Goal: Task Accomplishment & Management: Manage account settings

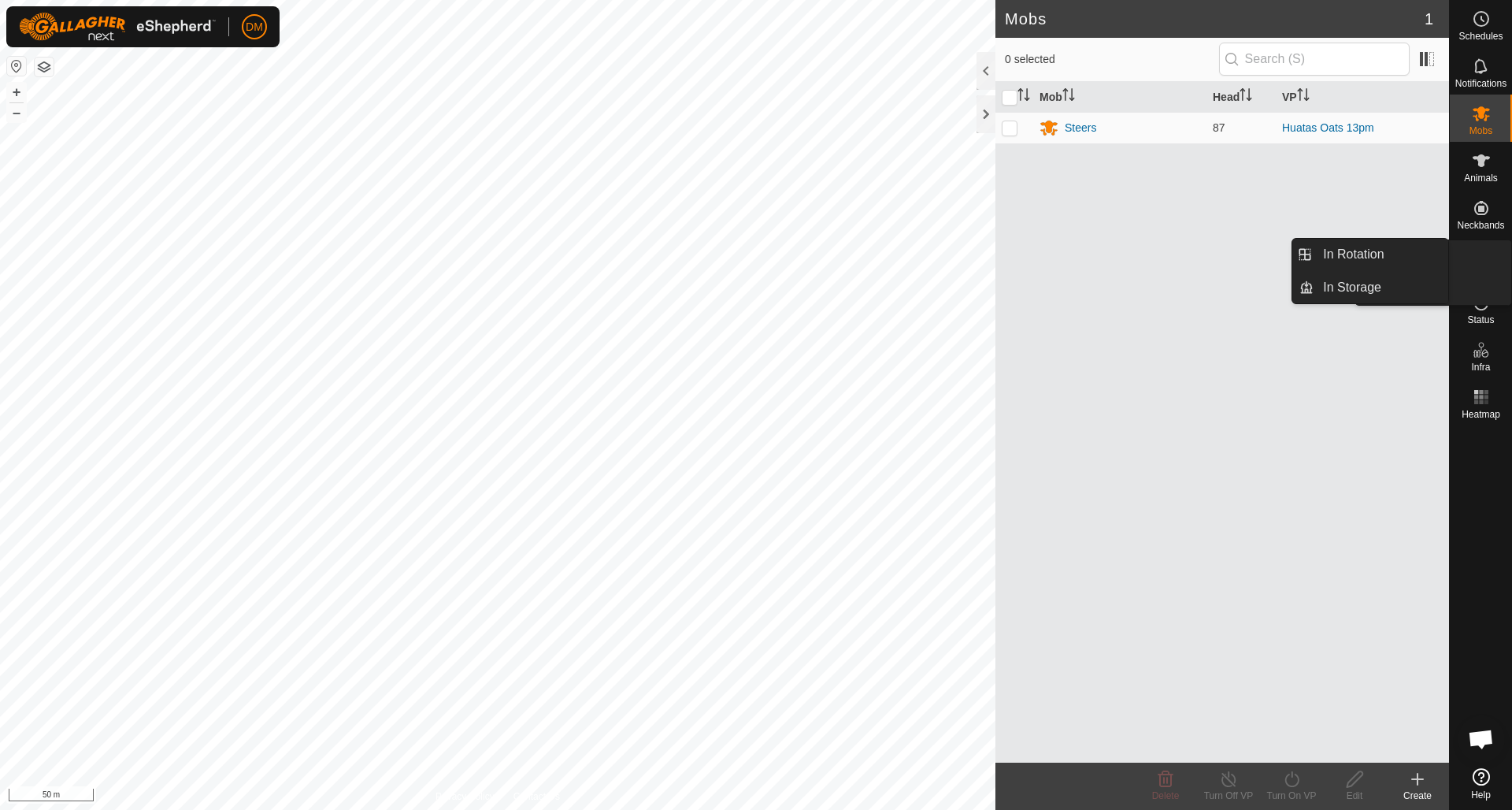
click at [1477, 263] on icon at bounding box center [1481, 254] width 19 height 19
click at [1388, 260] on link "In Rotation" at bounding box center [1381, 253] width 135 height 31
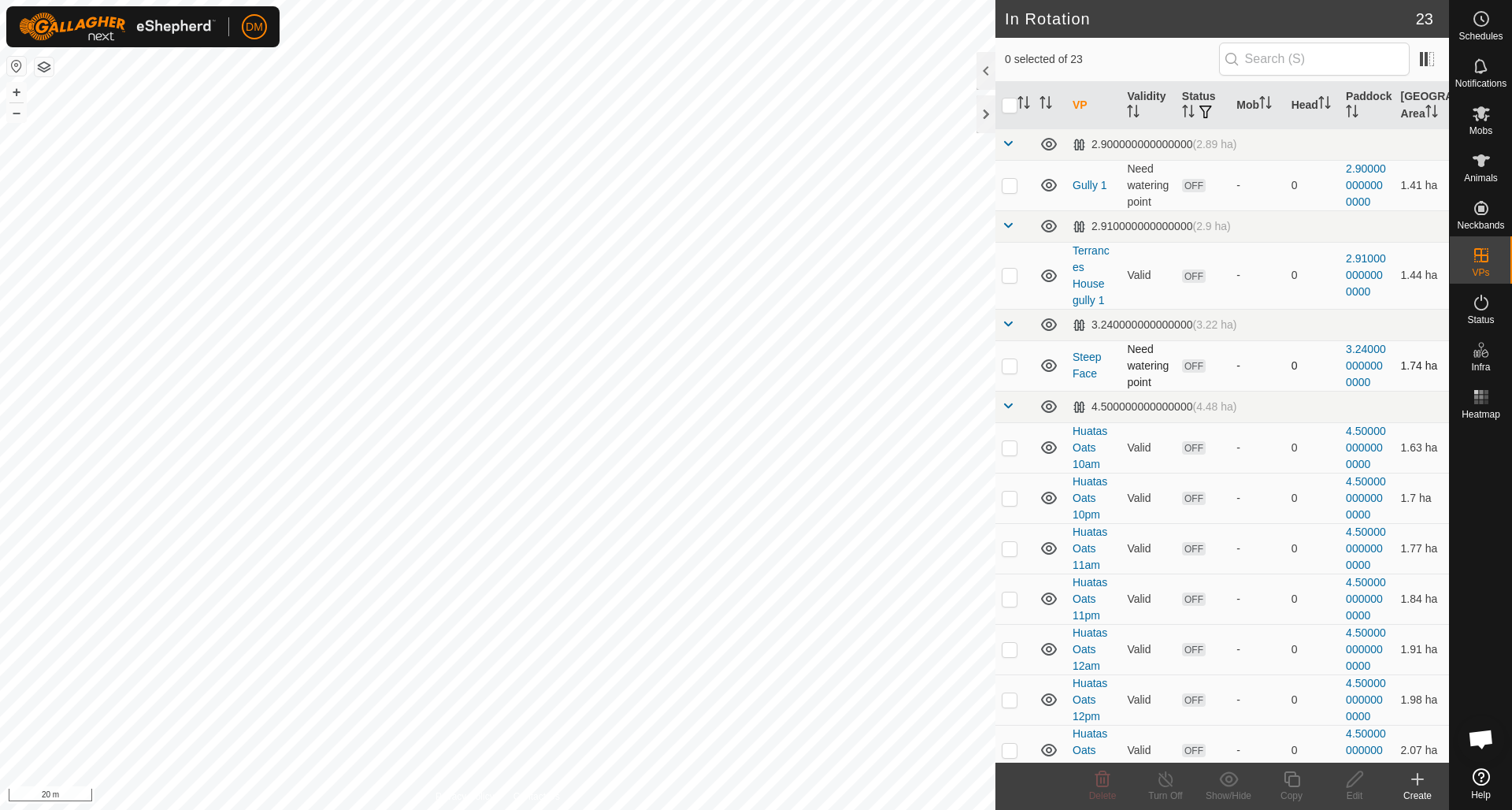
click at [1002, 370] on div "In Rotation 23 0 selected of 23 VP Validity Status Mob Head Paddock Grazing Are…" at bounding box center [724, 405] width 1449 height 810
checkbox input "true"
click at [1290, 782] on icon at bounding box center [1292, 779] width 20 height 19
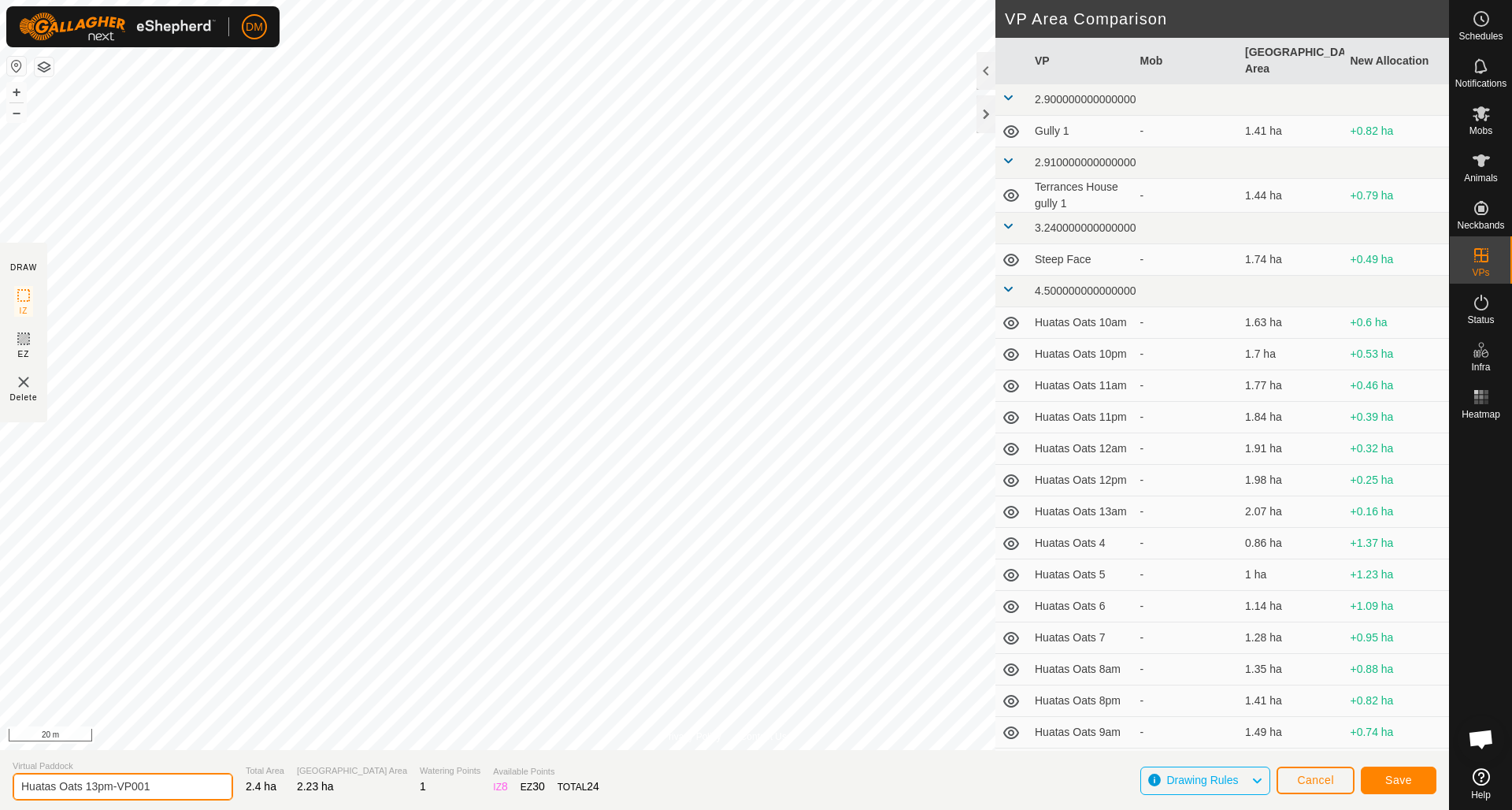
drag, startPoint x: 88, startPoint y: 784, endPoint x: 174, endPoint y: 782, distance: 86.0
click at [176, 784] on input "Huatas Oats 13pm-VP001" at bounding box center [123, 786] width 220 height 28
type input "Huatas Oats 14am"
click at [1400, 780] on span "Save" at bounding box center [1398, 780] width 27 height 12
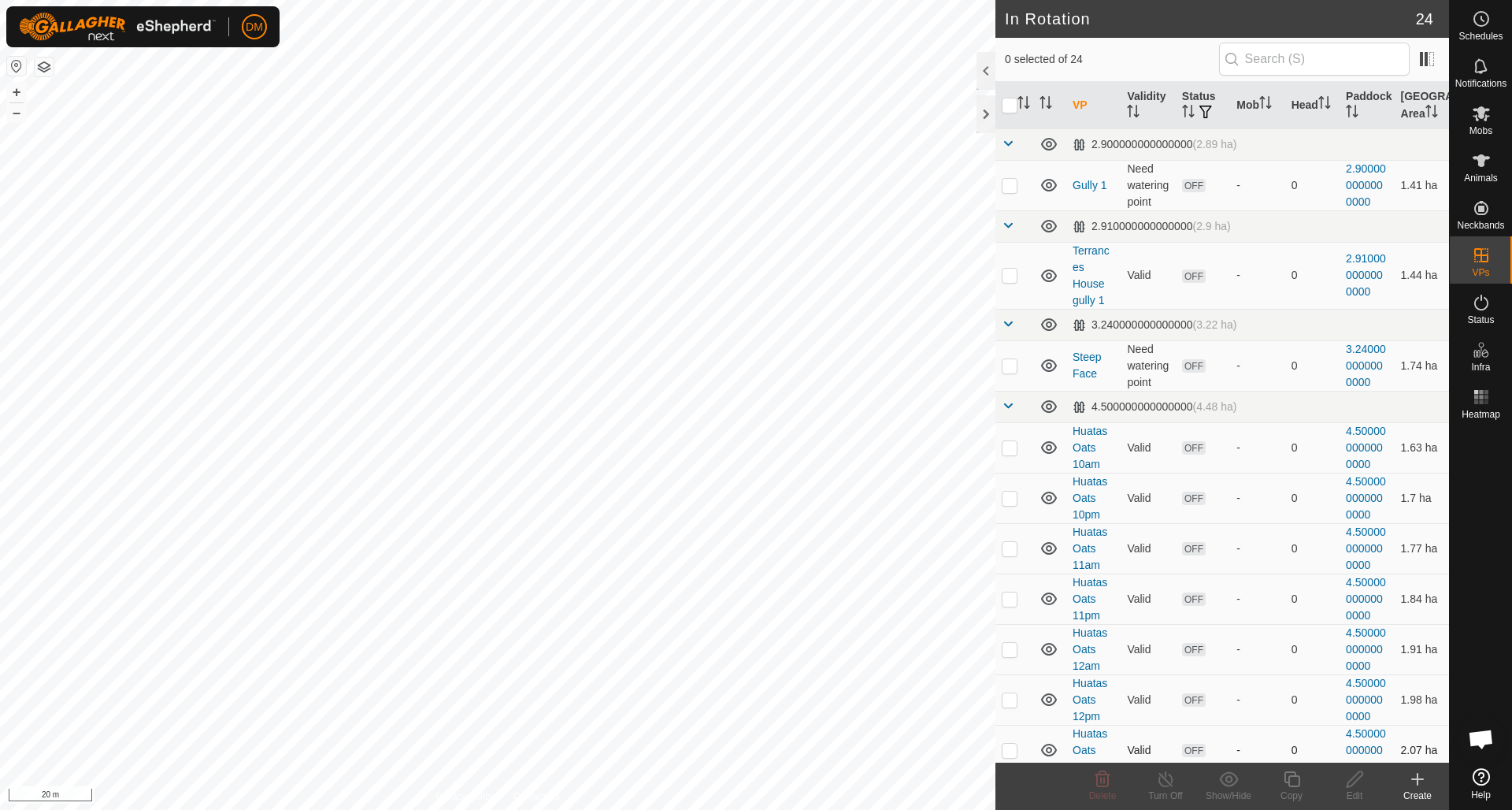
checkbox input "true"
click at [1293, 777] on icon at bounding box center [1292, 779] width 16 height 16
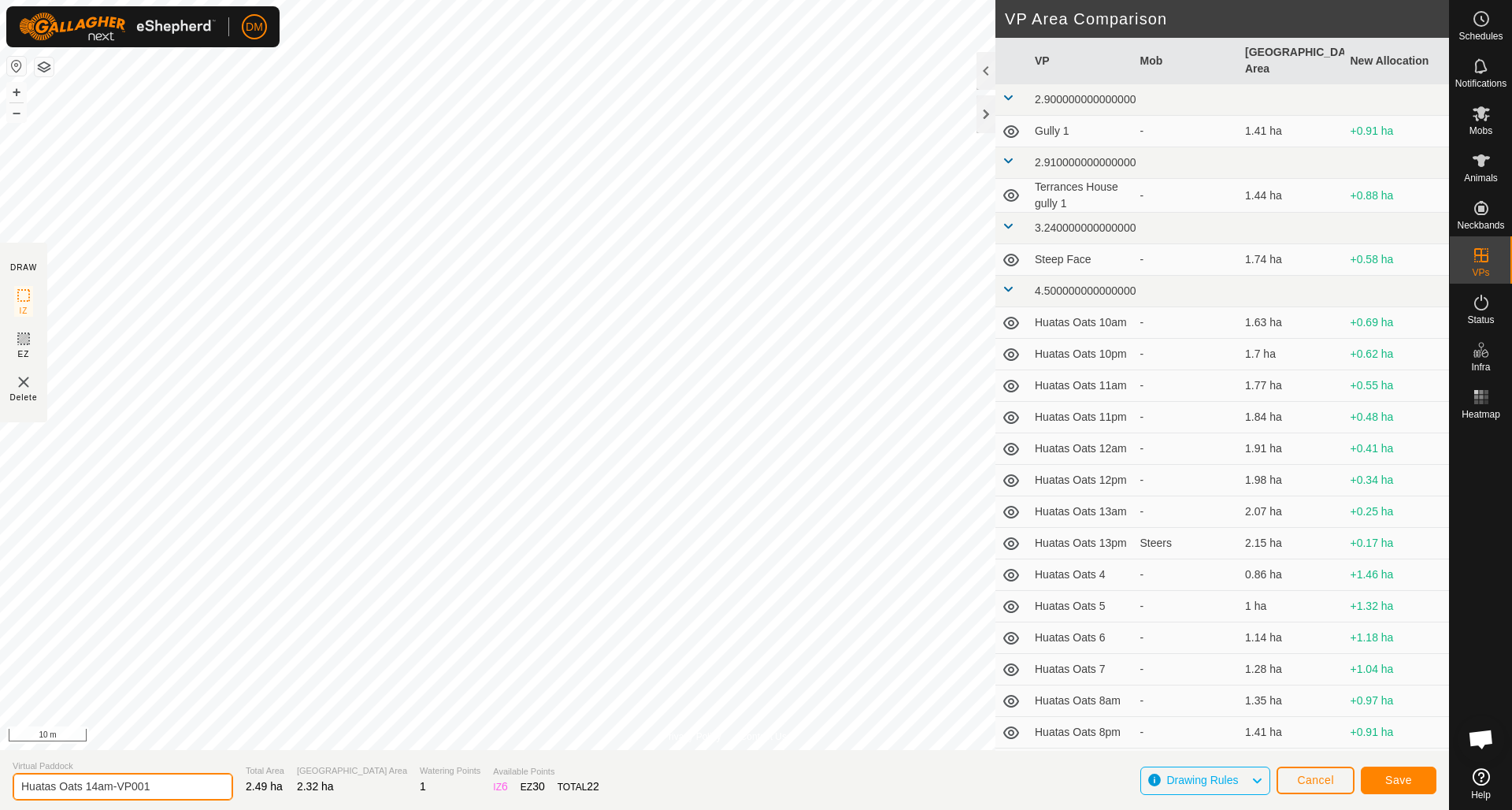
drag, startPoint x: 111, startPoint y: 784, endPoint x: 199, endPoint y: 784, distance: 88.0
click at [199, 784] on section "Virtual Paddock Huatas Oats 14am-VP001 Total Area 2.49 ha Grazing Area 2.32 ha …" at bounding box center [724, 779] width 1449 height 60
type input "Huatas Oats 14pm"
click at [1399, 780] on span "Save" at bounding box center [1398, 780] width 27 height 12
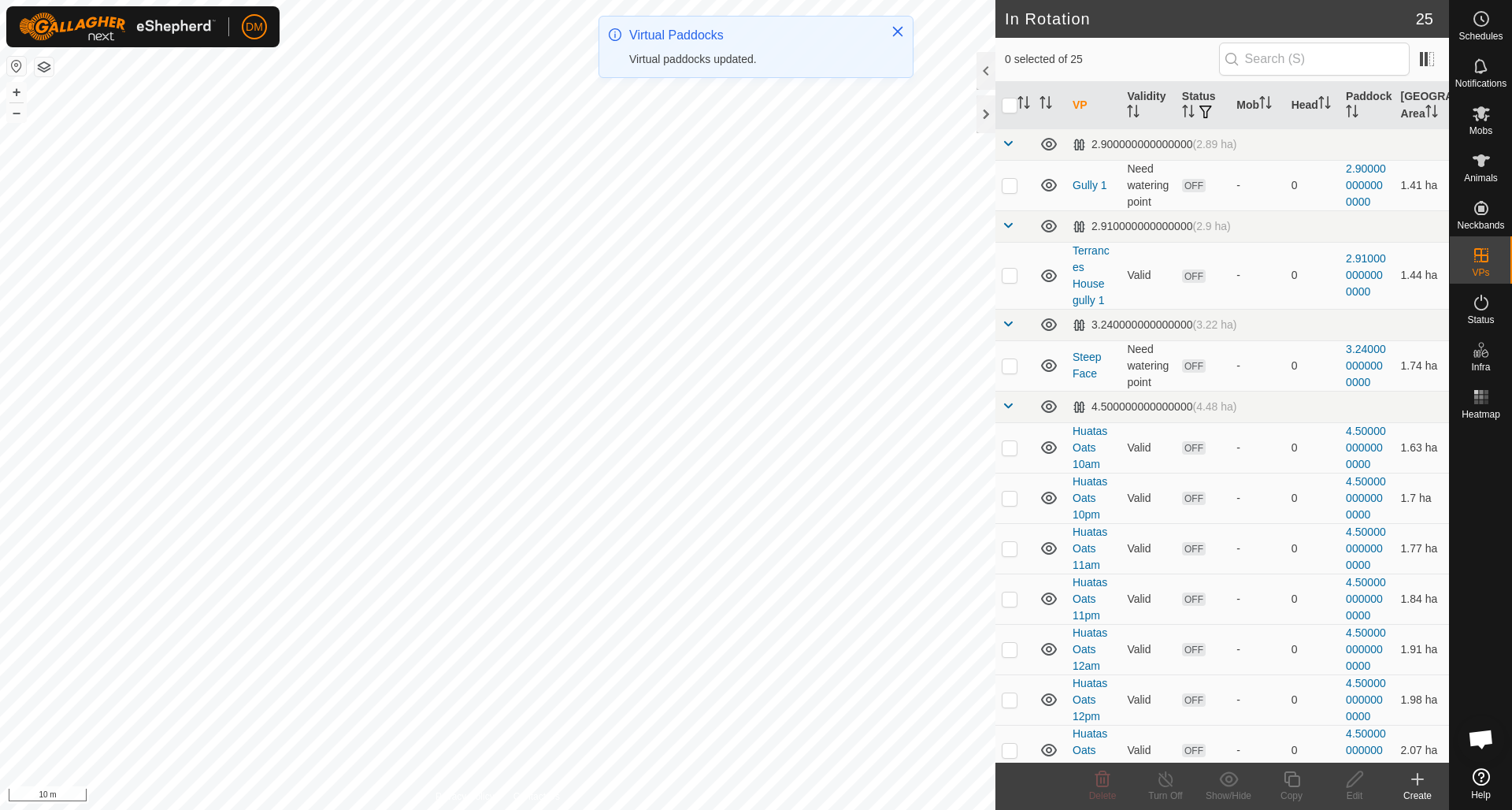
checkbox input "true"
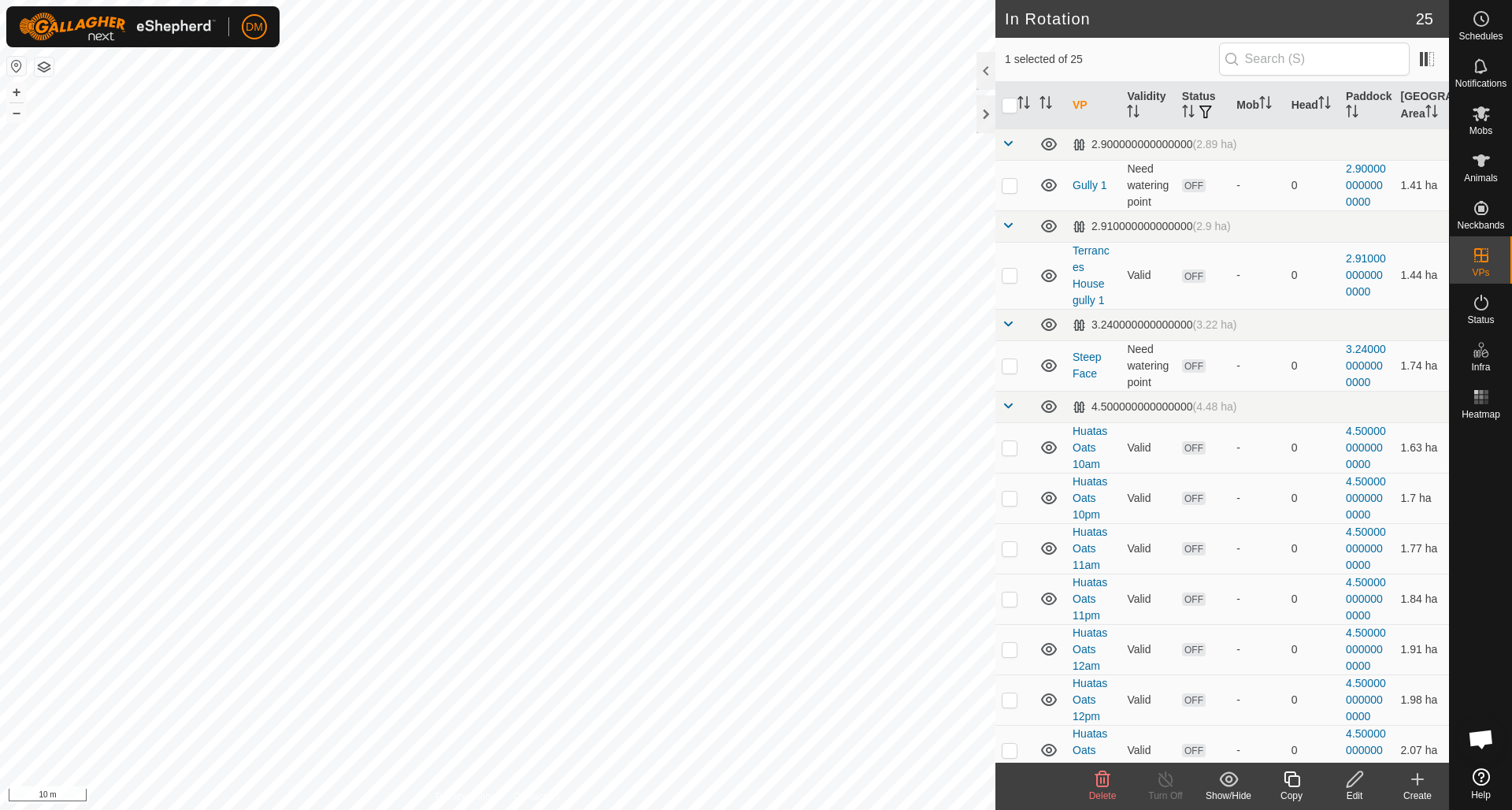
click at [1298, 777] on icon at bounding box center [1292, 779] width 16 height 16
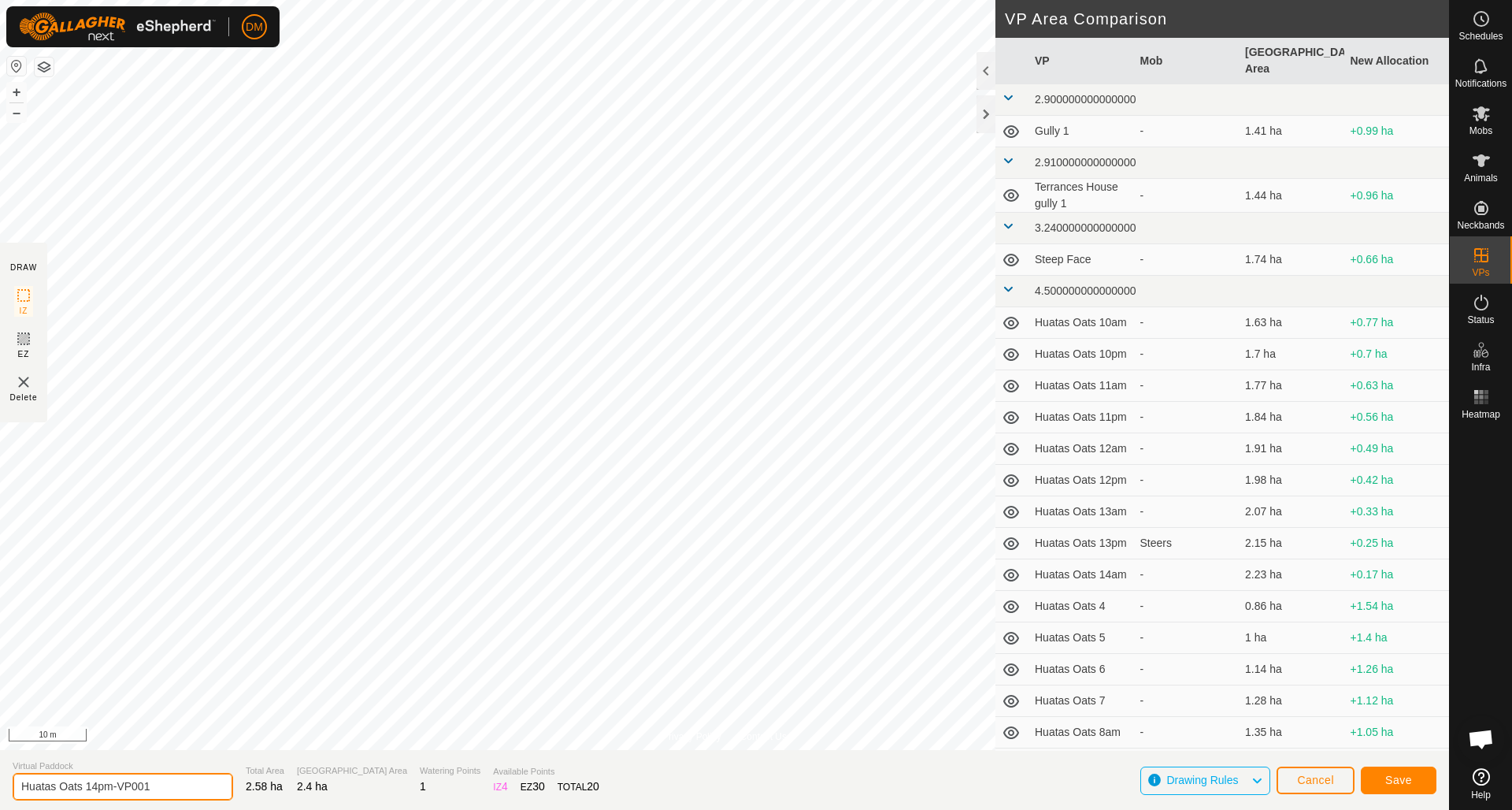
click at [90, 784] on input "Huatas Oats 14pm-VP001" at bounding box center [123, 786] width 220 height 28
drag, startPoint x: 85, startPoint y: 783, endPoint x: 180, endPoint y: 787, distance: 95.1
click at [180, 788] on input "Huatas Oats 14pm-VP001" at bounding box center [123, 786] width 220 height 28
type input "Huatas Oats 15am"
click at [1395, 785] on span "Save" at bounding box center [1398, 780] width 27 height 12
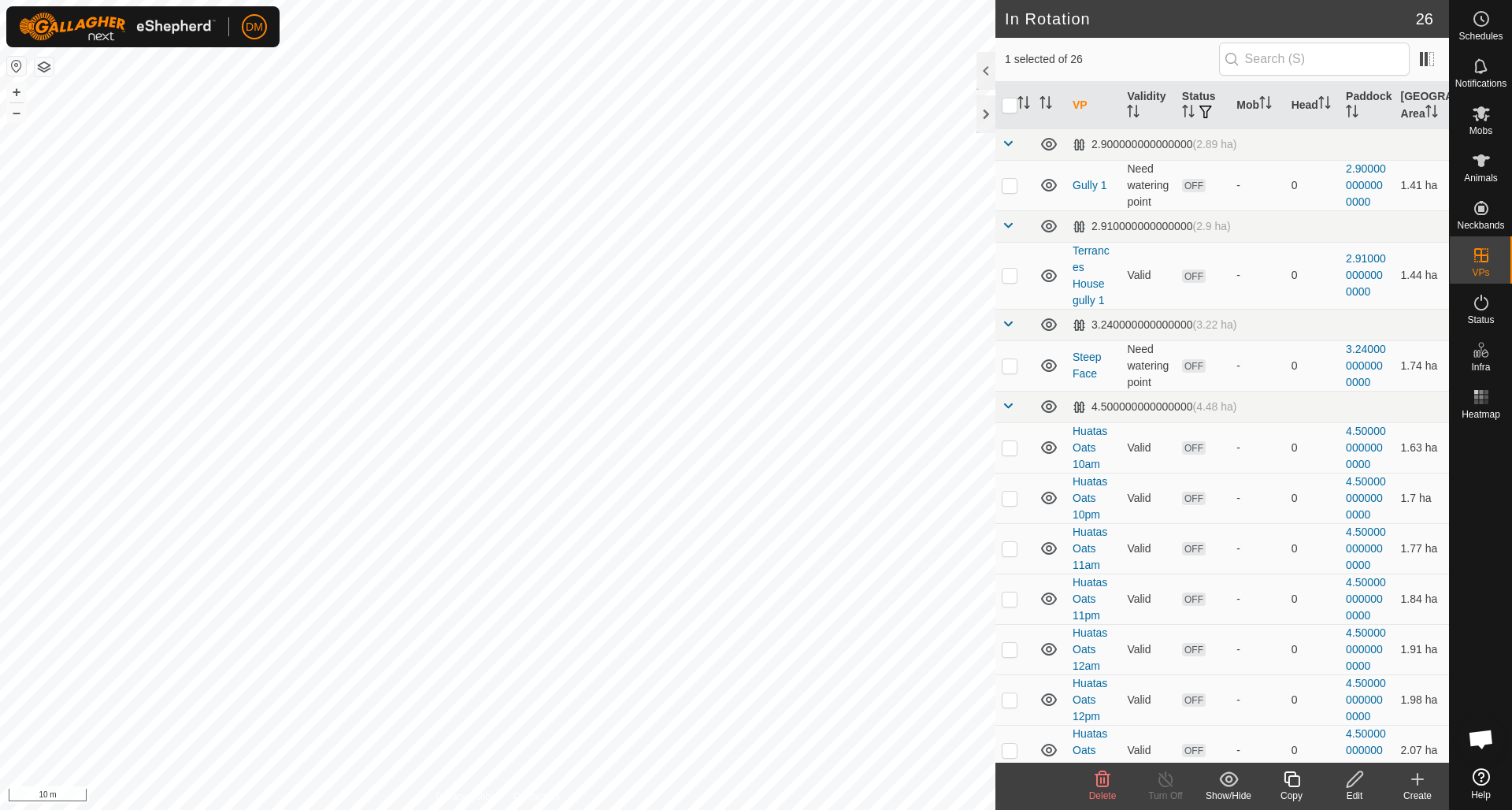
checkbox input "true"
click at [1293, 785] on icon at bounding box center [1292, 779] width 16 height 16
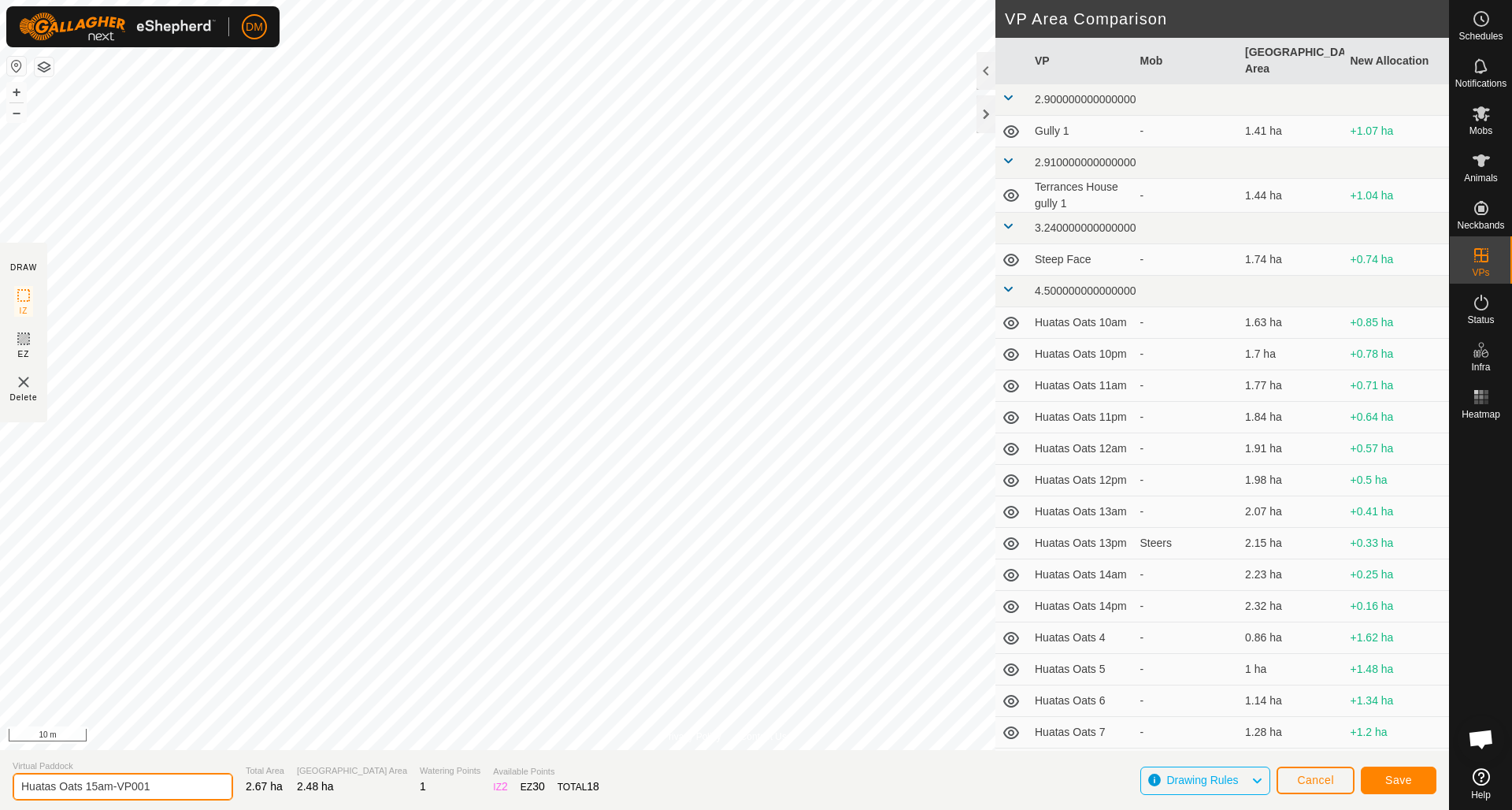
drag, startPoint x: 113, startPoint y: 782, endPoint x: 194, endPoint y: 781, distance: 81.0
click at [194, 781] on input "Huatas Oats 15am-VP001" at bounding box center [123, 786] width 220 height 28
type input "Huatas Oats 15pm"
click at [1402, 782] on span "Save" at bounding box center [1398, 780] width 27 height 12
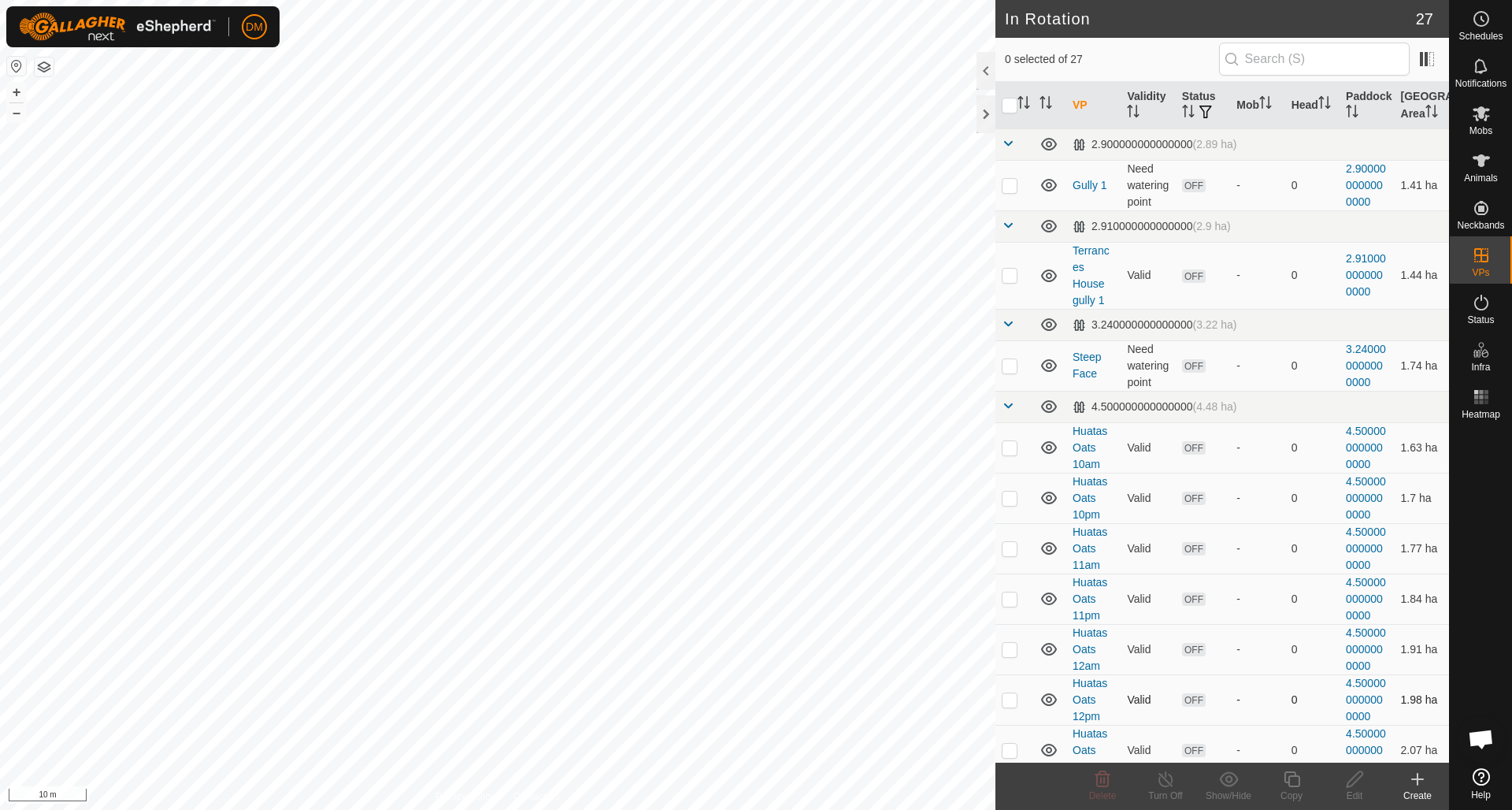
checkbox input "true"
click at [1293, 778] on icon at bounding box center [1292, 779] width 20 height 19
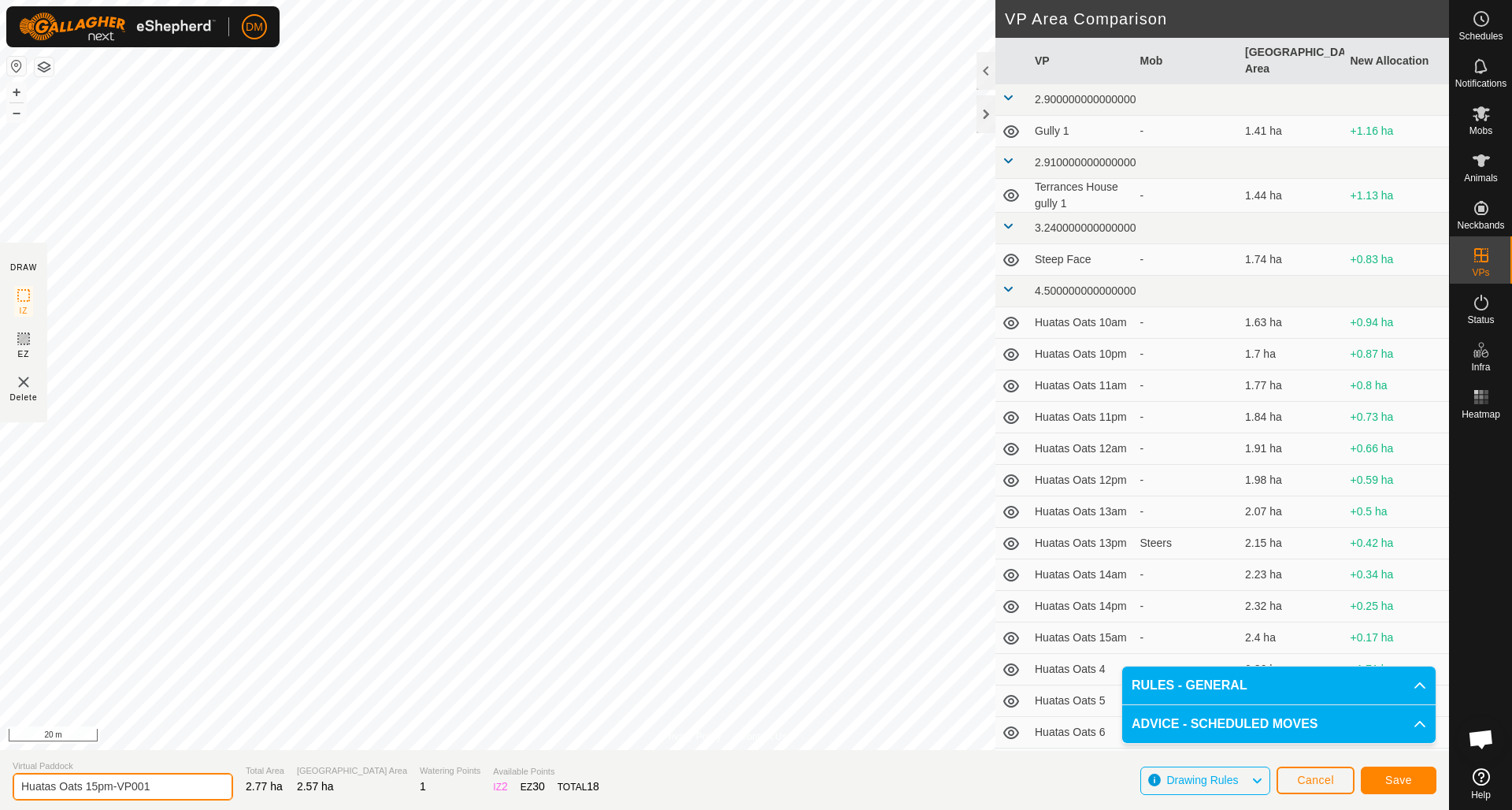
drag, startPoint x: 86, startPoint y: 784, endPoint x: 162, endPoint y: 785, distance: 76.0
click at [161, 785] on input "Huatas Oats 15pm-VP001" at bounding box center [123, 786] width 220 height 28
type input "Huatas Oats 16am"
click at [1399, 782] on span "Save" at bounding box center [1398, 780] width 27 height 12
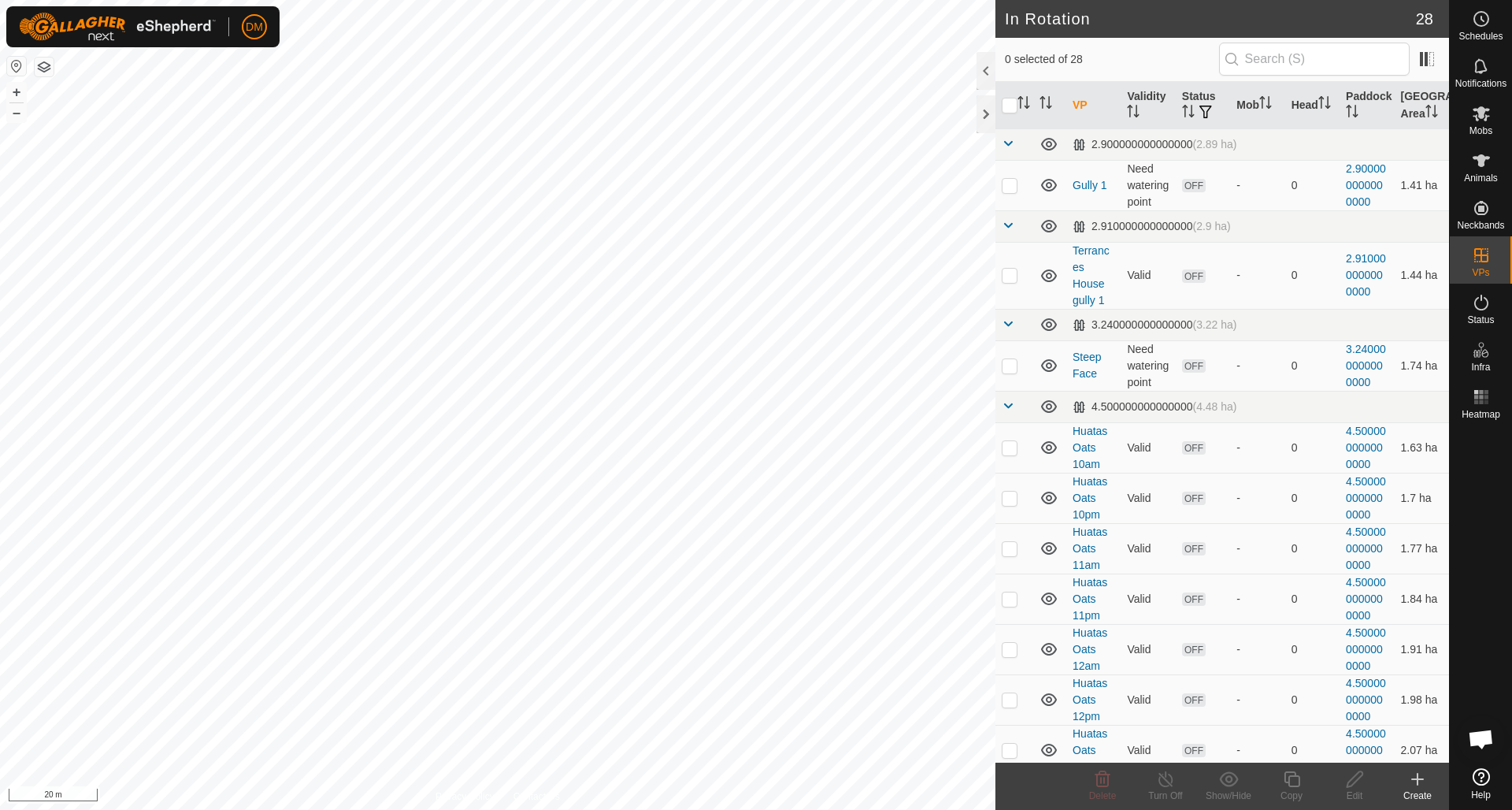
checkbox input "true"
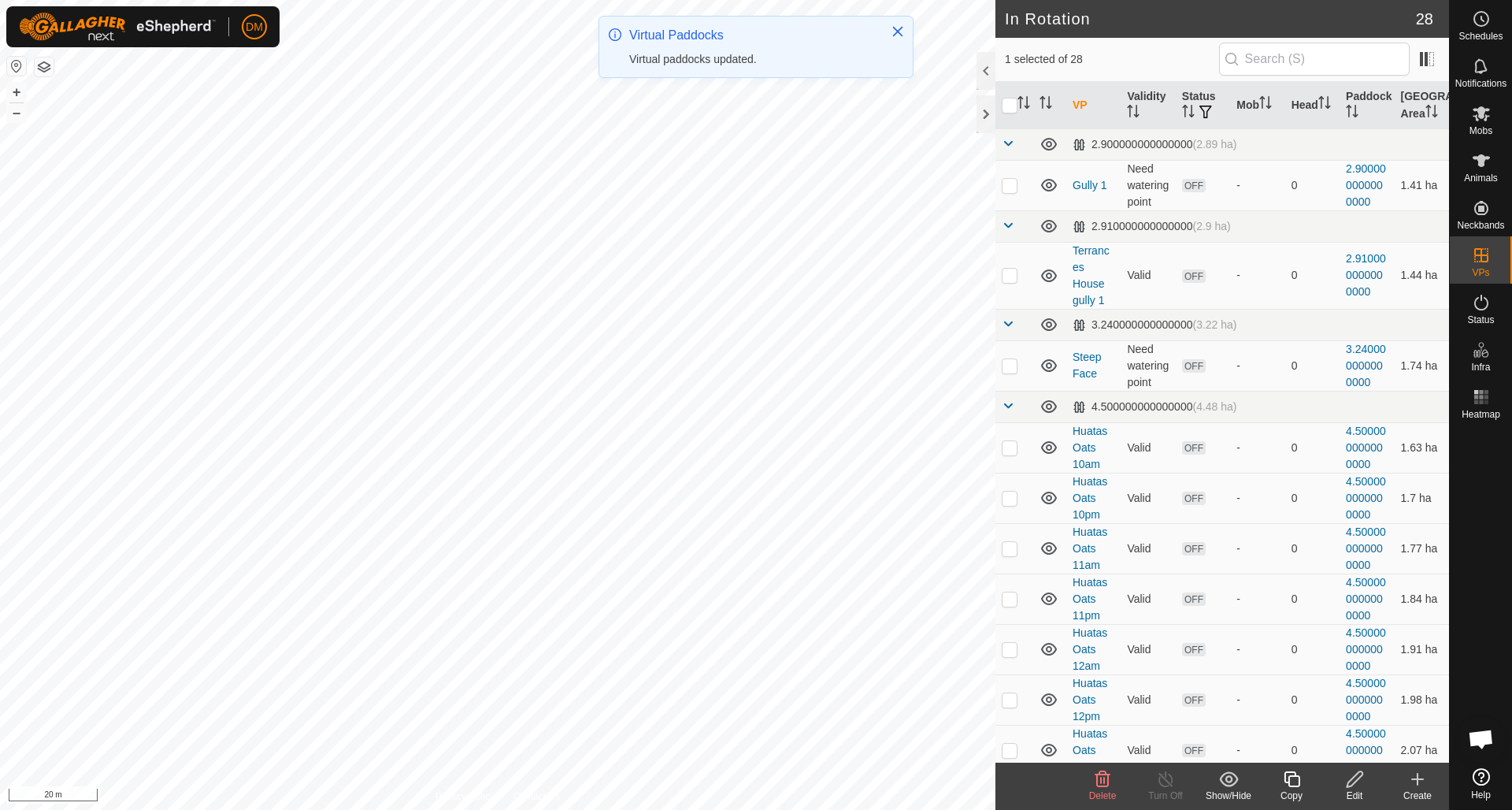
click at [1292, 780] on icon at bounding box center [1292, 779] width 20 height 19
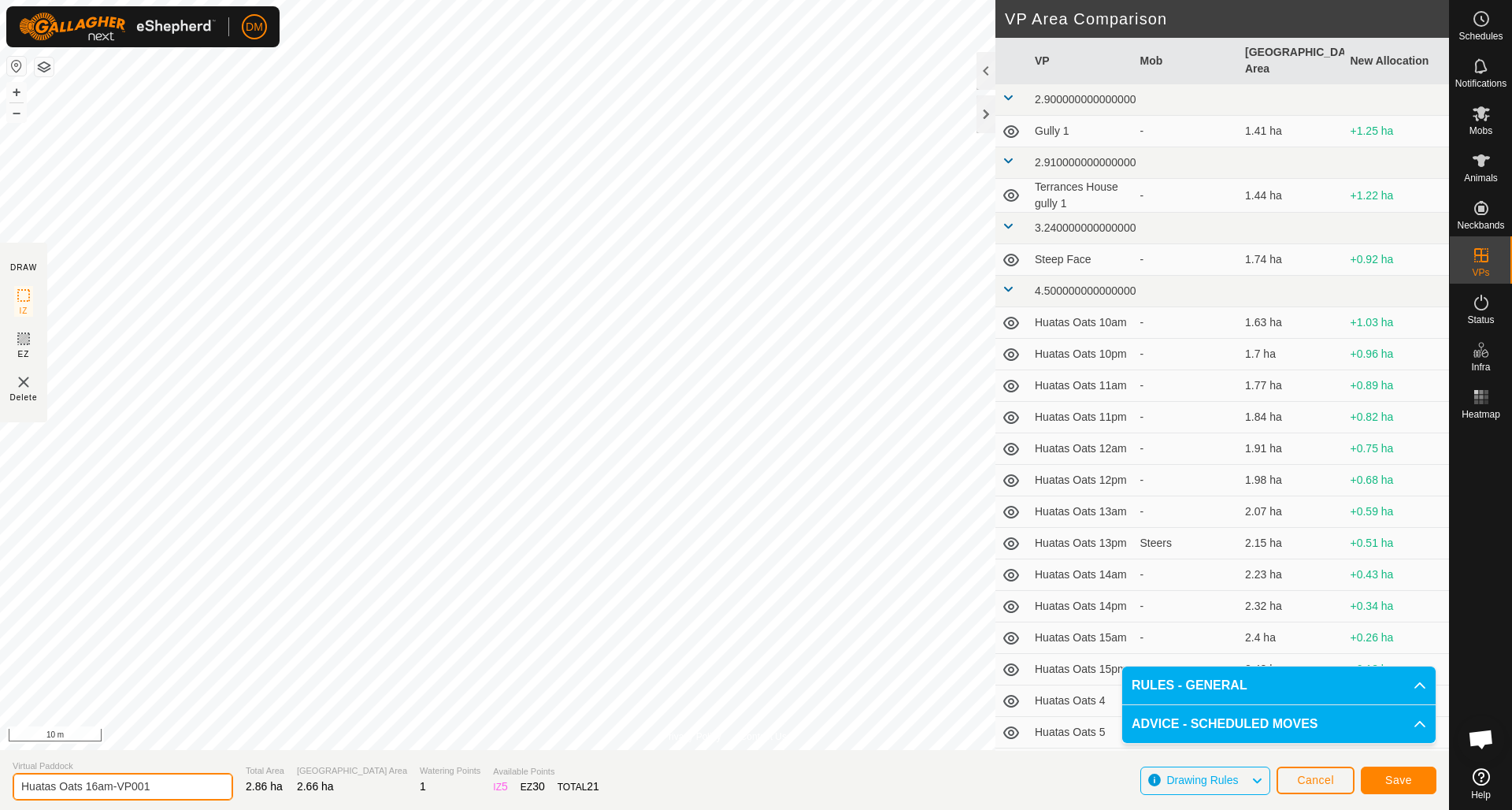
drag, startPoint x: 98, startPoint y: 786, endPoint x: 211, endPoint y: 782, distance: 113.1
click at [211, 782] on section "Virtual Paddock Huatas Oats 16am-VP001 Total Area 2.86 ha Grazing Area 2.66 ha …" at bounding box center [724, 779] width 1449 height 60
type input "Huatas Oats 16pm"
click at [1394, 777] on span "Save" at bounding box center [1398, 780] width 27 height 12
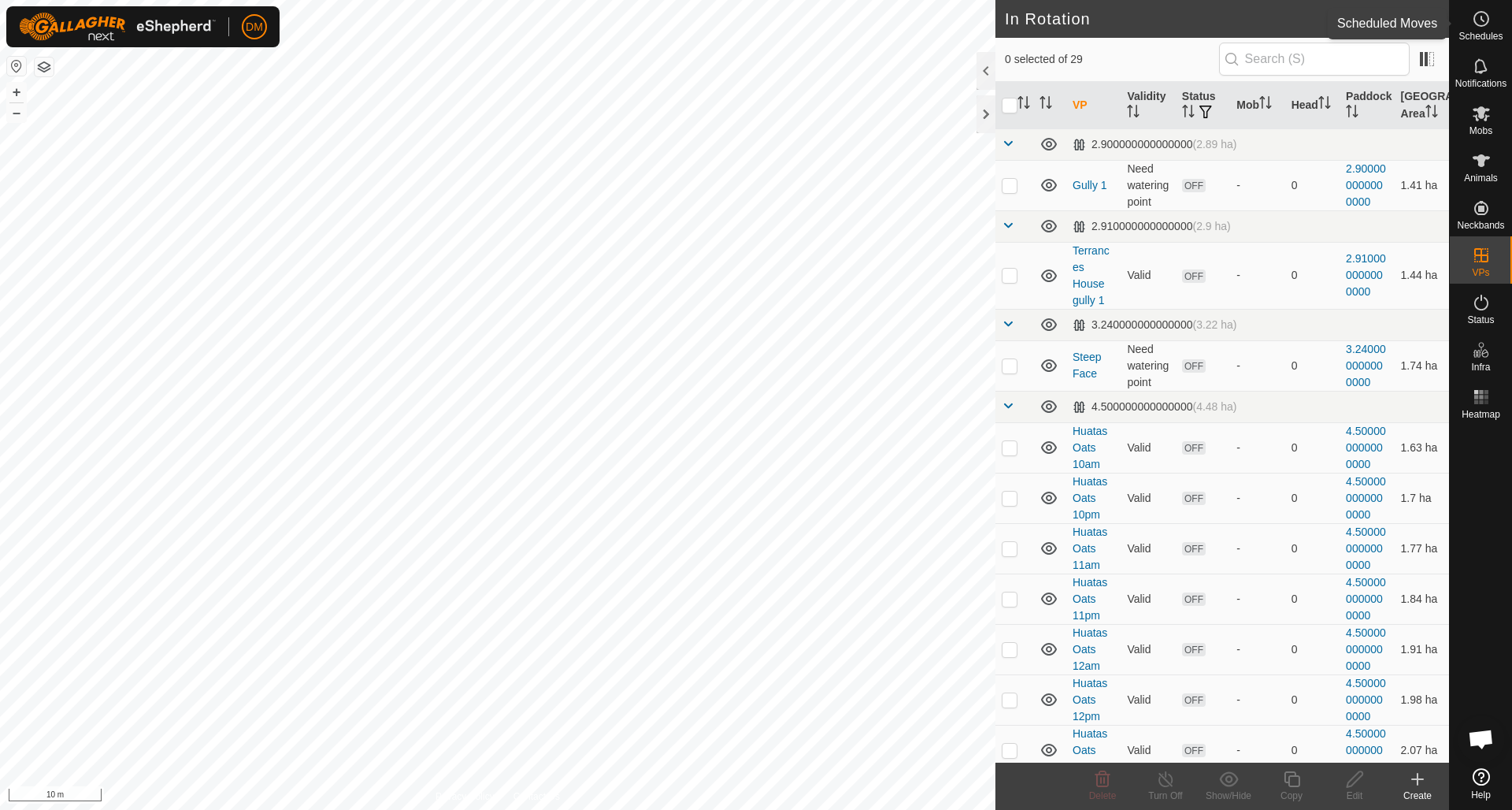
click at [1486, 18] on icon at bounding box center [1481, 19] width 19 height 19
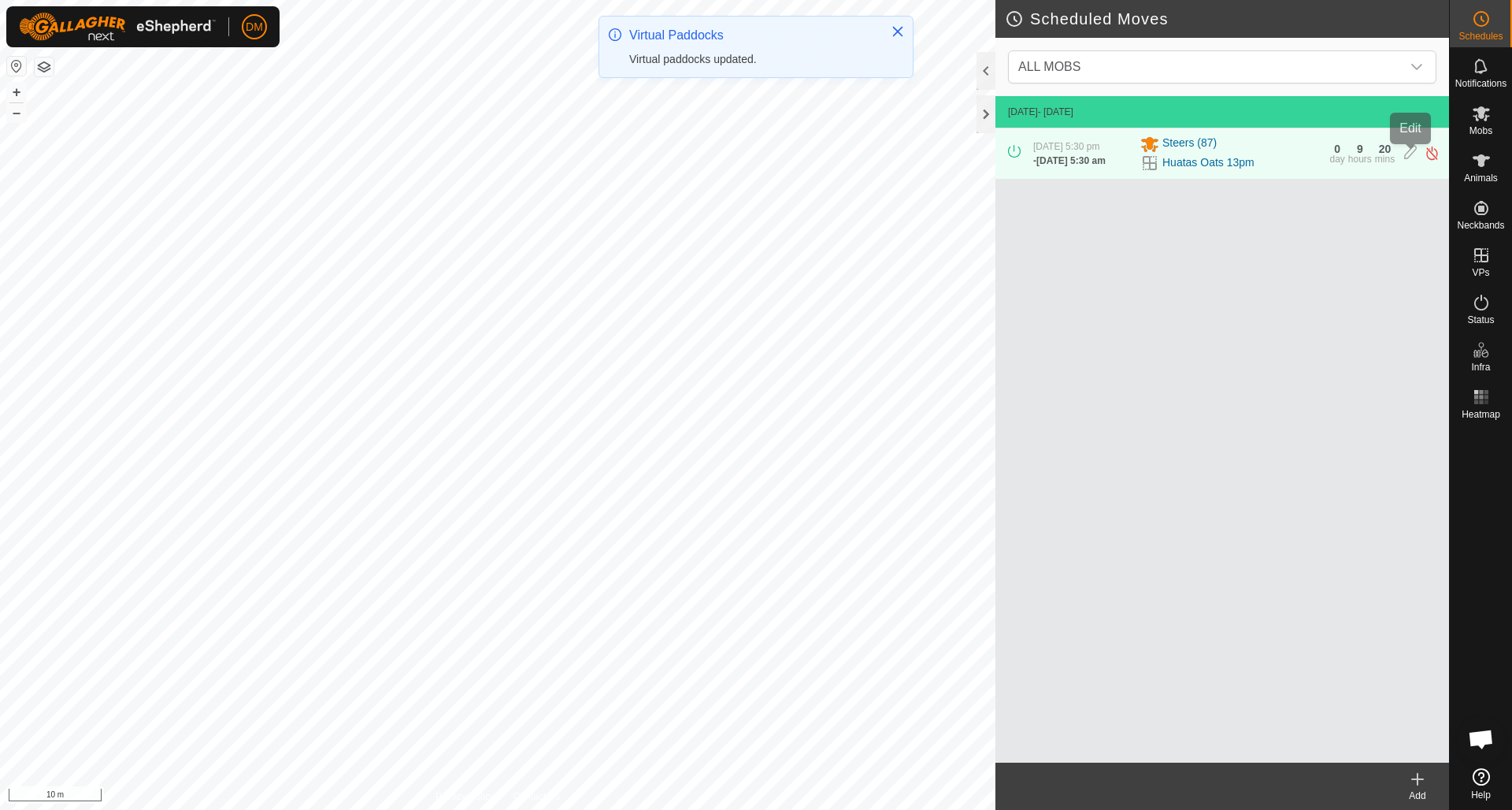
click at [1412, 152] on icon at bounding box center [1411, 153] width 12 height 17
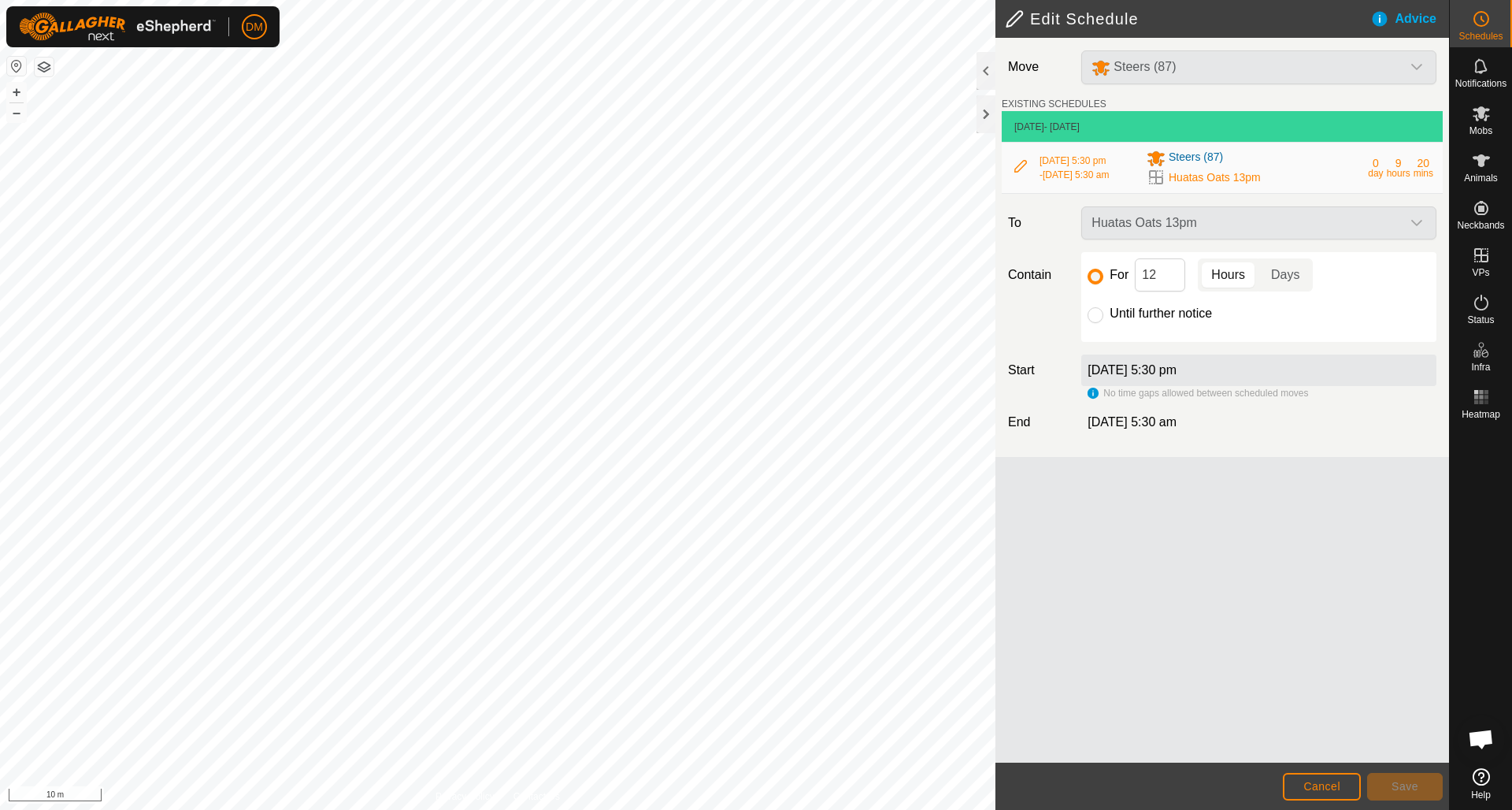
click at [1320, 786] on span "Cancel" at bounding box center [1322, 786] width 37 height 12
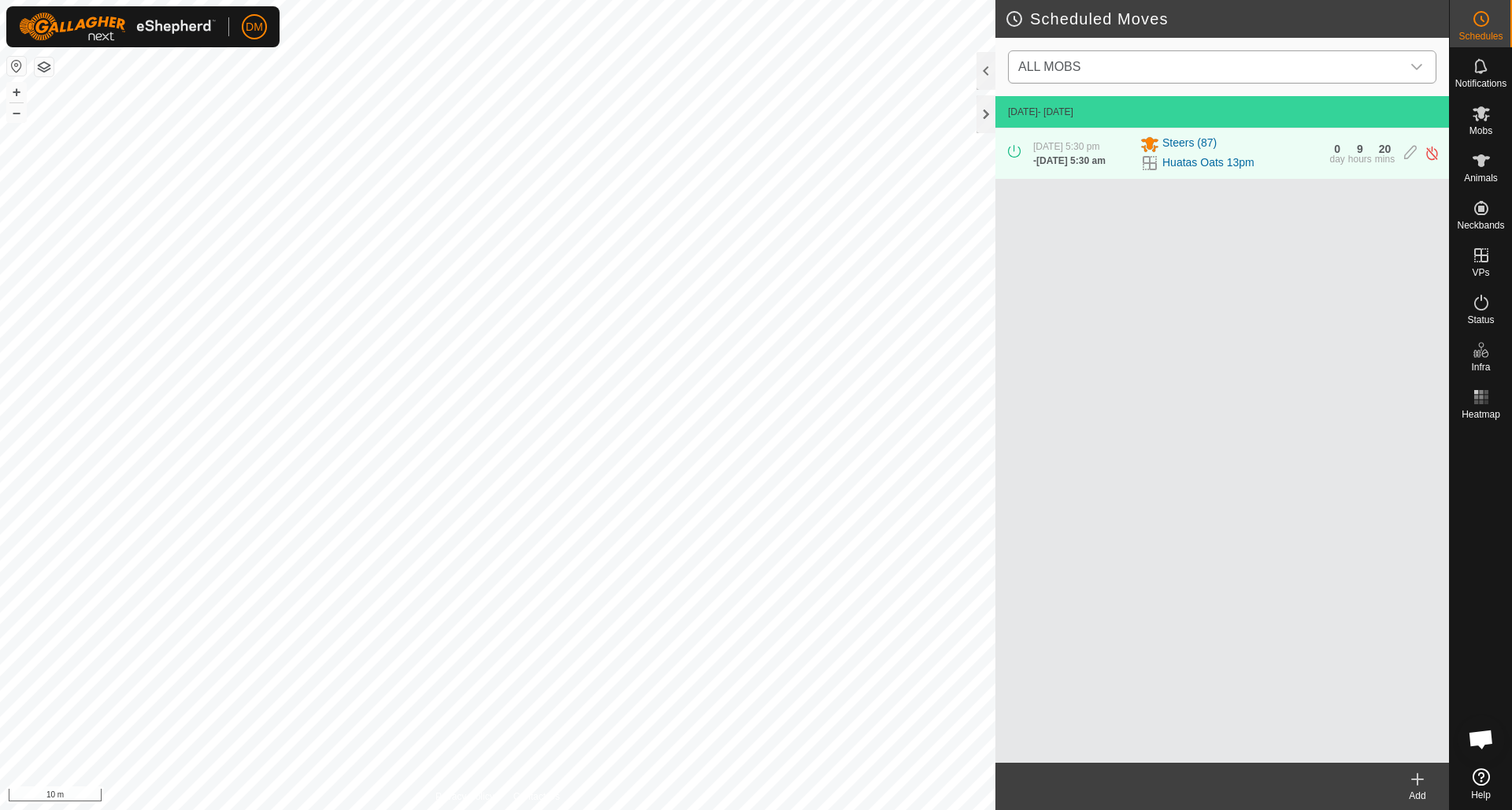
click at [1265, 65] on span "ALL MOBS" at bounding box center [1206, 67] width 389 height 31
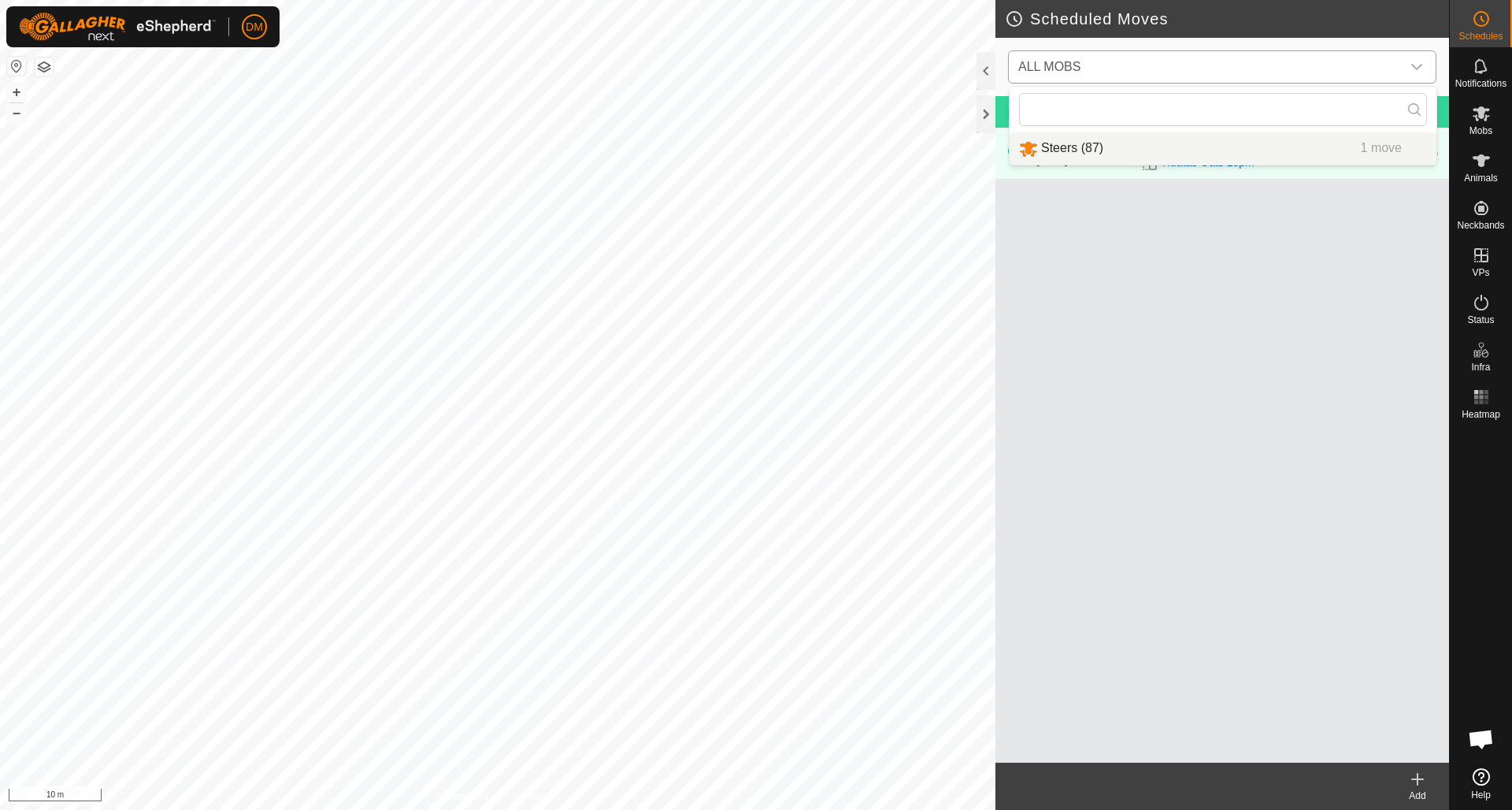
click at [1087, 148] on li "Steers (87) 1 move" at bounding box center [1223, 148] width 427 height 32
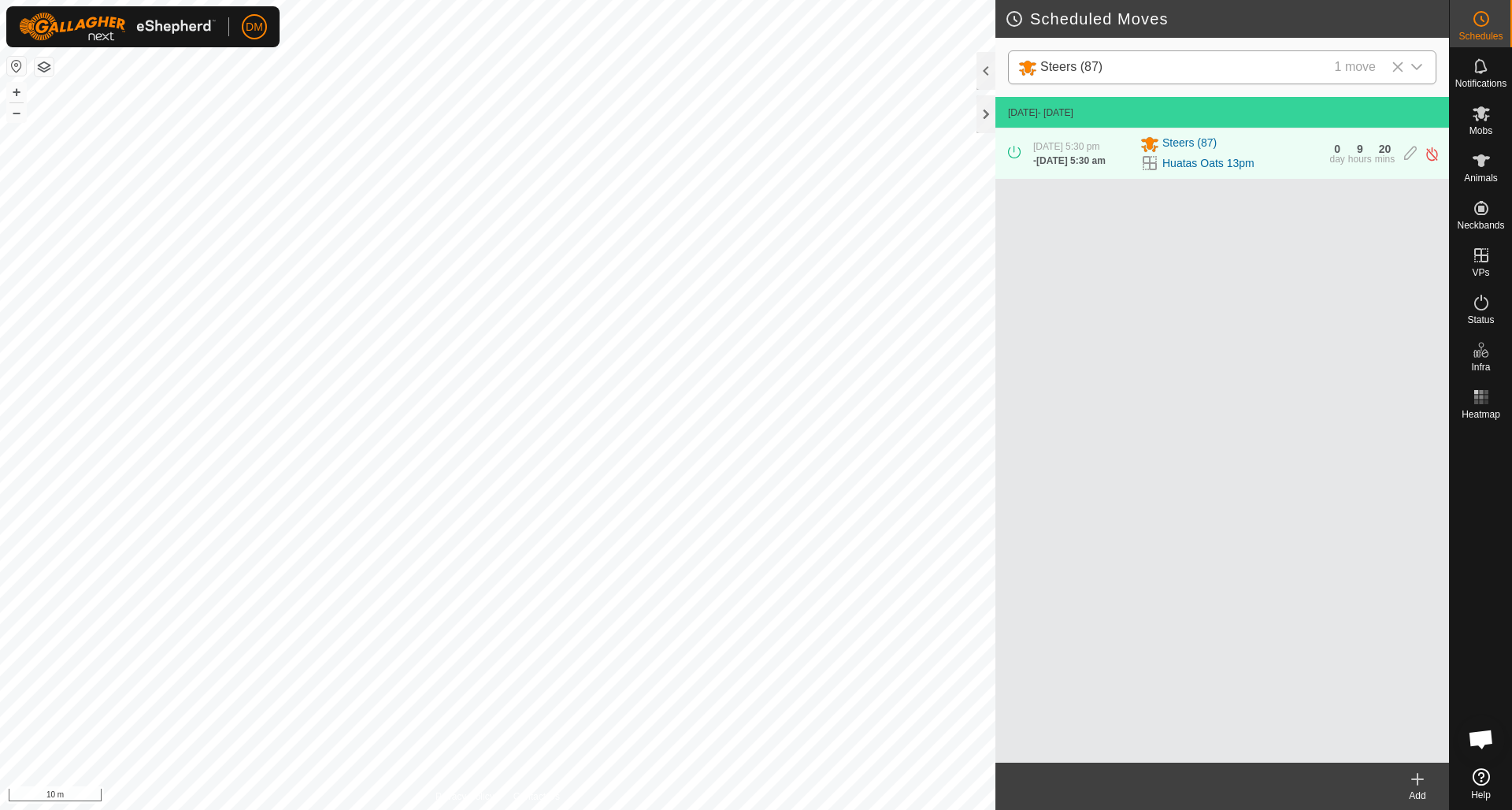
click at [1422, 776] on icon at bounding box center [1417, 779] width 19 height 19
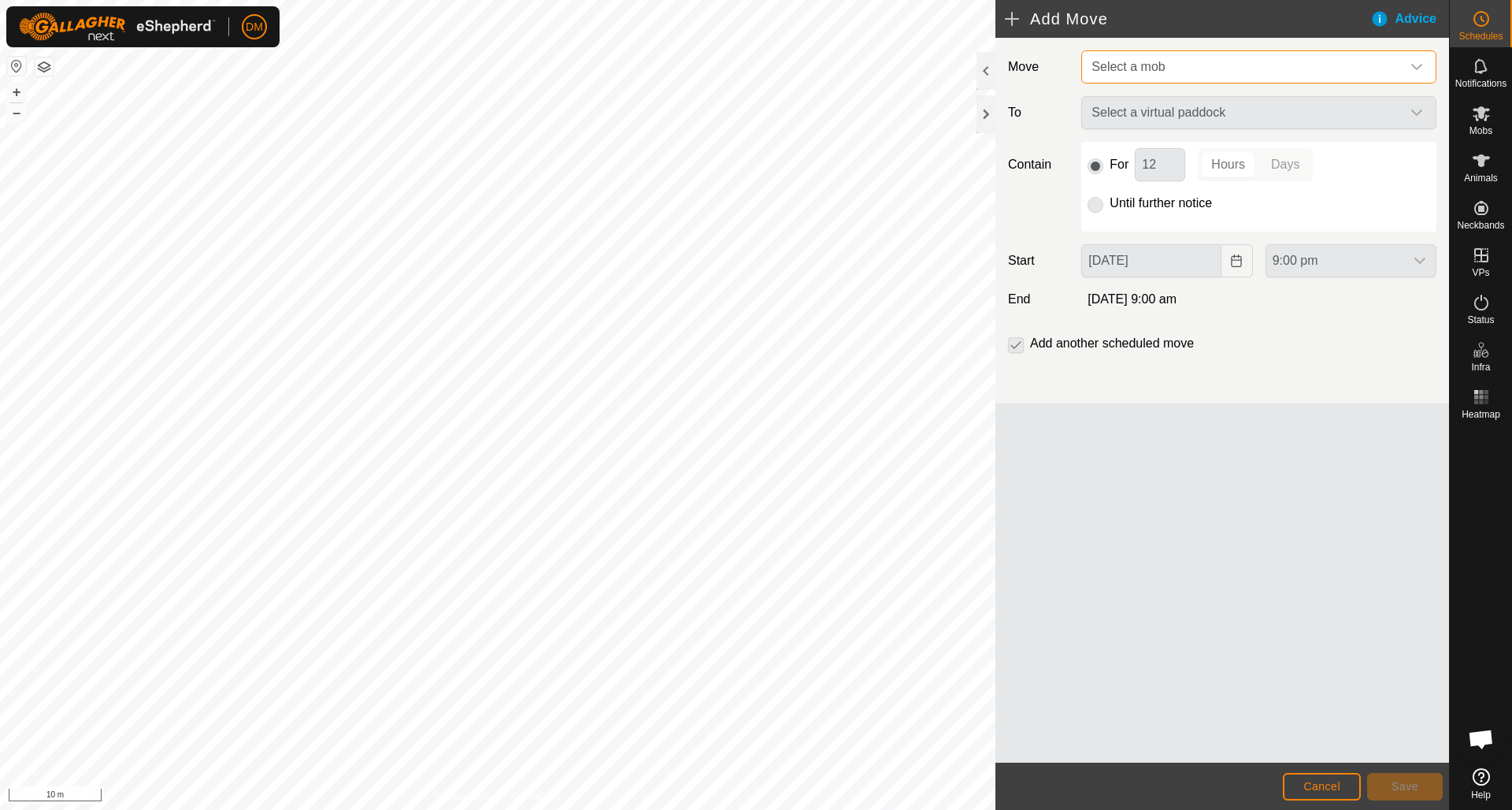
click at [1220, 59] on span "Select a mob" at bounding box center [1243, 67] width 316 height 31
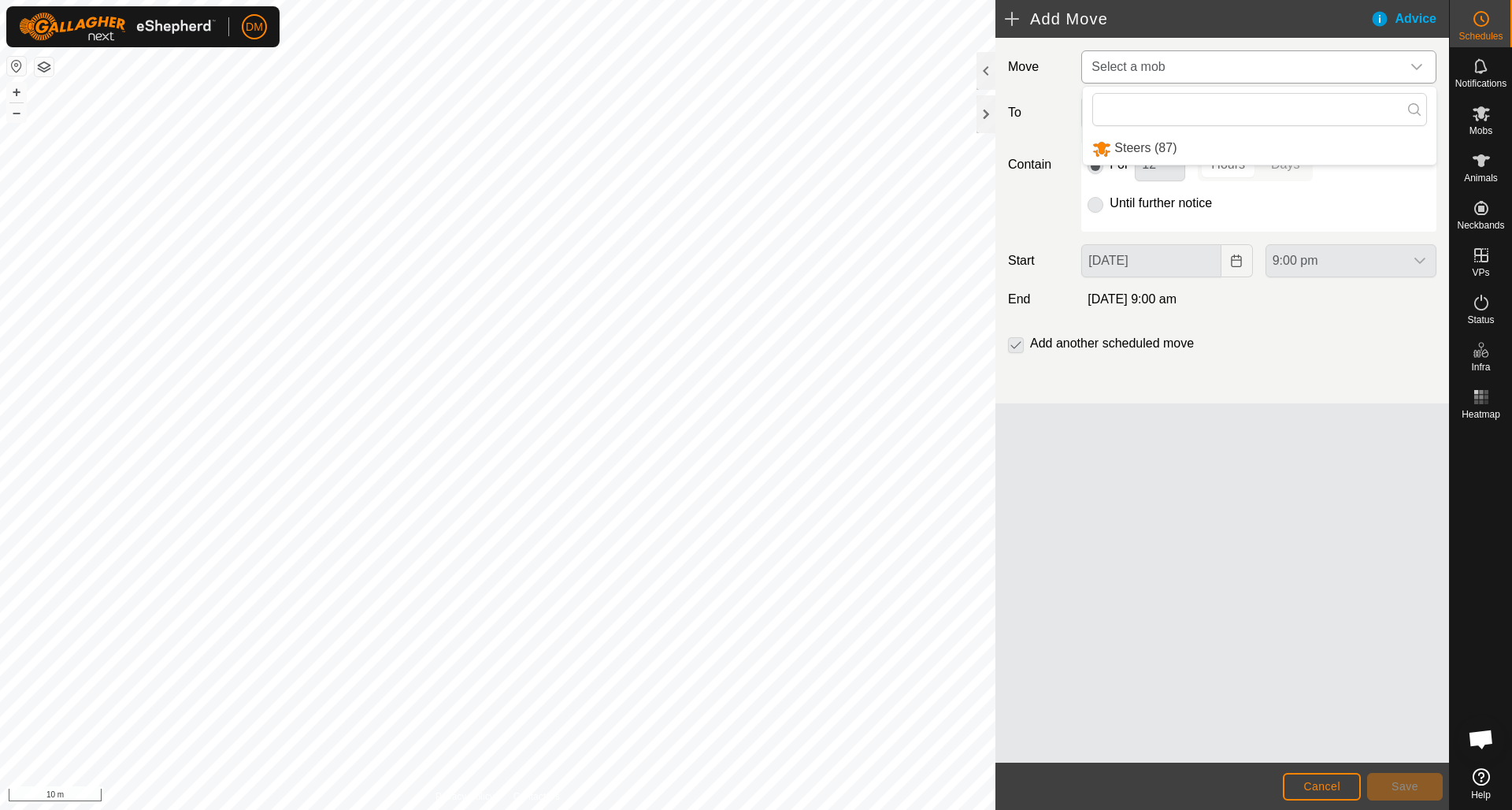
click at [1152, 144] on li "Steers (87)" at bounding box center [1260, 148] width 354 height 32
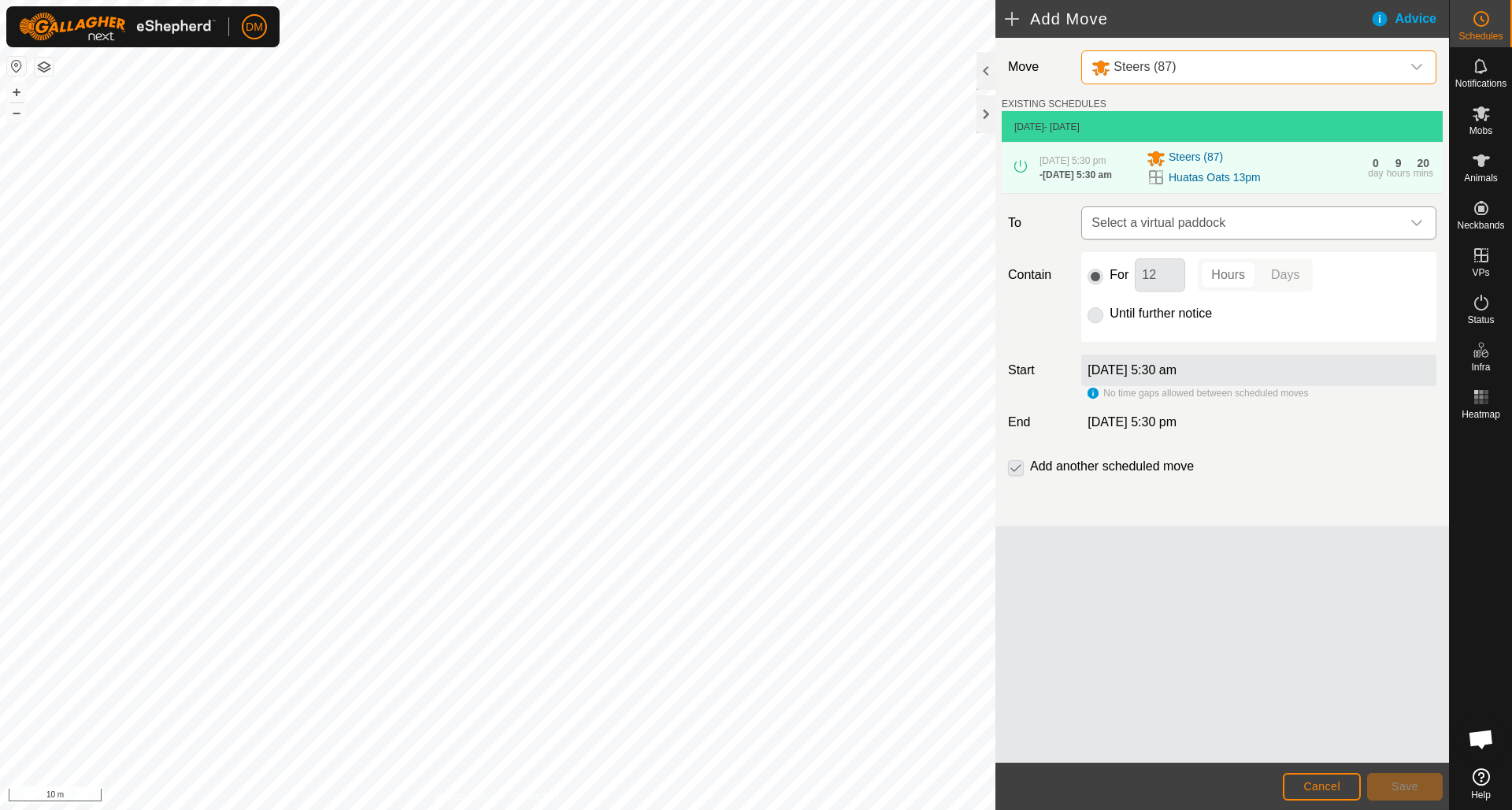
click at [1162, 226] on span "Select a virtual paddock" at bounding box center [1243, 222] width 316 height 31
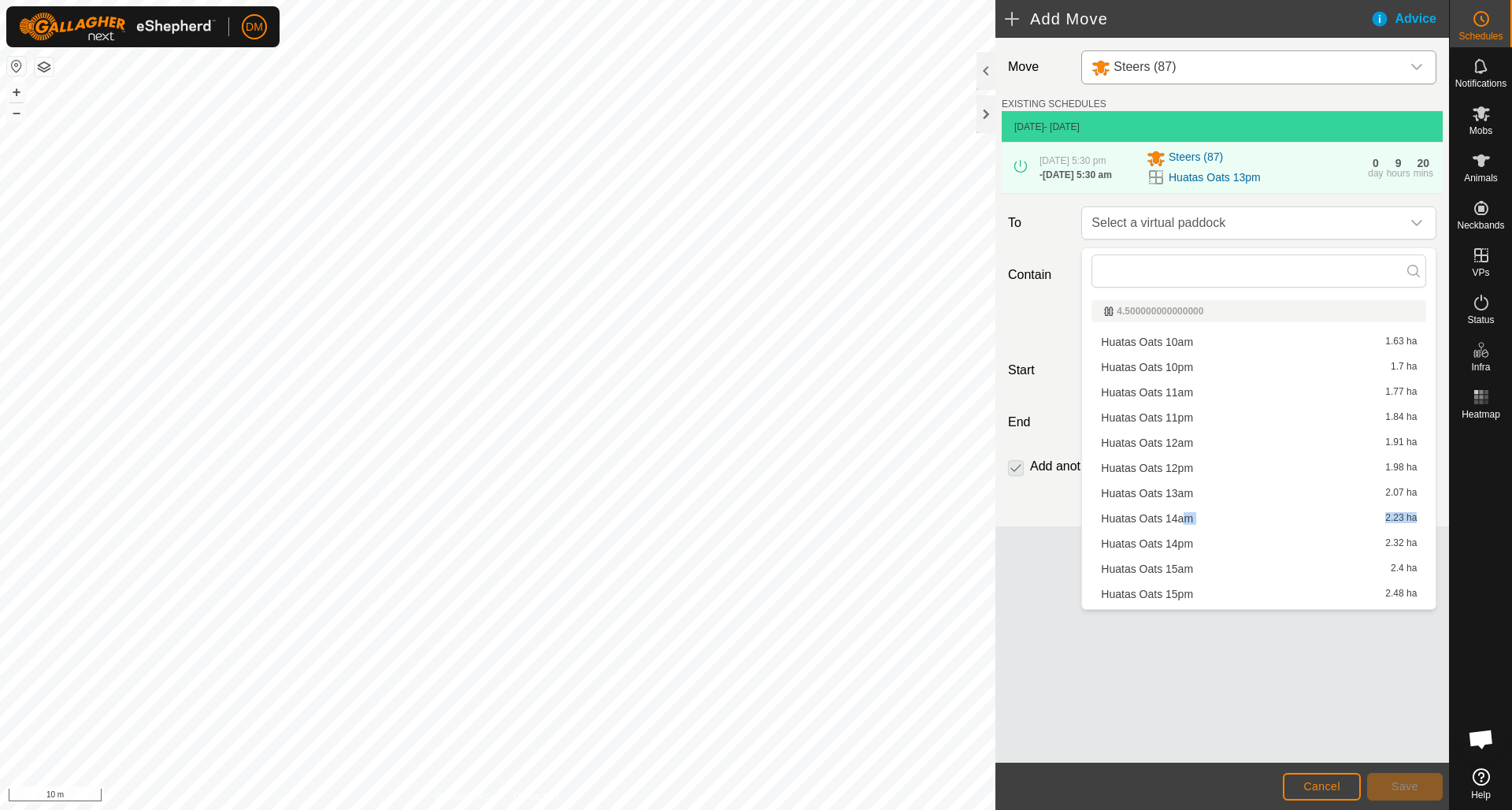
click at [1180, 522] on li "Huatas Oats 14am 2.23 ha" at bounding box center [1259, 518] width 335 height 24
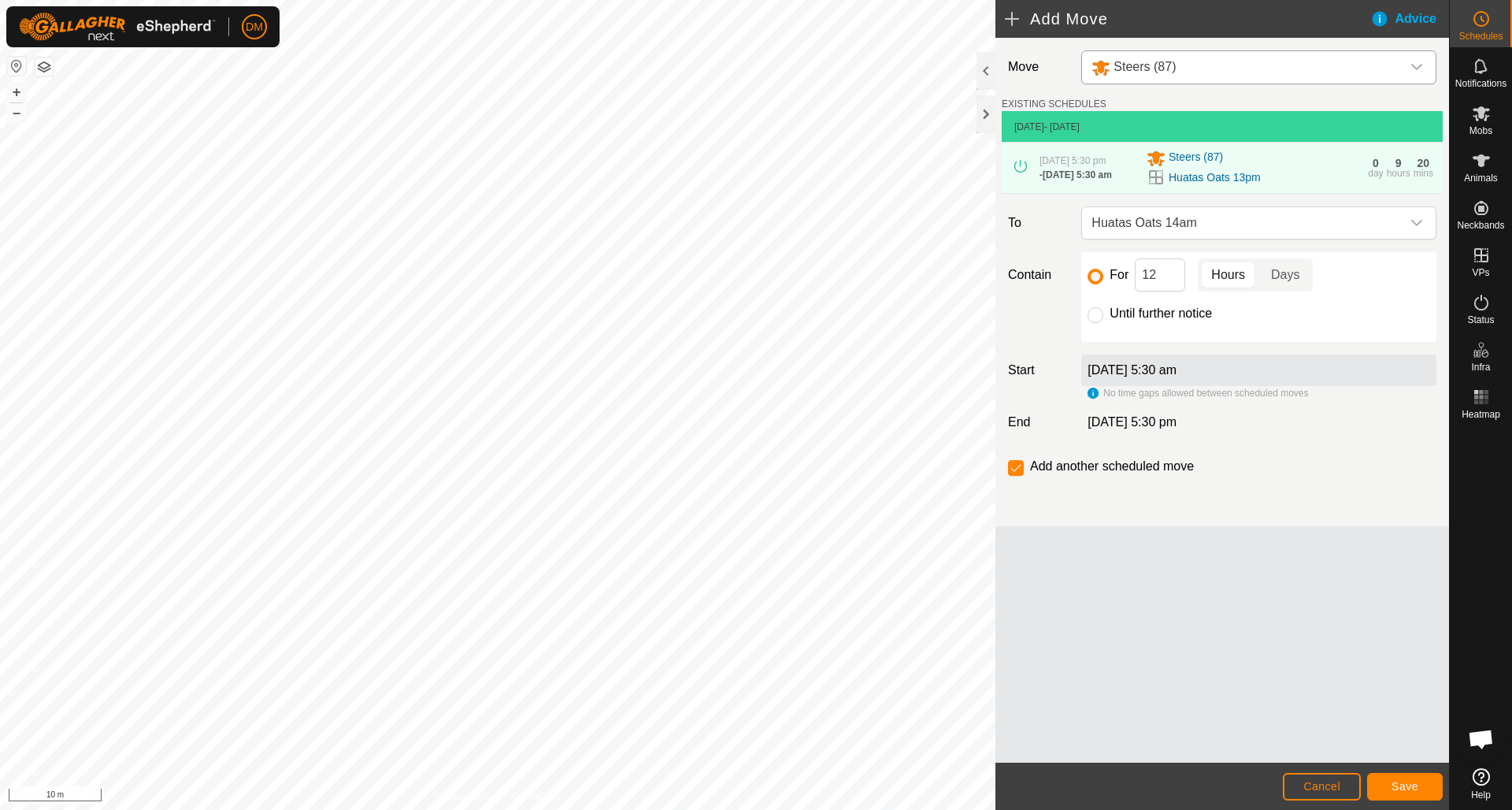
click at [1405, 789] on span "Save" at bounding box center [1405, 786] width 27 height 12
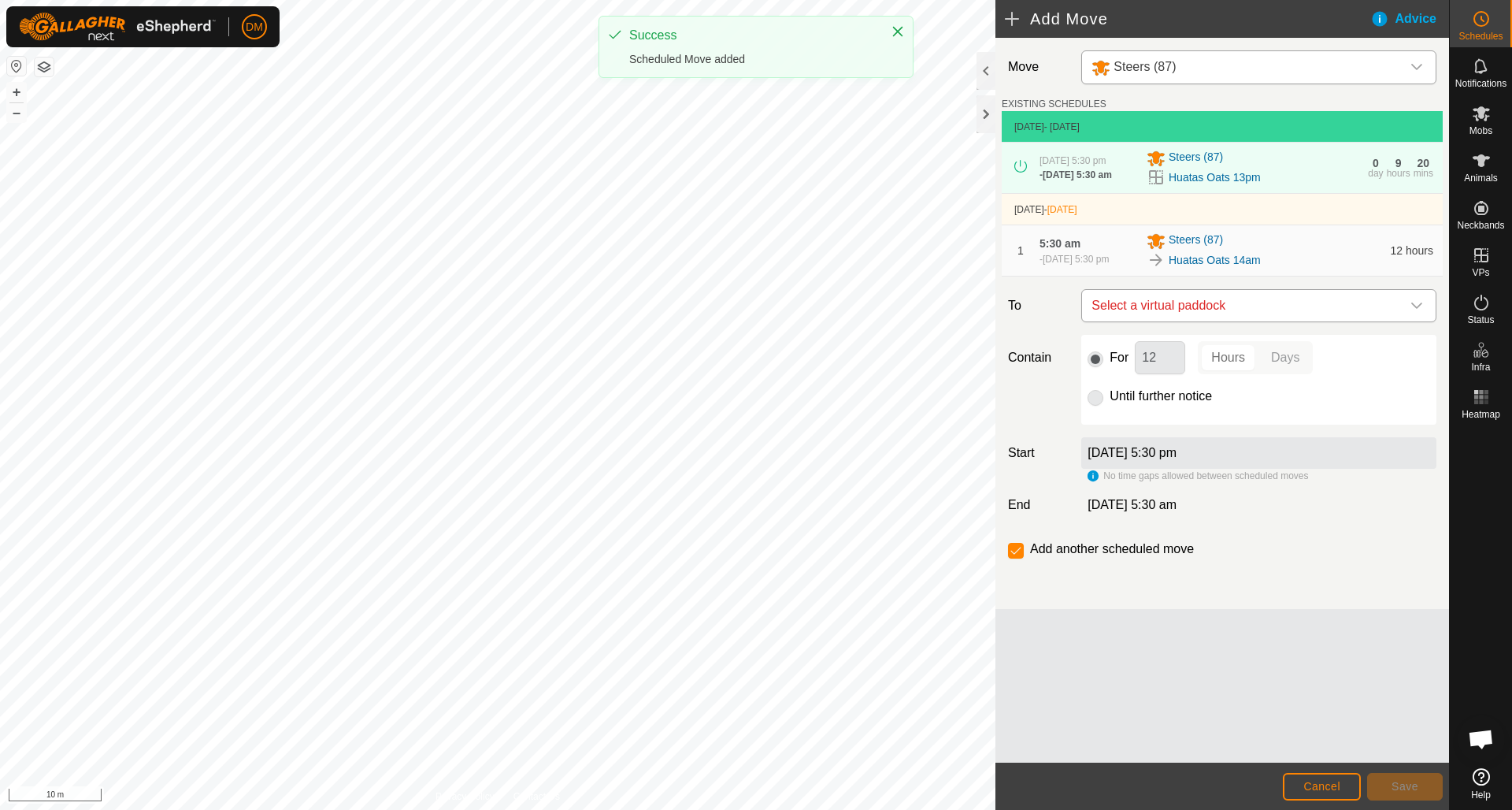
click at [1244, 321] on span "Select a virtual paddock" at bounding box center [1243, 305] width 316 height 31
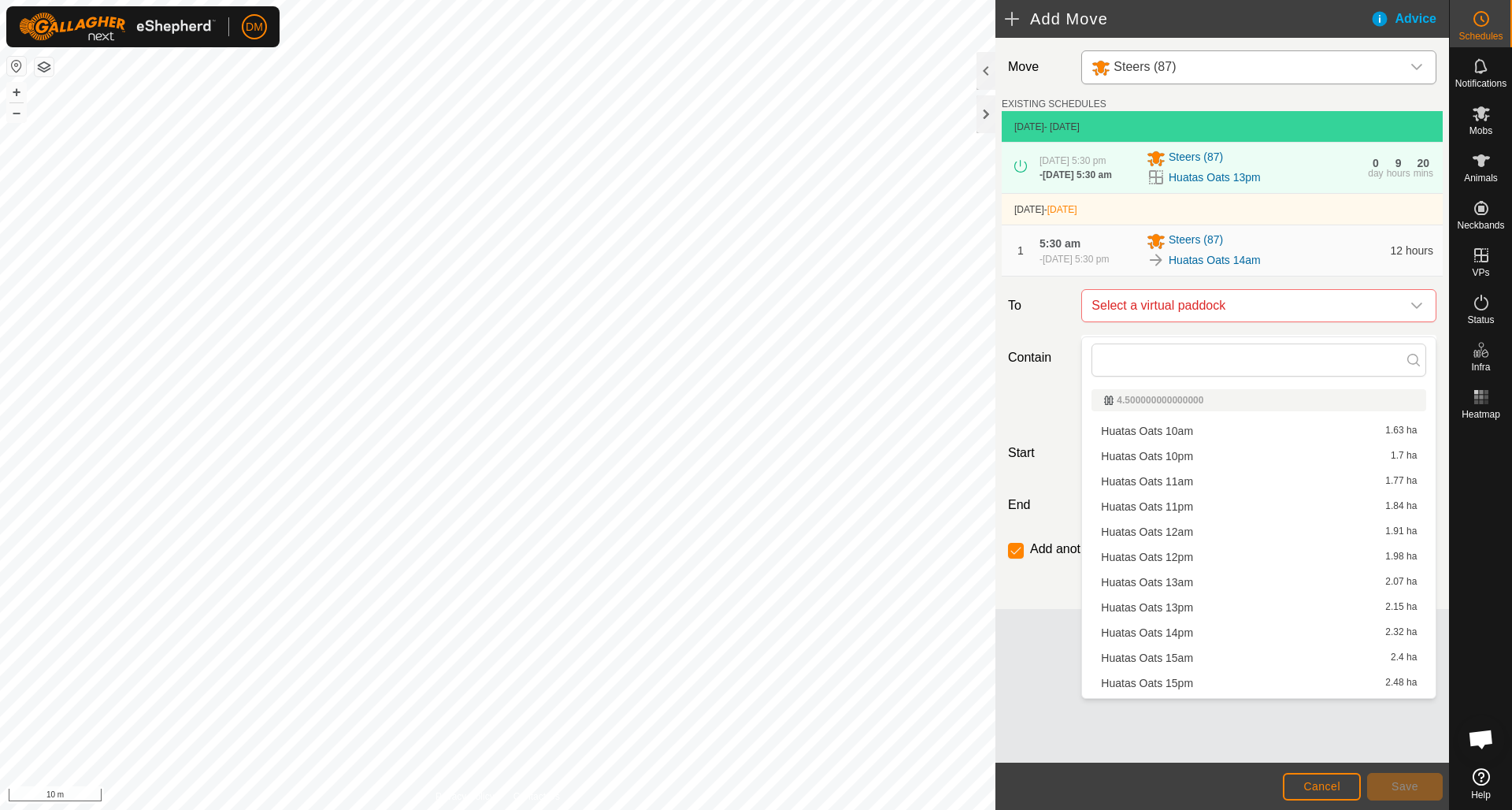
click at [1190, 639] on li "Huatas Oats 14pm 2.32 ha" at bounding box center [1259, 632] width 335 height 24
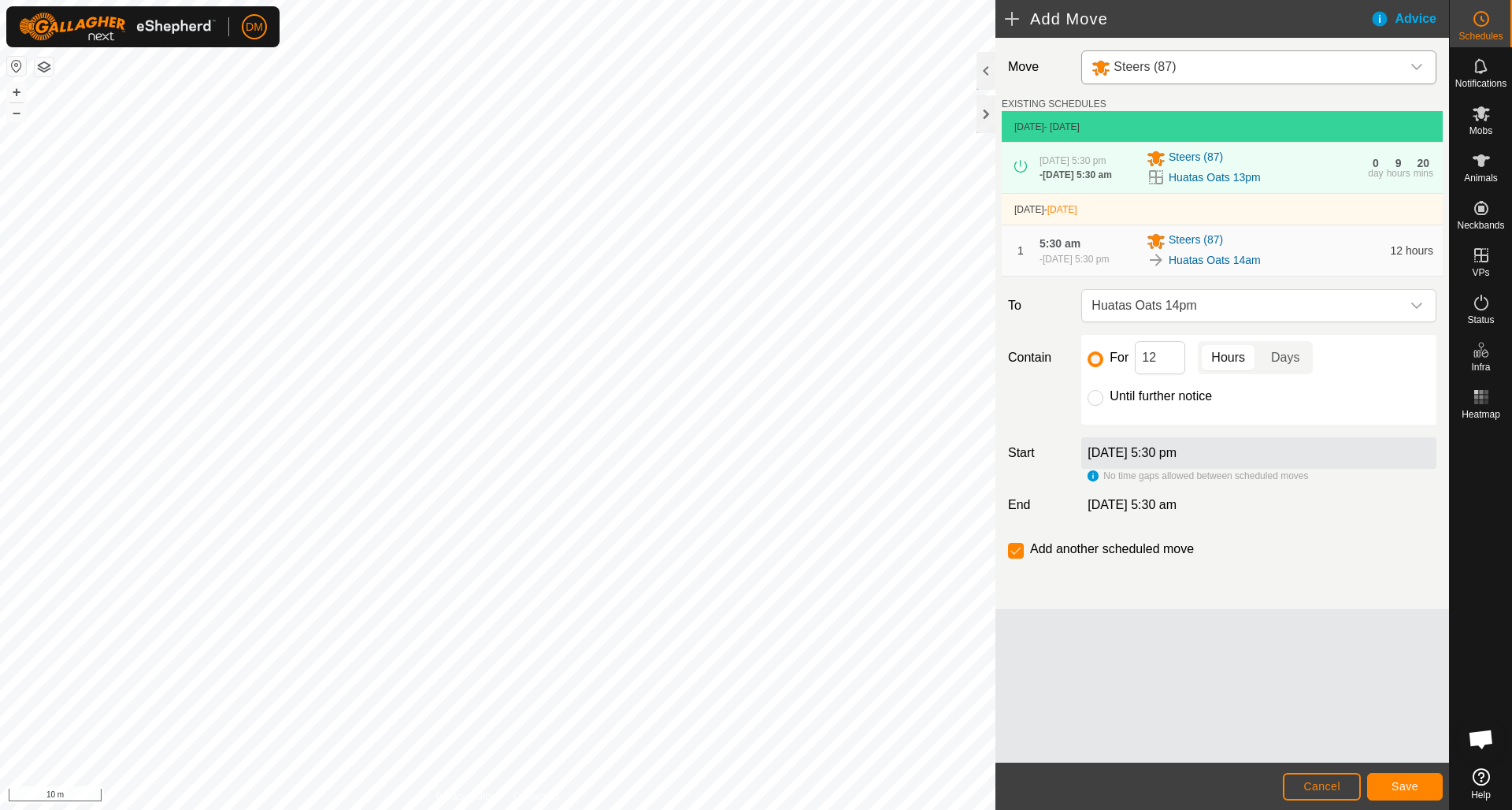
click at [1414, 787] on span "Save" at bounding box center [1405, 786] width 27 height 12
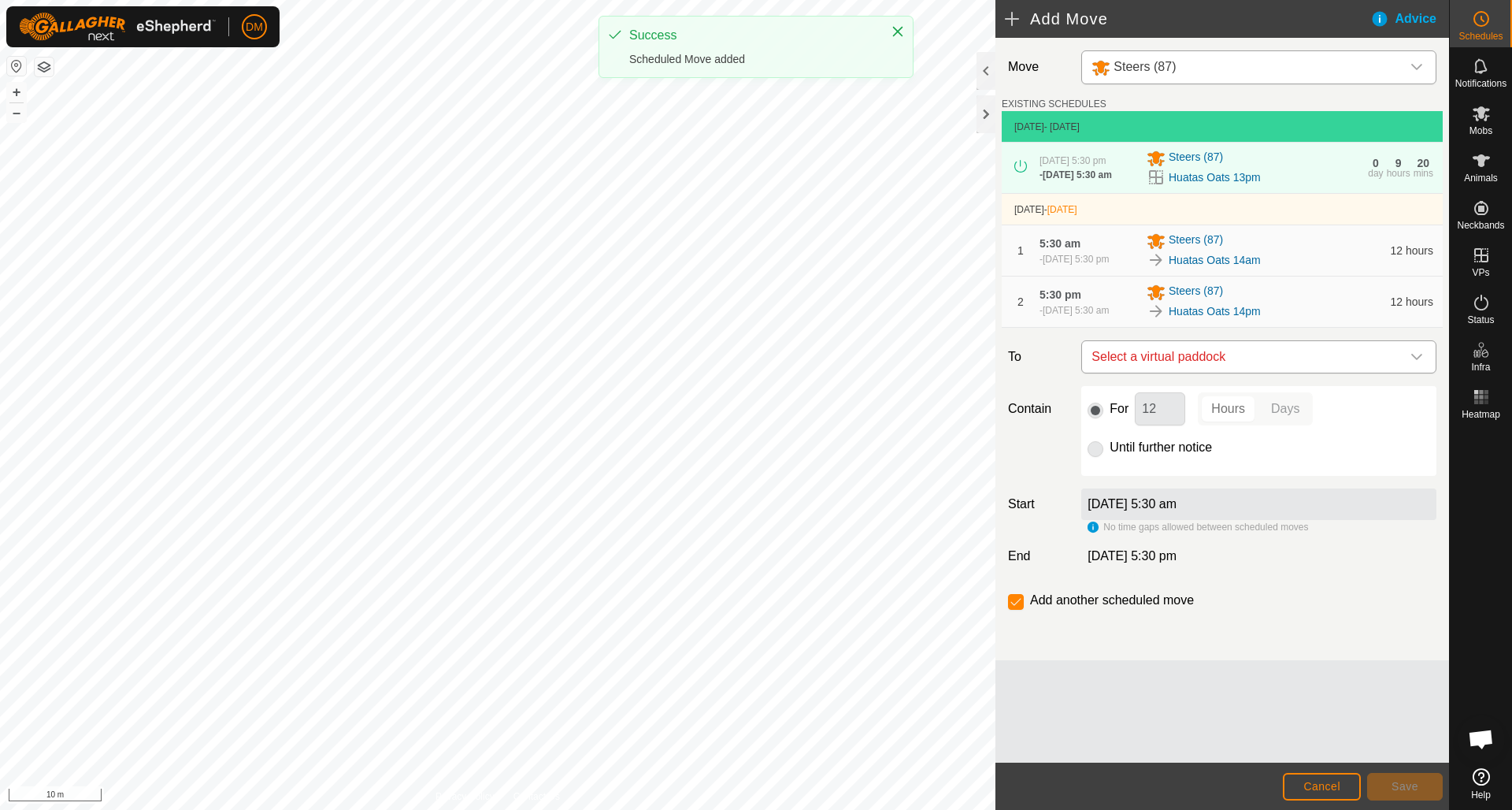
click at [1255, 373] on span "Select a virtual paddock" at bounding box center [1243, 357] width 316 height 31
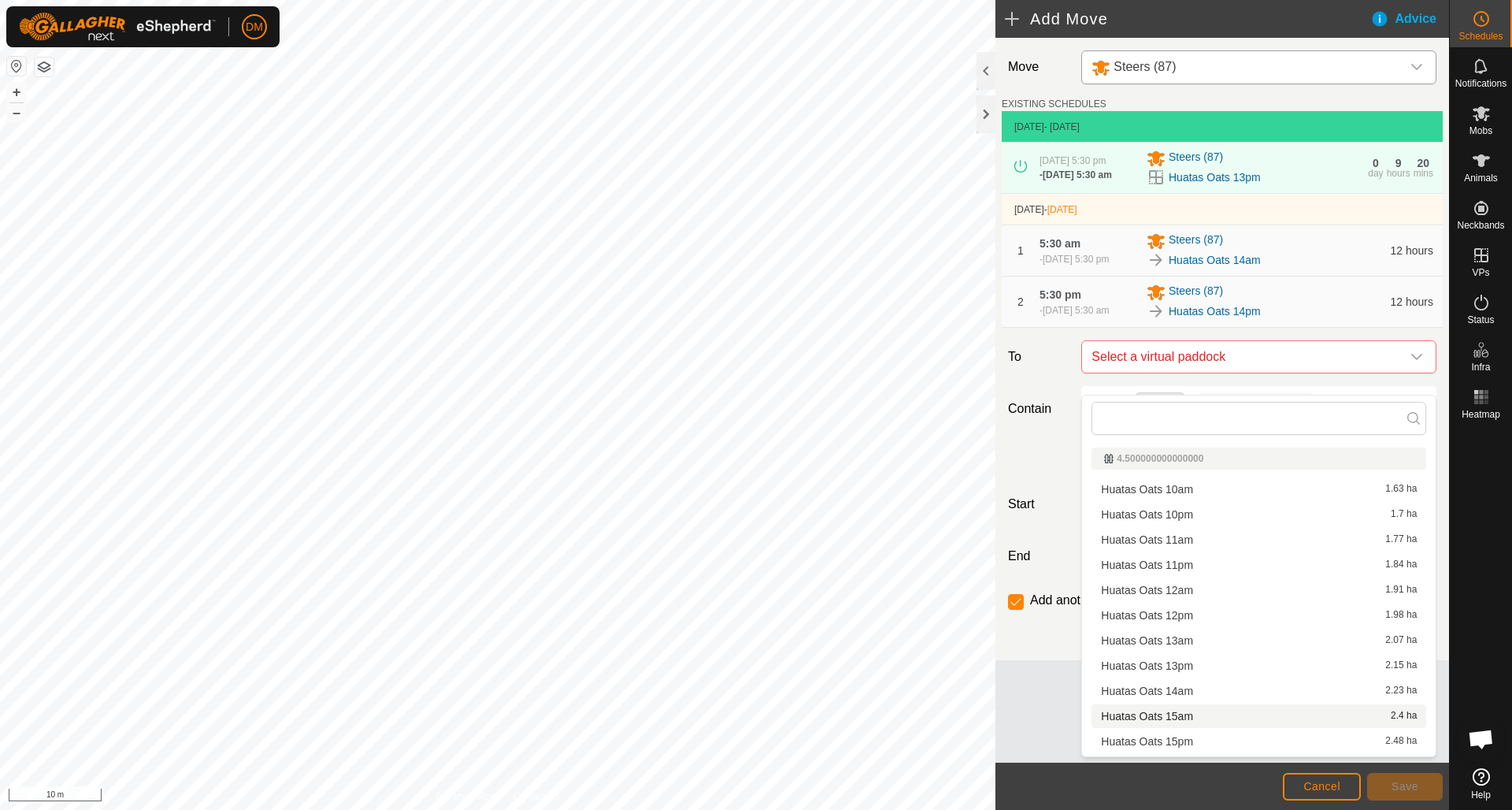
click at [1178, 721] on li "Huatas Oats 15am 2.4 ha" at bounding box center [1259, 716] width 335 height 24
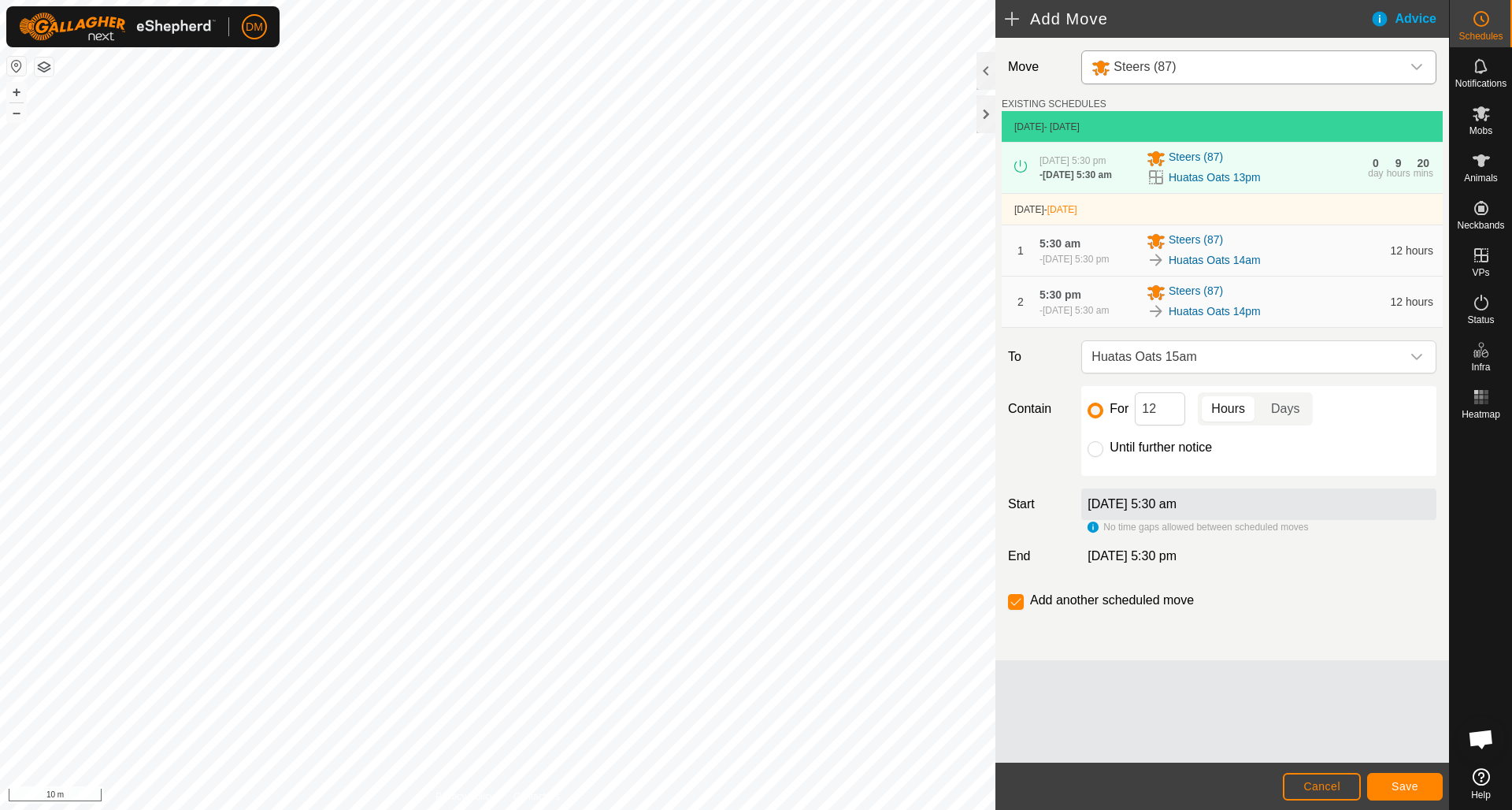
click at [1402, 785] on span "Save" at bounding box center [1405, 786] width 27 height 12
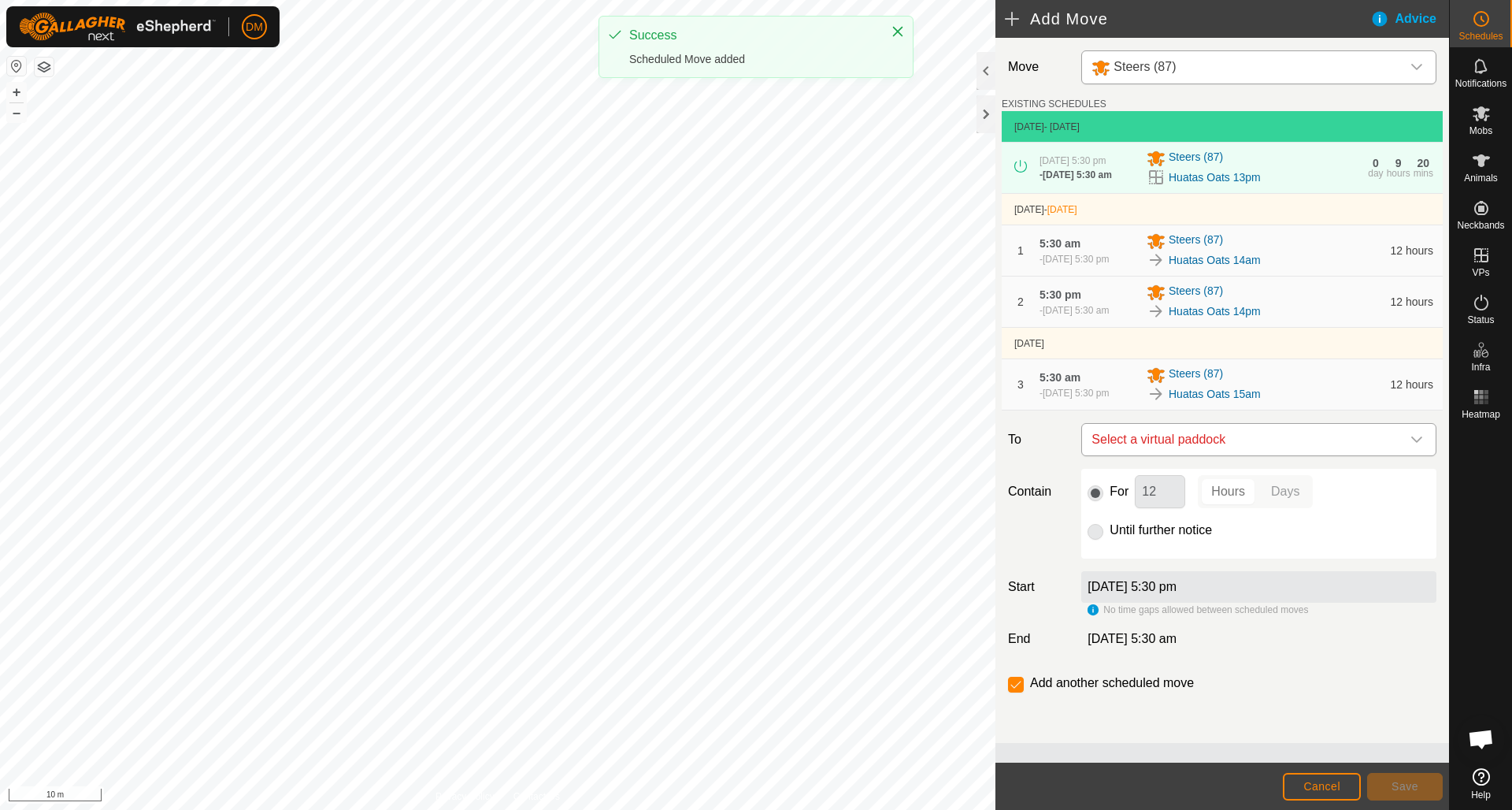
click at [1220, 455] on span "Select a virtual paddock" at bounding box center [1243, 439] width 316 height 31
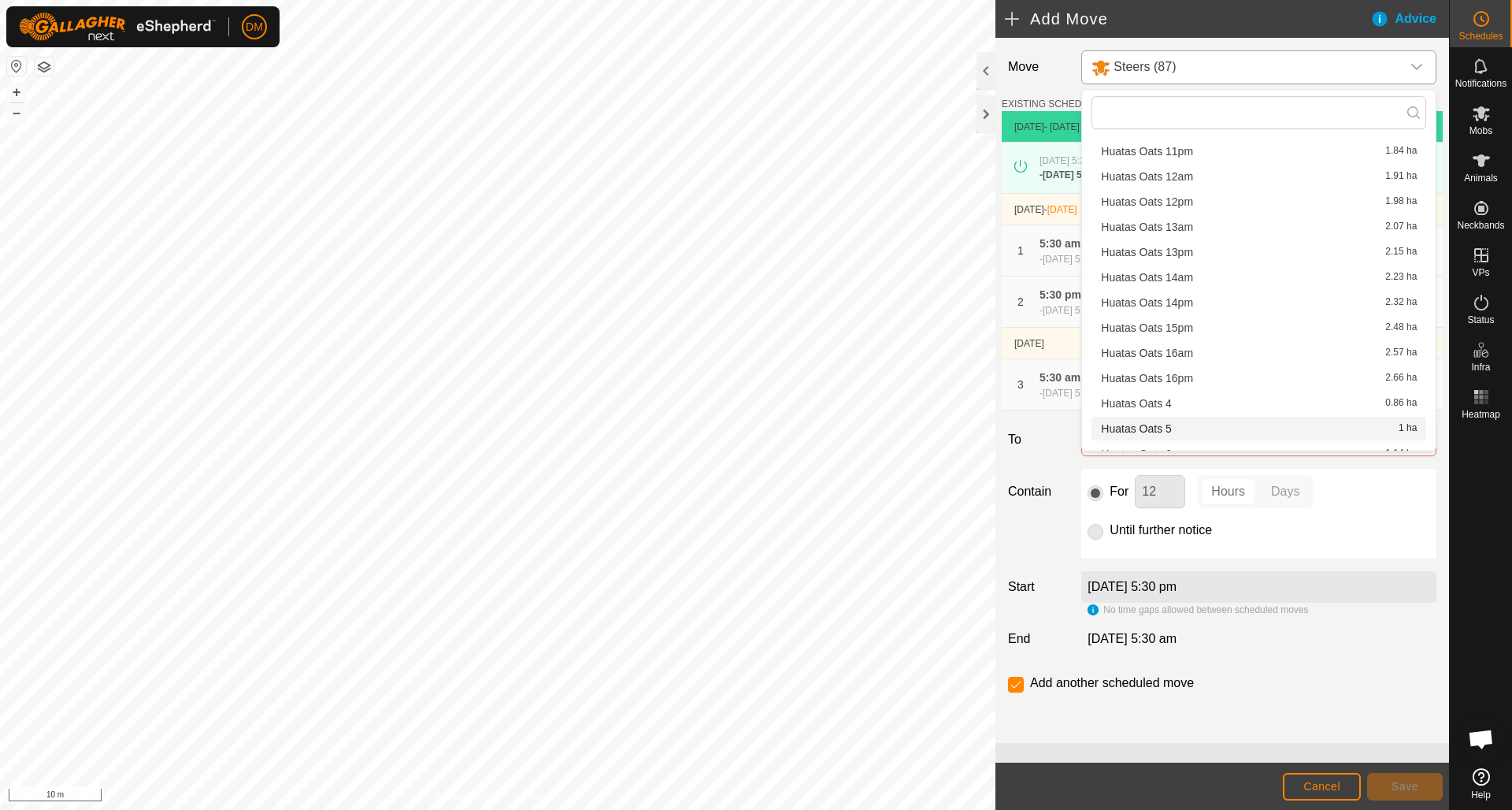
scroll to position [123, 0]
click at [1350, 490] on div "Move Steers (87) EXISTING SCHEDULES [DATE] - [DATE] [DATE] 5:30 pm - [DATE] 5:3…" at bounding box center [1222, 390] width 453 height 705
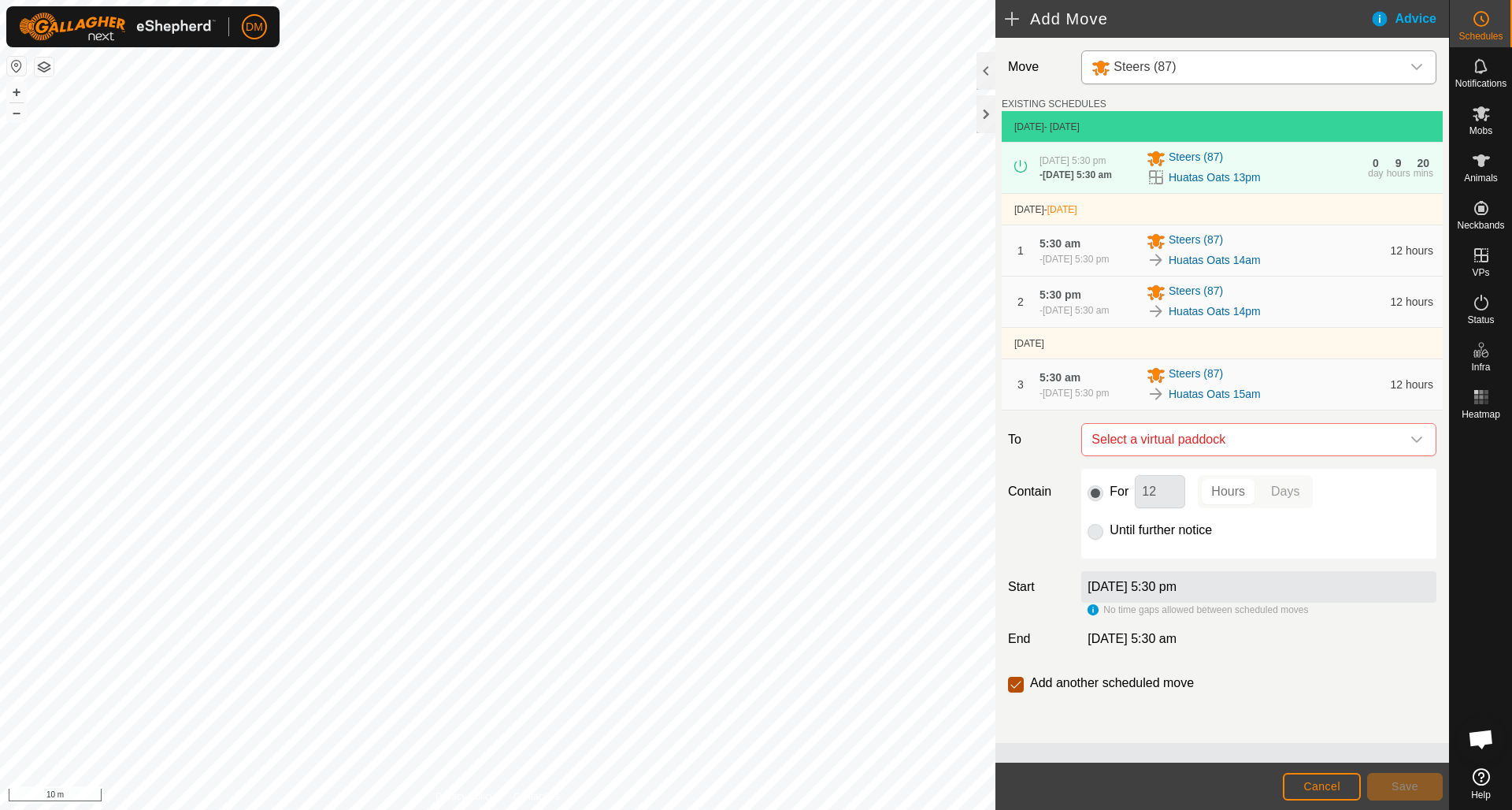
click at [1021, 693] on input "checkbox" at bounding box center [1016, 685] width 16 height 16
click at [1026, 693] on div "Add another scheduled move" at bounding box center [1104, 683] width 192 height 19
click at [1019, 693] on input "checkbox" at bounding box center [1016, 685] width 16 height 16
checkbox input "true"
click at [1340, 787] on span "Cancel" at bounding box center [1322, 786] width 37 height 12
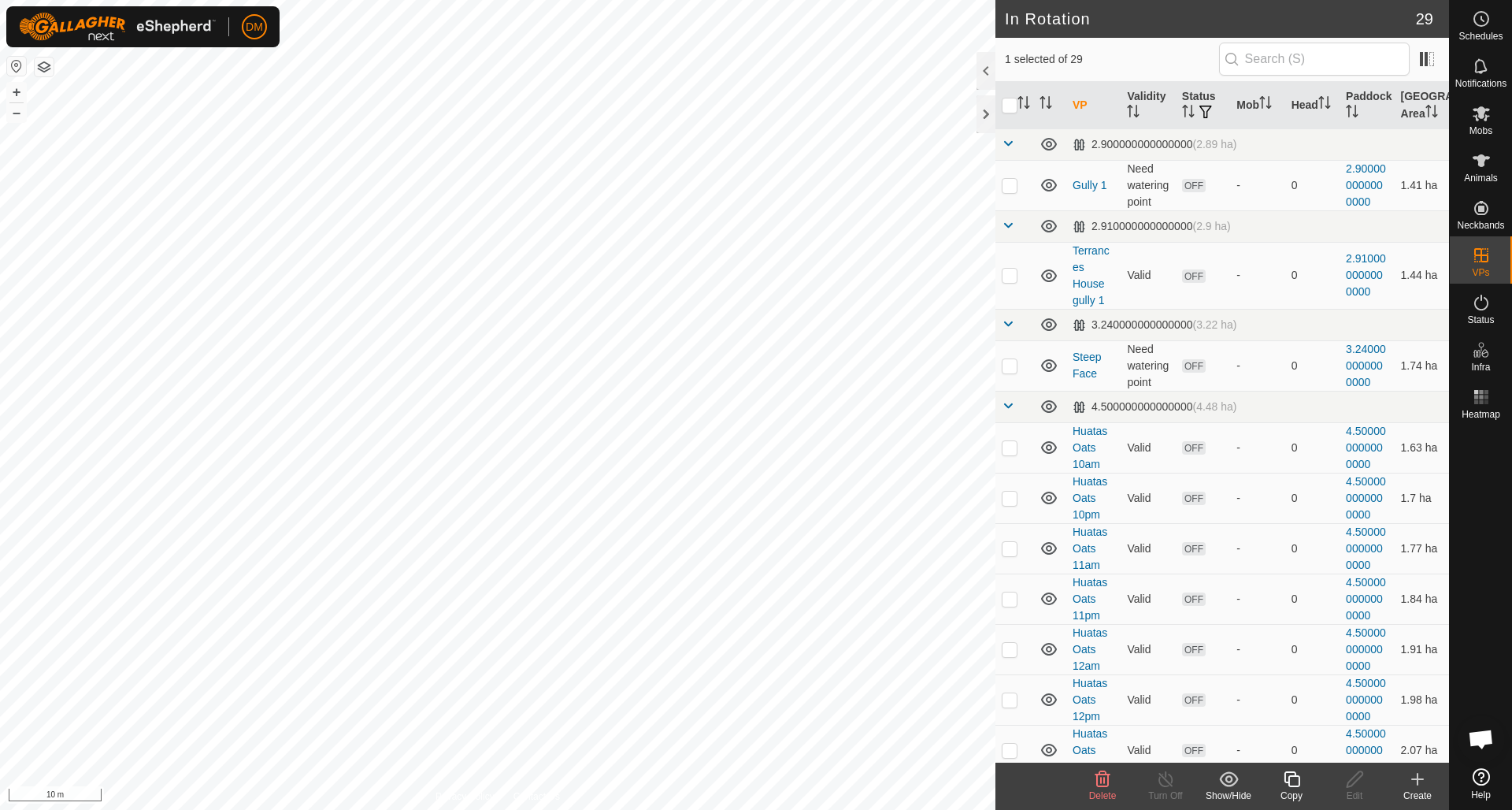
checkbox input "false"
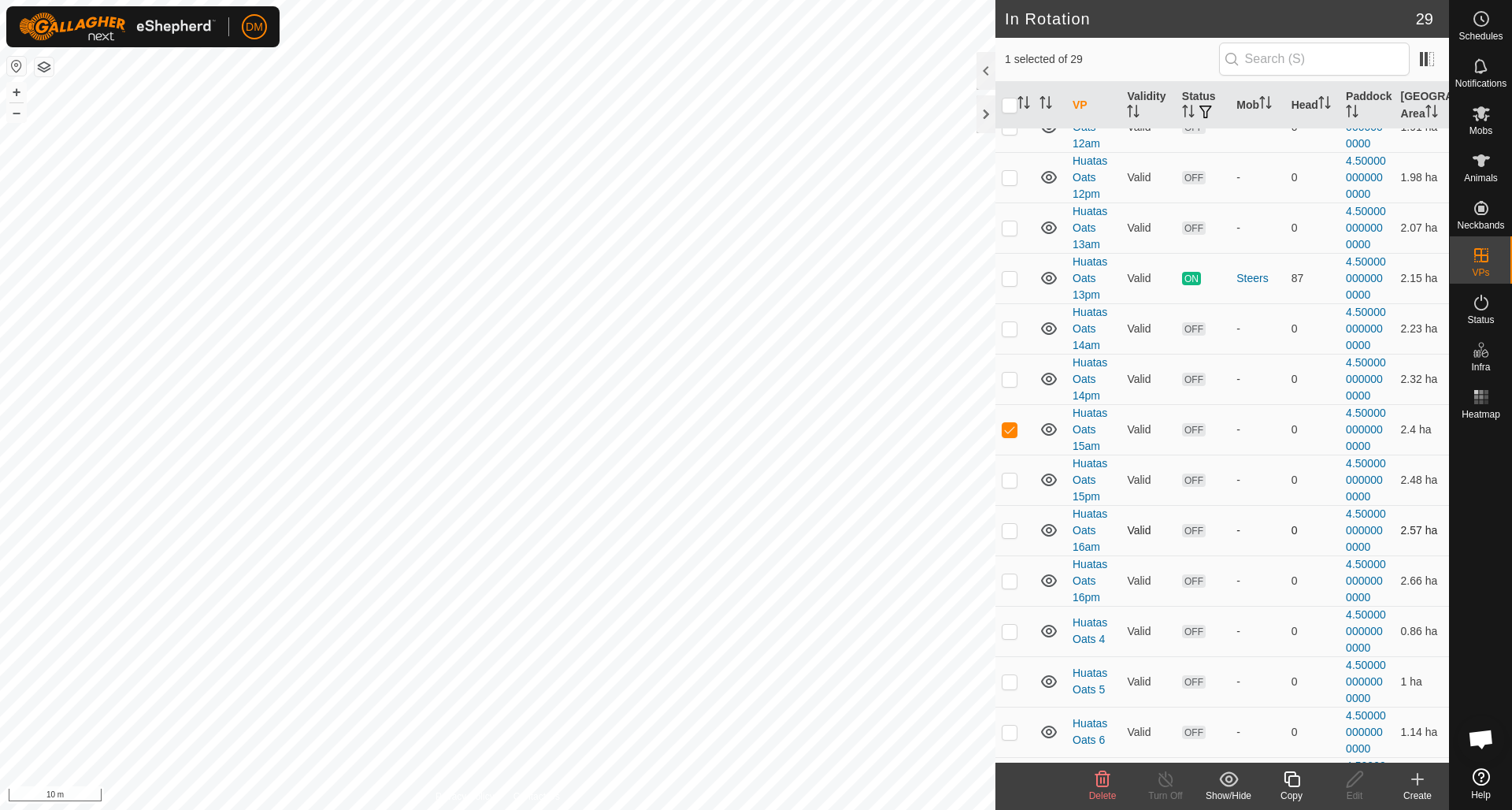
scroll to position [537, 0]
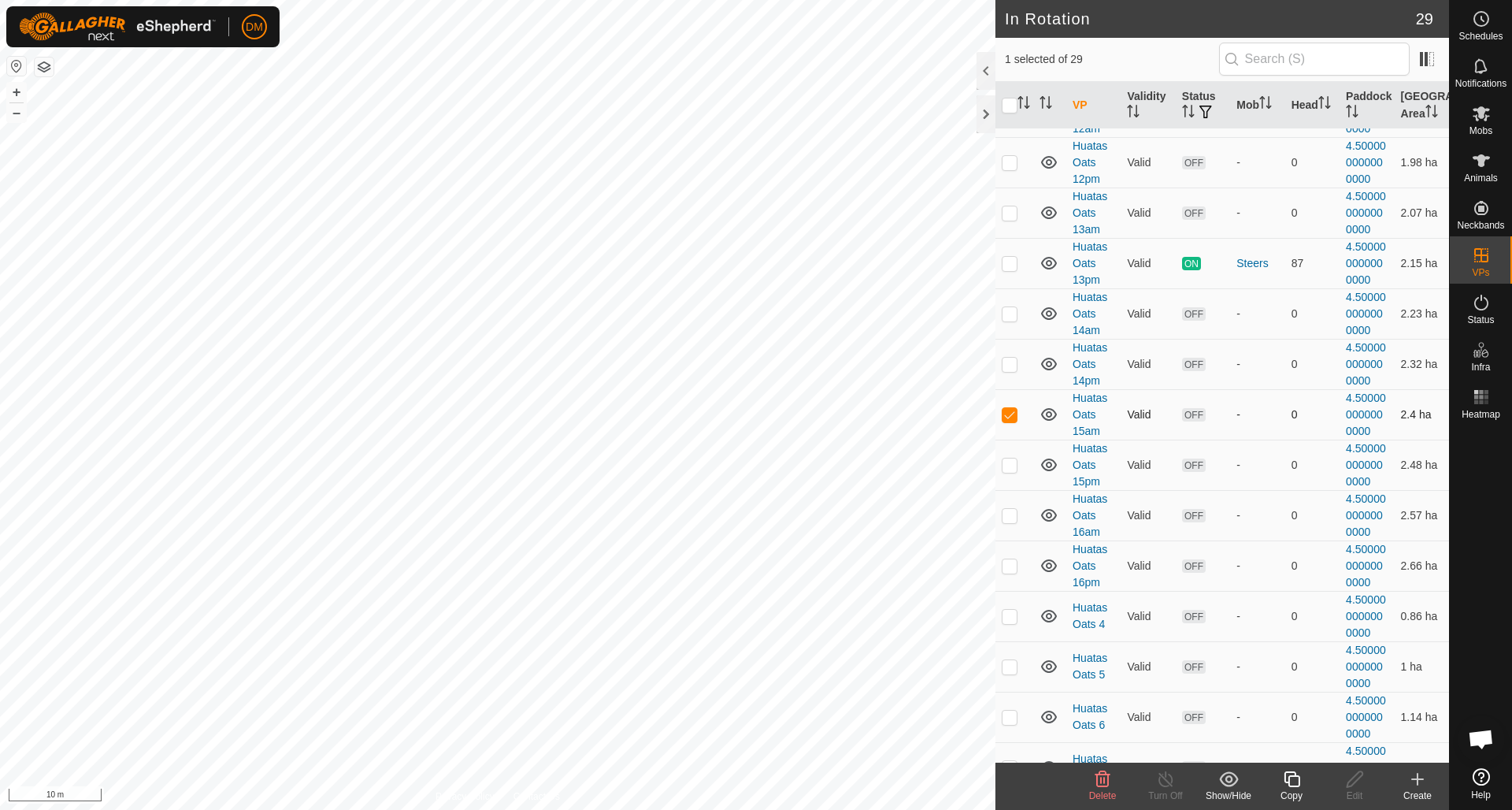
click at [1015, 420] on p-checkbox at bounding box center [1010, 414] width 16 height 12
checkbox input "false"
click at [1012, 463] on p-checkbox at bounding box center [1010, 465] width 16 height 12
checkbox input "false"
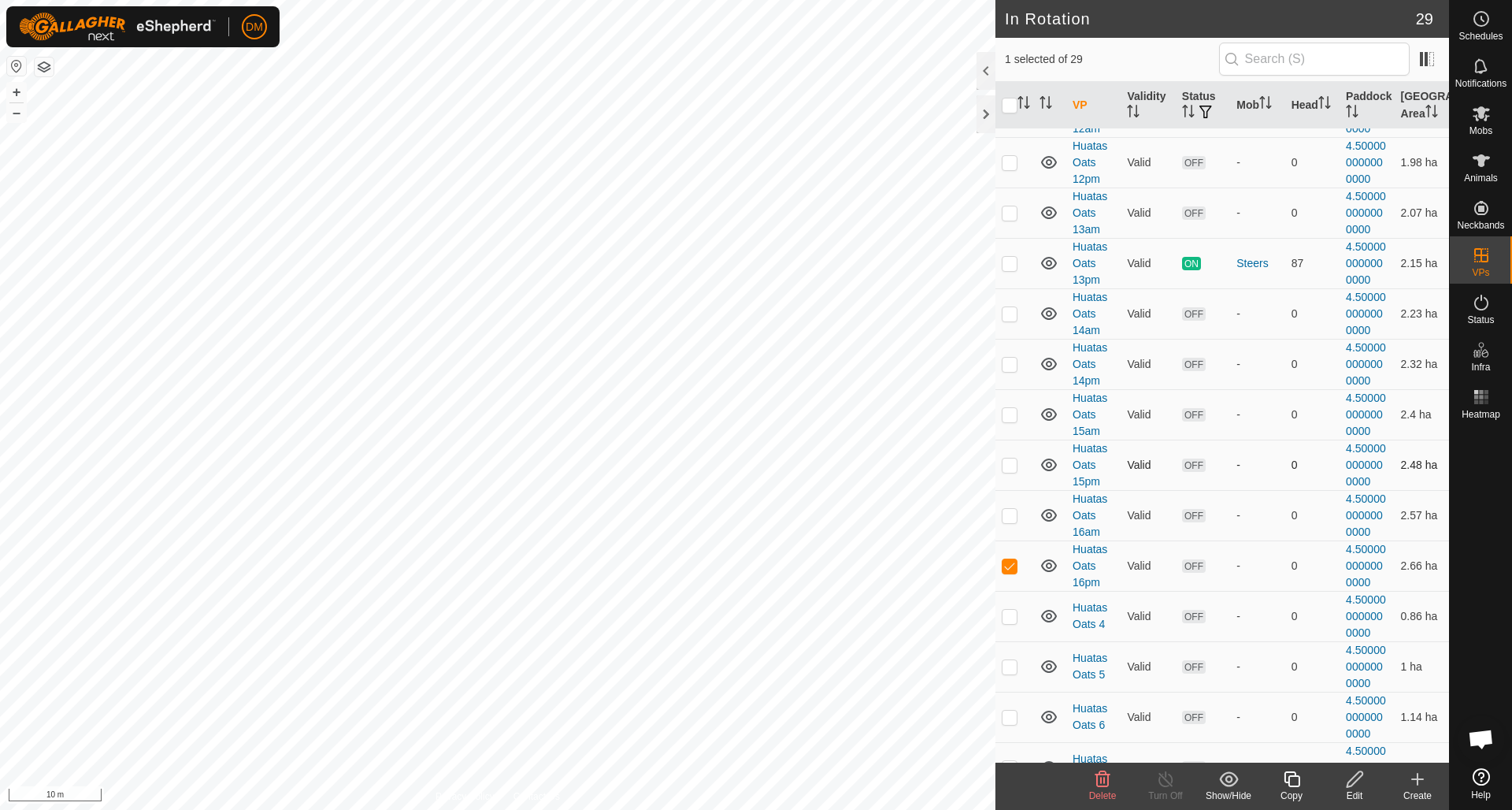
checkbox input "true"
checkbox input "false"
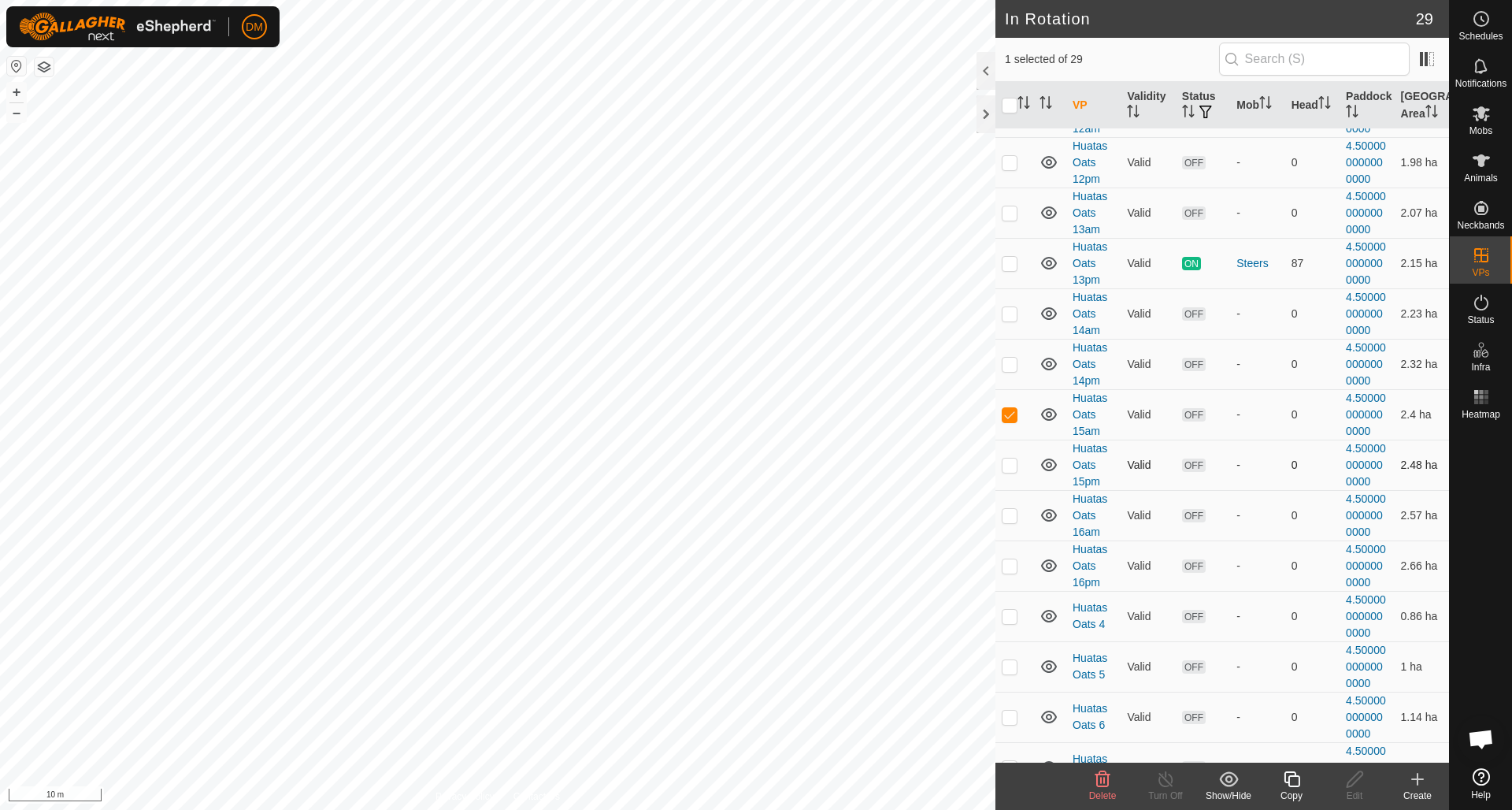
checkbox input "false"
checkbox input "true"
click at [1483, 20] on icon at bounding box center [1481, 19] width 19 height 19
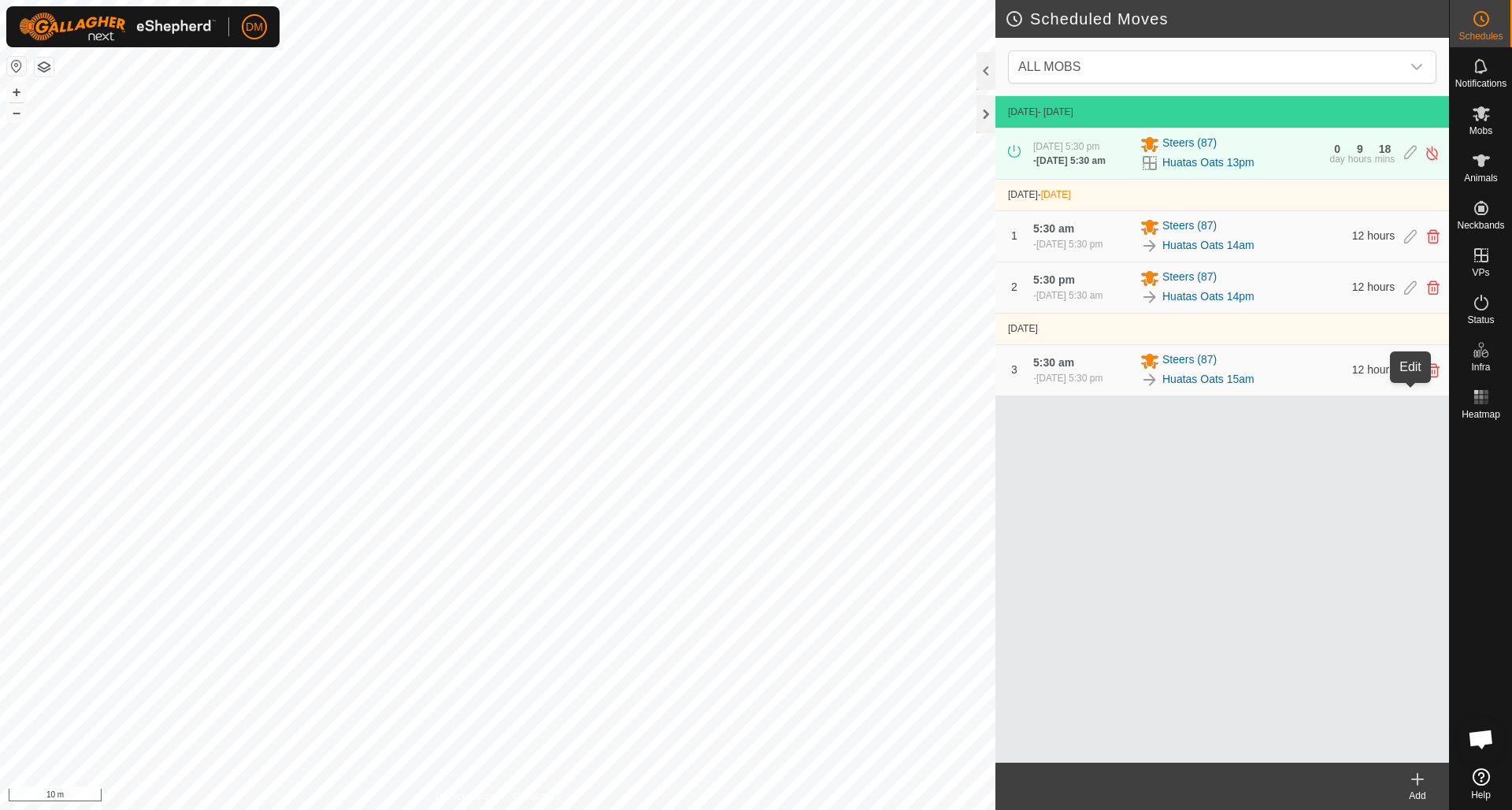
click at [1408, 377] on icon at bounding box center [1411, 370] width 12 height 14
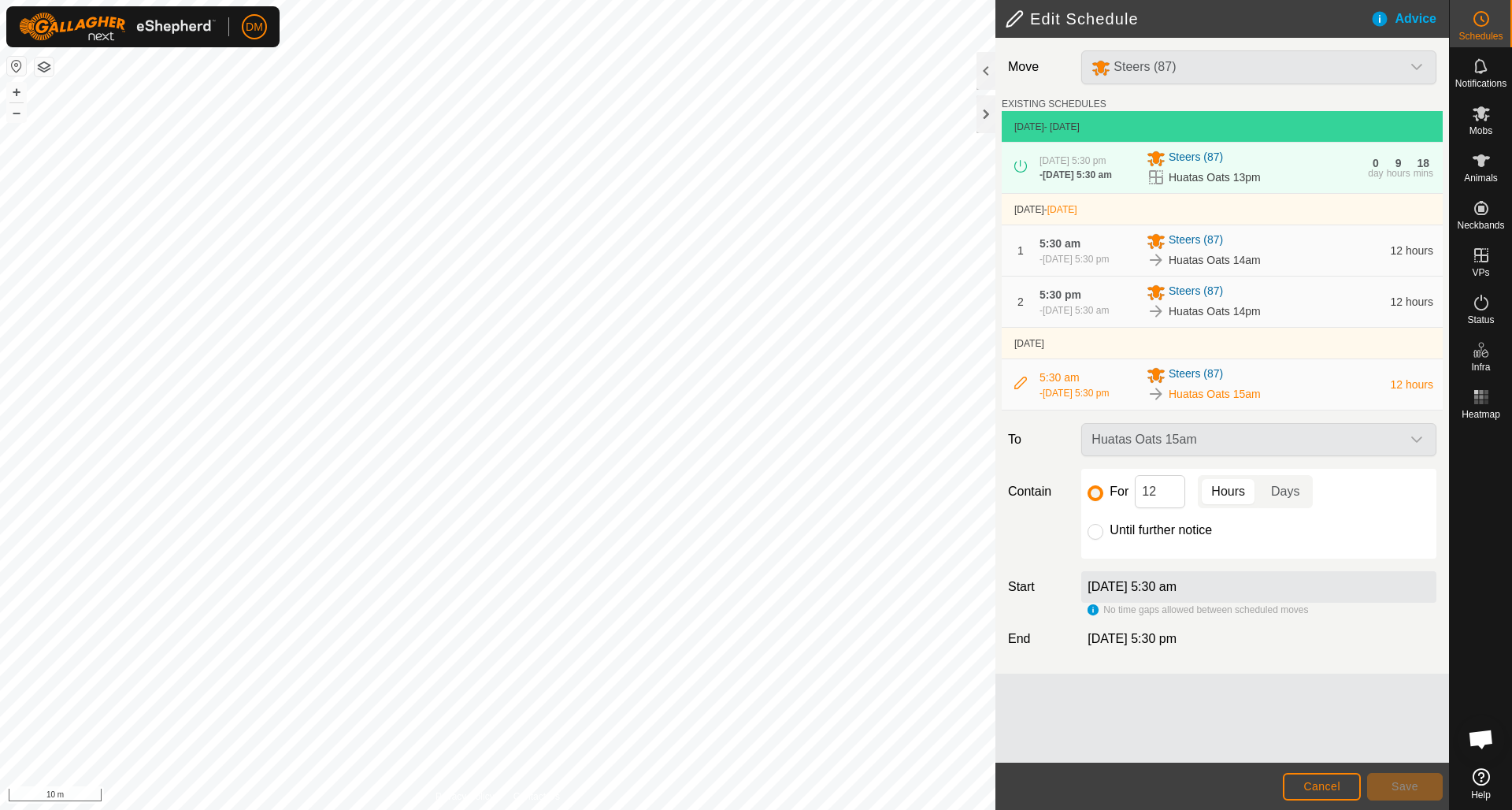
click at [1425, 456] on div "Huatas Oats 15am" at bounding box center [1259, 439] width 368 height 33
click at [1418, 456] on div "Huatas Oats 15am" at bounding box center [1259, 439] width 368 height 33
click at [1365, 540] on div "Until further notice" at bounding box center [1259, 530] width 342 height 19
click at [1380, 251] on div "Steers (87)" at bounding box center [1264, 240] width 235 height 19
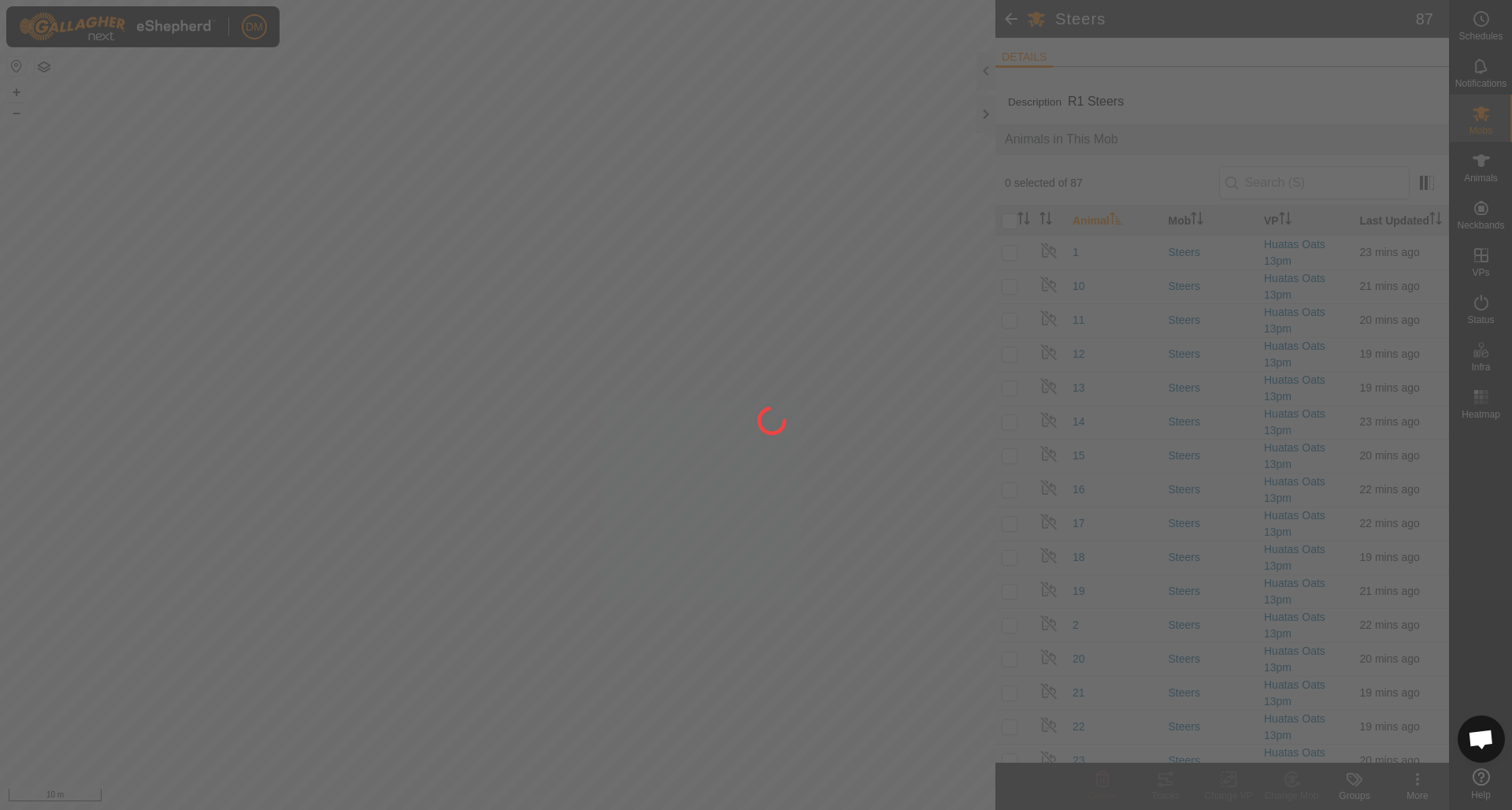
click at [1343, 800] on div "Groups" at bounding box center [1354, 796] width 63 height 14
click at [1342, 790] on div "Groups" at bounding box center [1354, 796] width 63 height 14
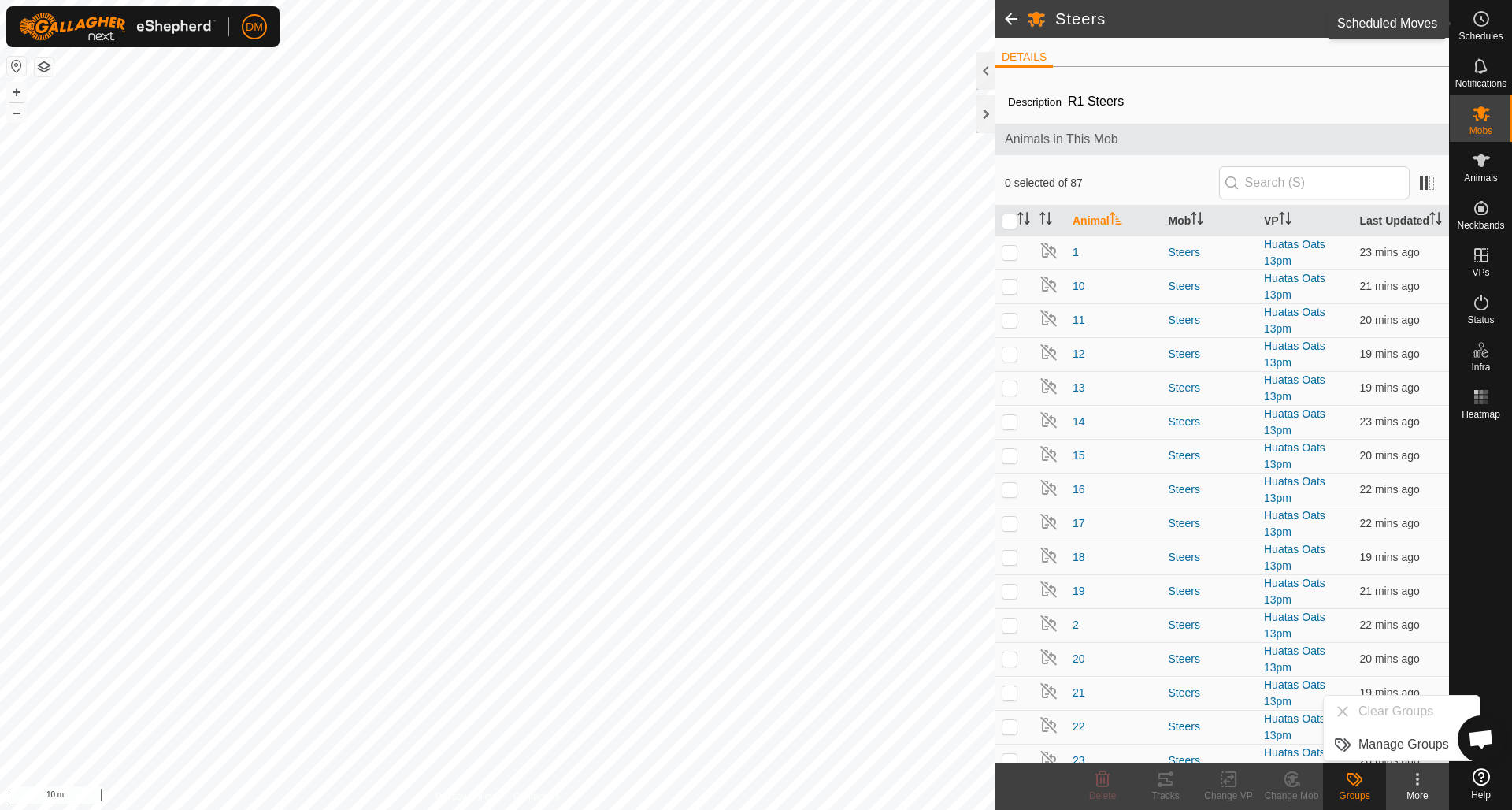
click at [1482, 20] on icon at bounding box center [1483, 19] width 3 height 4
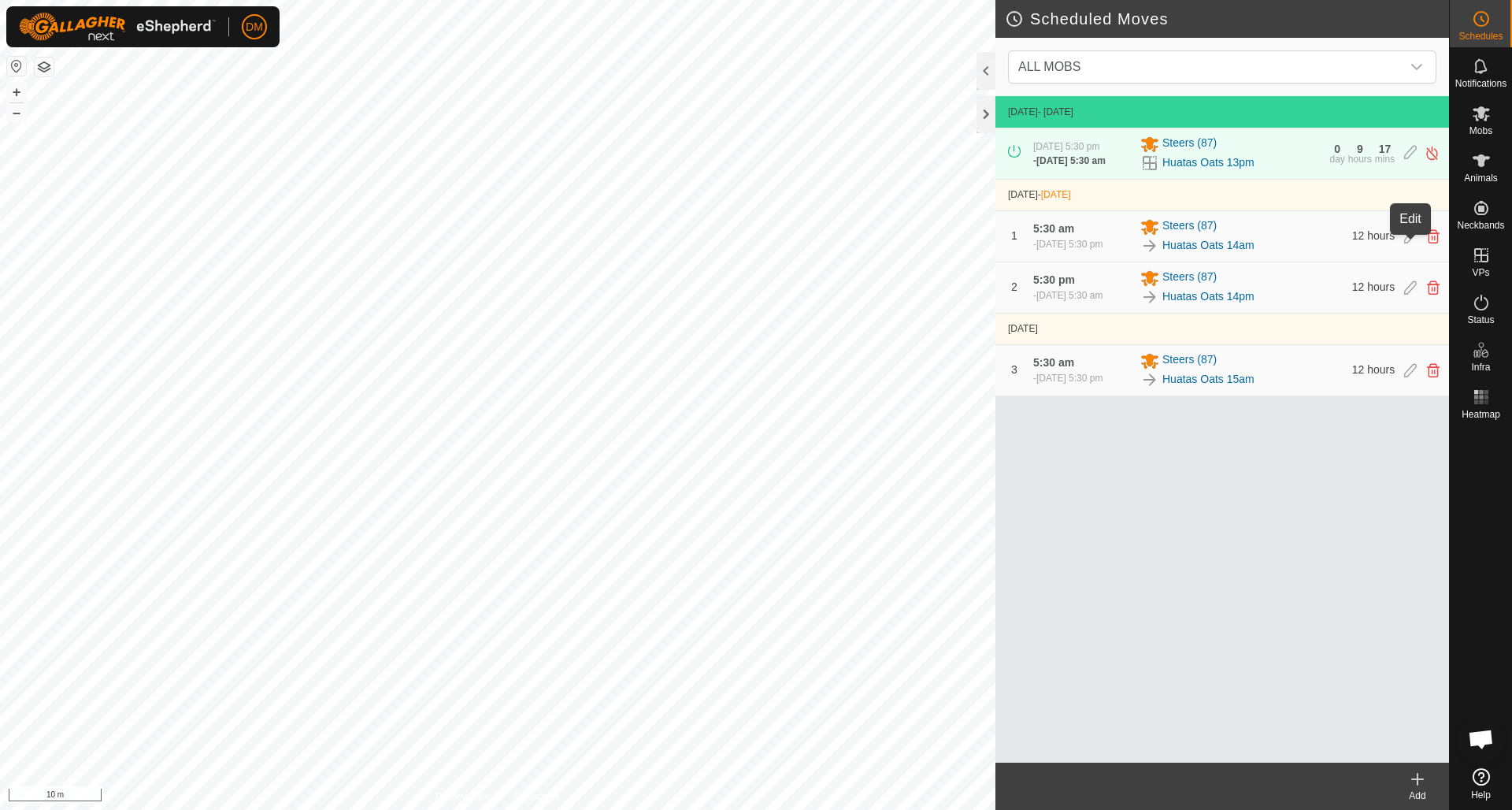
click at [1412, 244] on icon at bounding box center [1411, 237] width 12 height 14
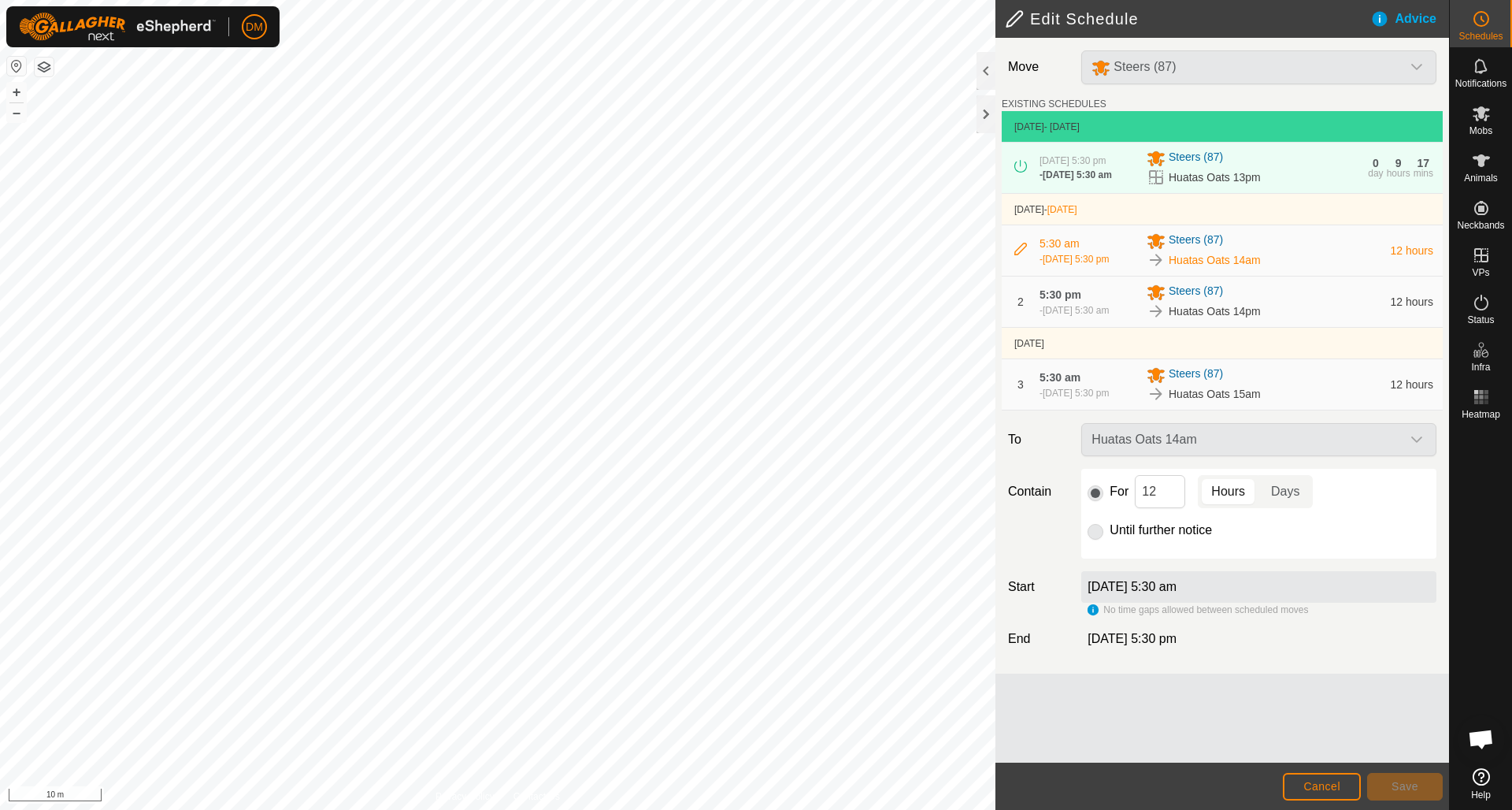
click at [1340, 780] on span "Cancel" at bounding box center [1322, 786] width 37 height 12
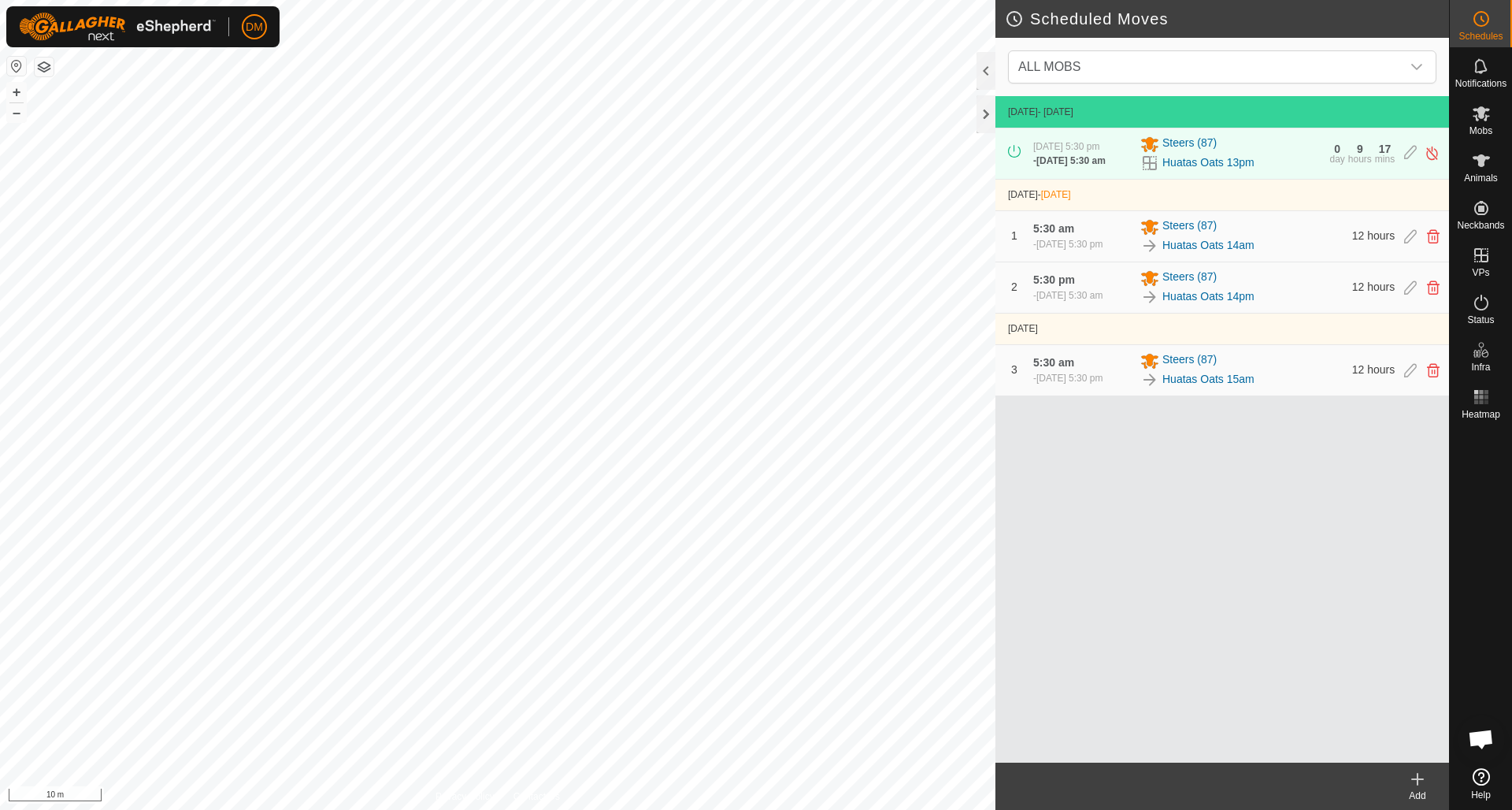
click at [1418, 776] on icon at bounding box center [1418, 779] width 0 height 11
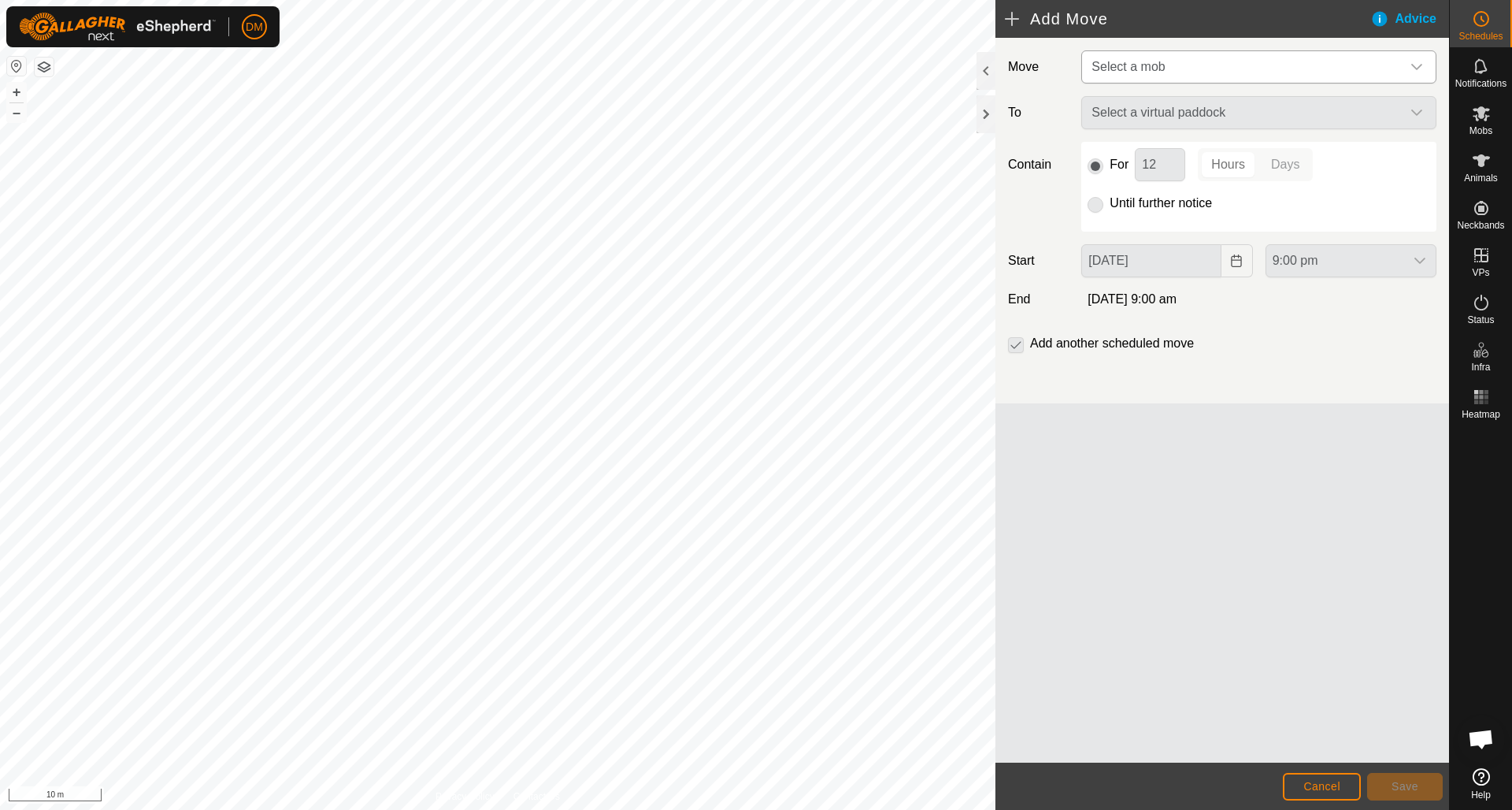
click at [1140, 67] on span "Select a mob" at bounding box center [1128, 66] width 73 height 13
click at [1136, 146] on li "Steers (87)" at bounding box center [1260, 148] width 354 height 32
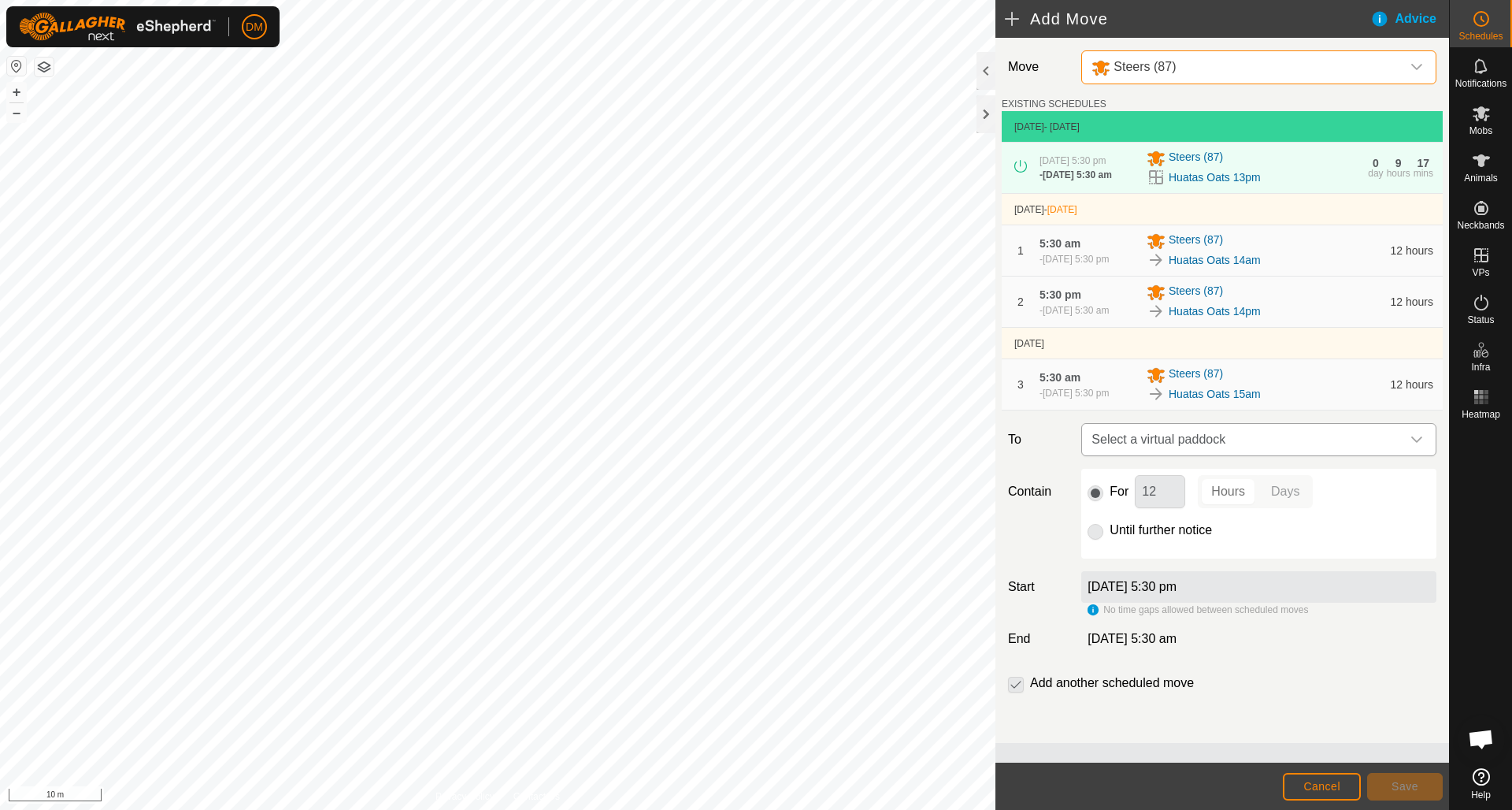
click at [1172, 455] on span "Select a virtual paddock" at bounding box center [1243, 439] width 316 height 31
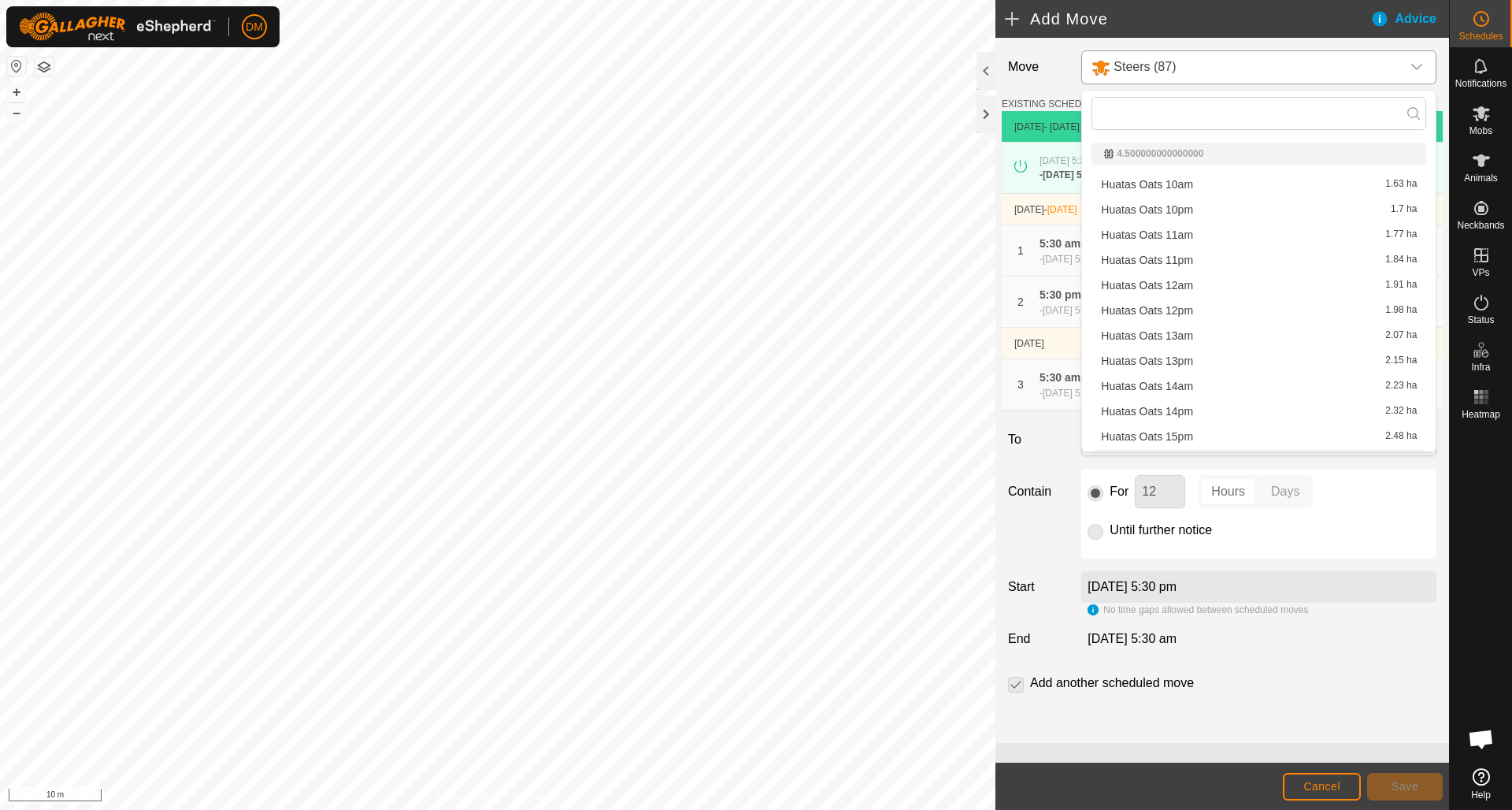
scroll to position [22, 0]
click at [1182, 414] on li "Huatas Oats 15pm 2.48 ha" at bounding box center [1259, 414] width 335 height 24
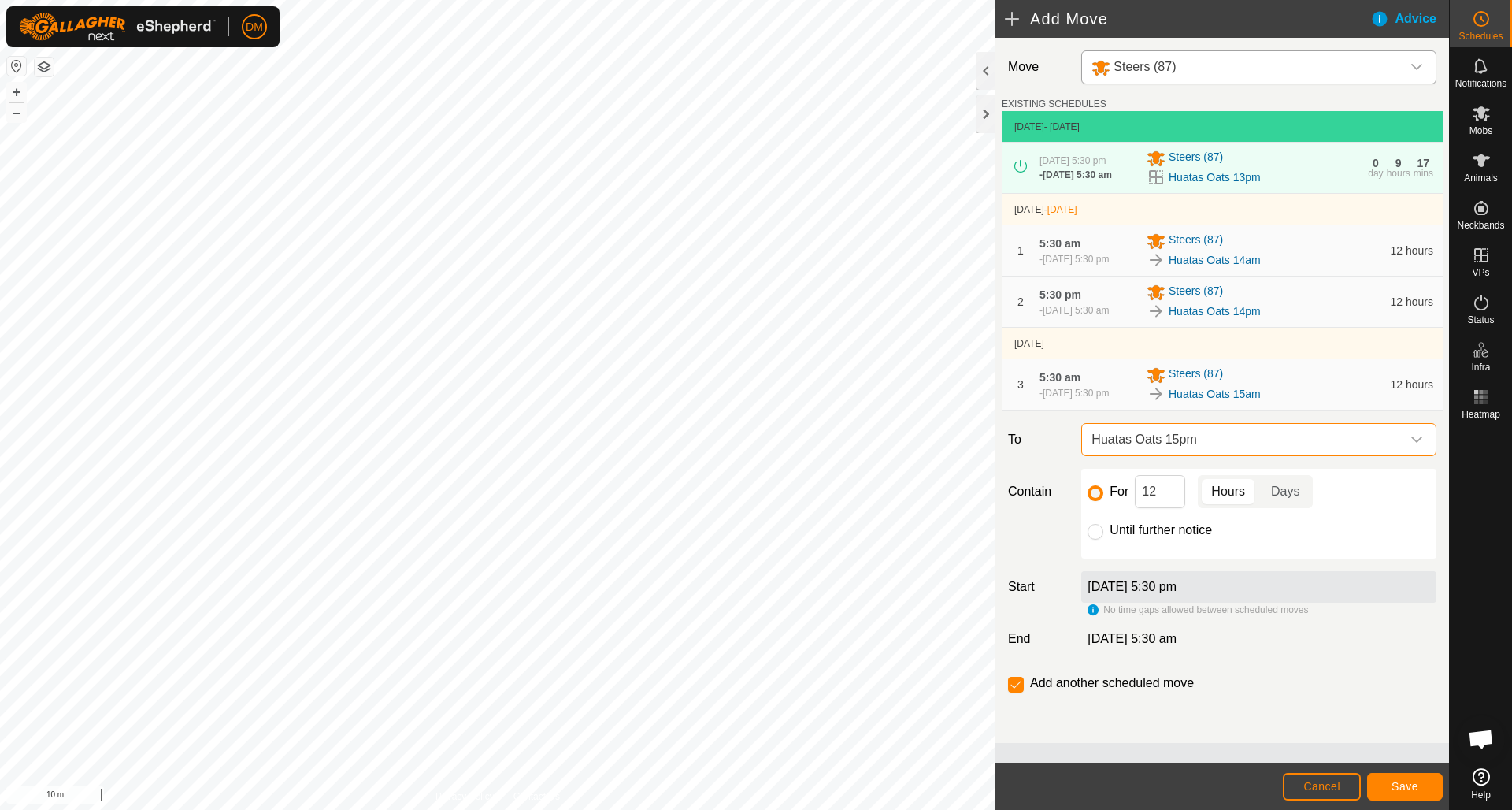
click at [1411, 783] on span "Save" at bounding box center [1405, 786] width 27 height 12
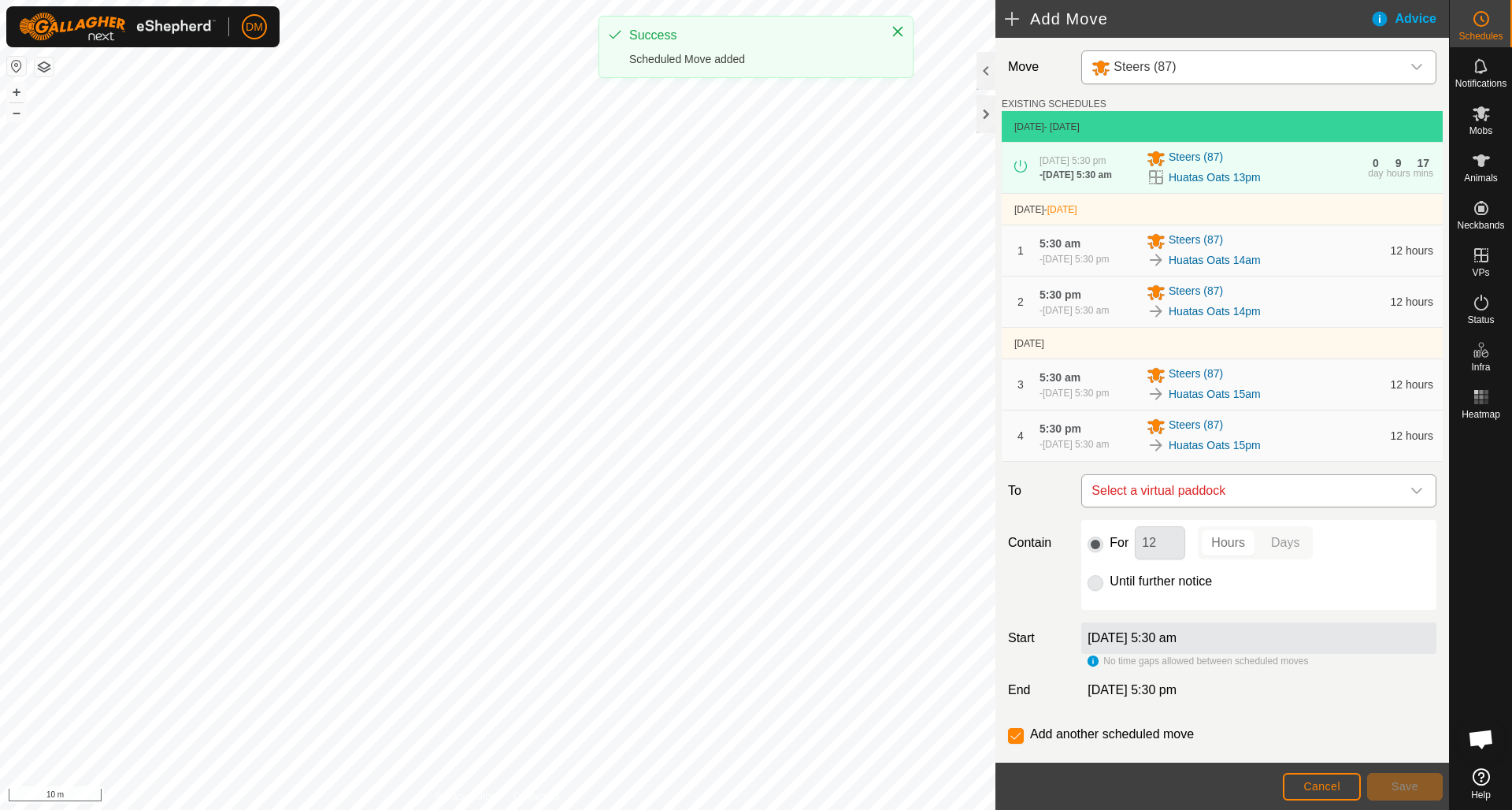
click at [1227, 507] on span "Select a virtual paddock" at bounding box center [1243, 490] width 316 height 31
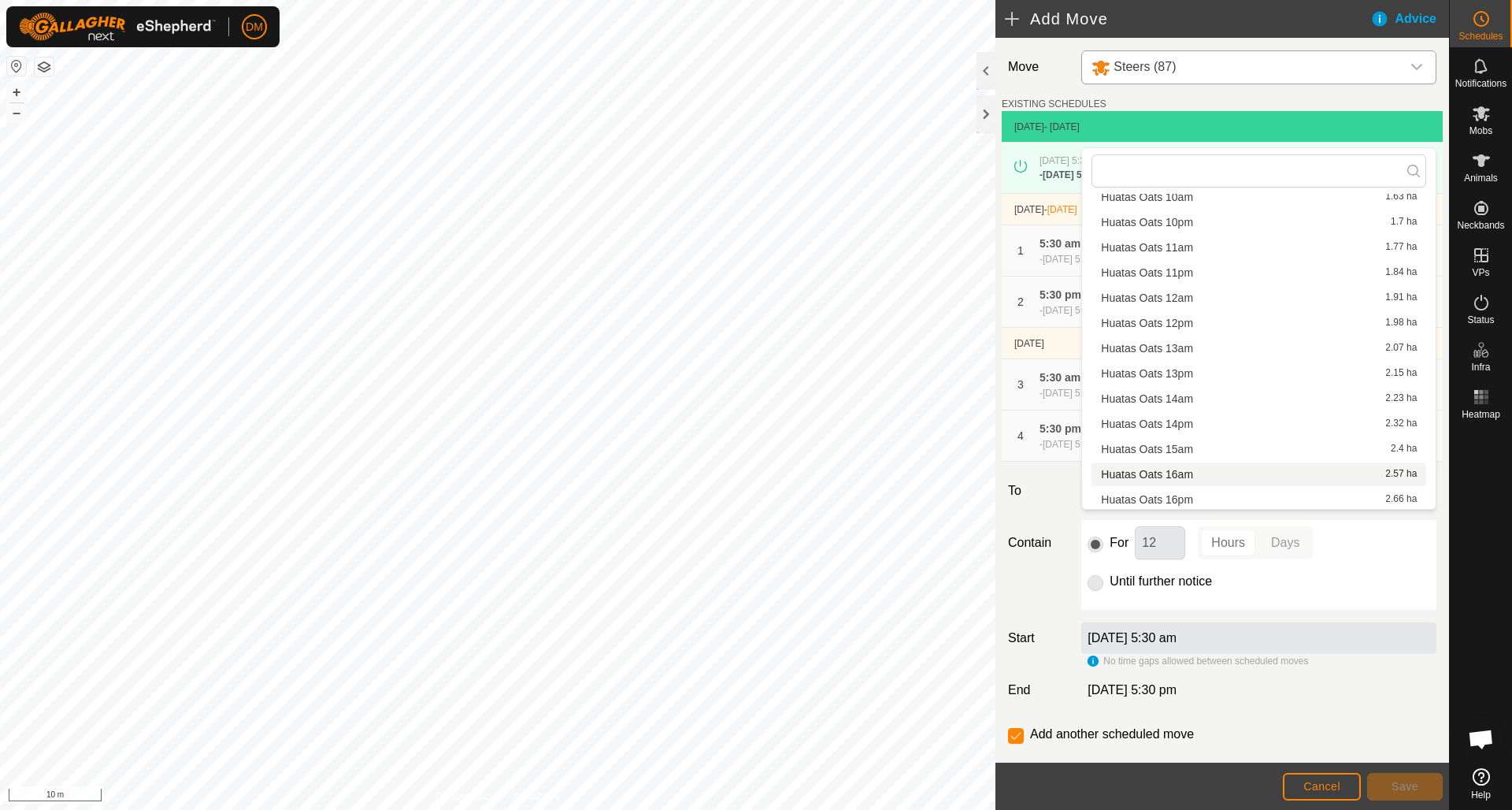
scroll to position [49, 0]
click at [1189, 470] on li "Huatas Oats 16am 2.57 ha" at bounding box center [1259, 470] width 335 height 24
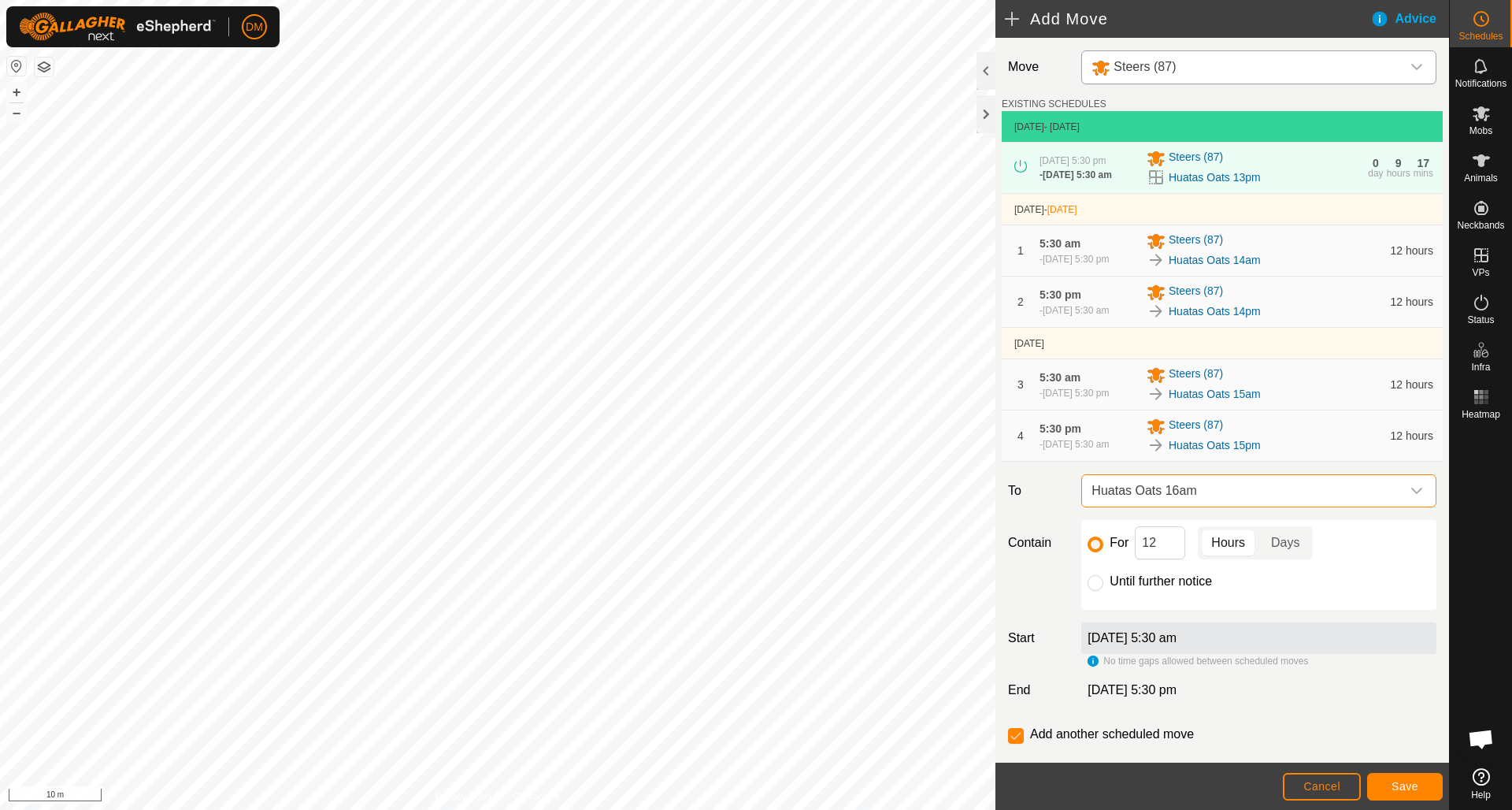
click at [1401, 790] on span "Save" at bounding box center [1405, 786] width 27 height 12
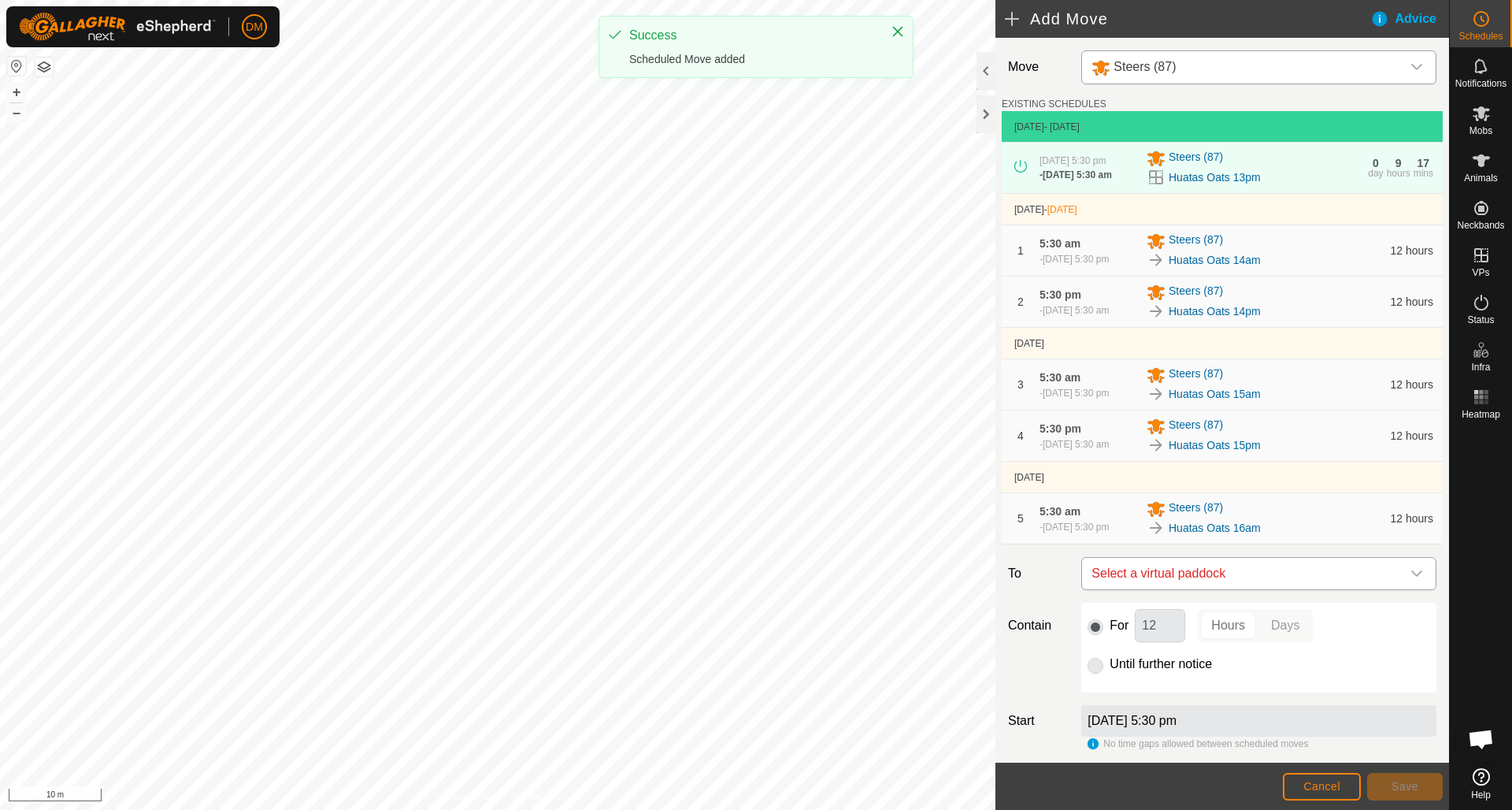
click at [1248, 589] on span "Select a virtual paddock" at bounding box center [1243, 573] width 316 height 31
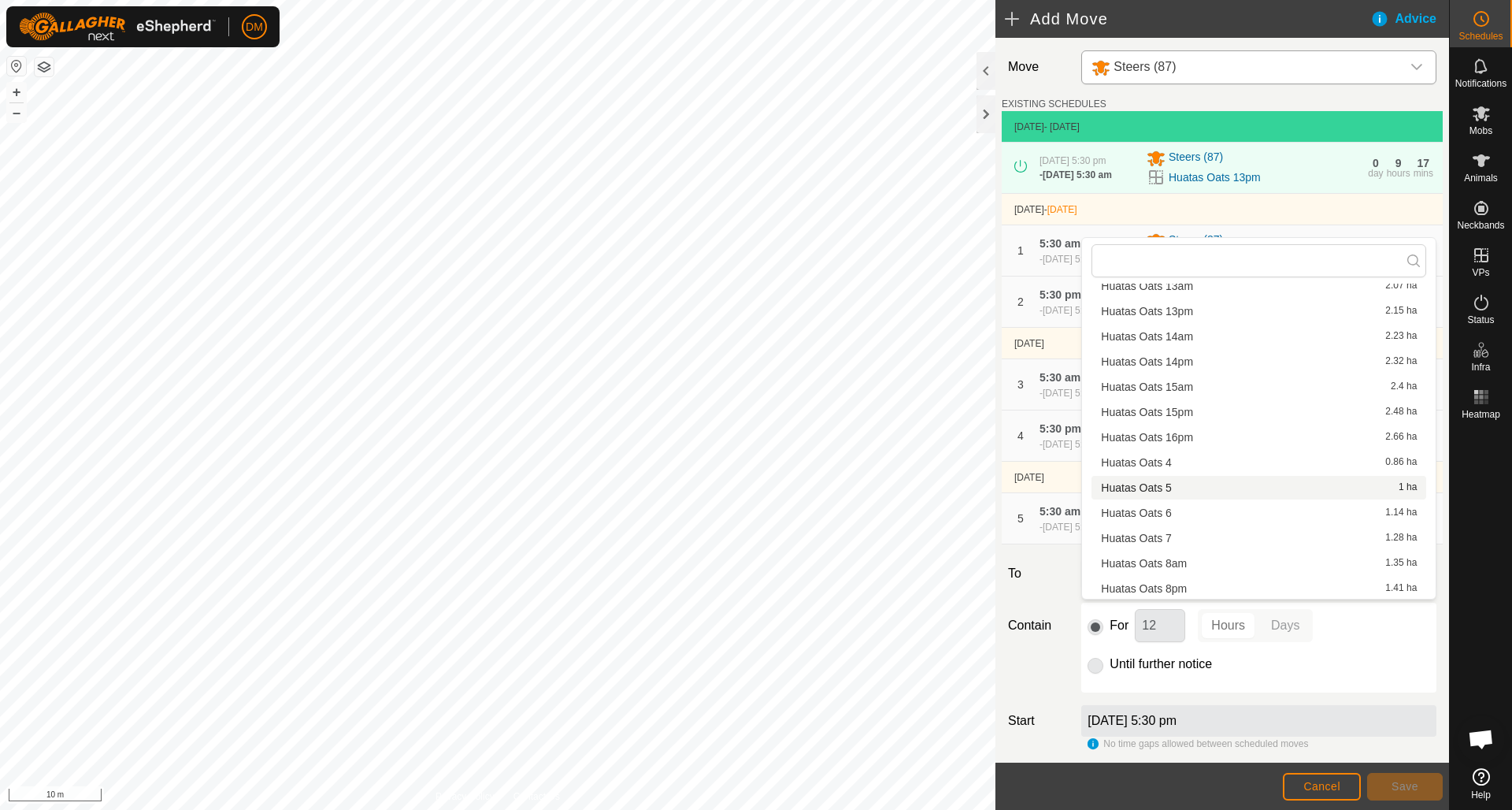
scroll to position [197, 0]
click at [1172, 438] on li "Huatas Oats 16pm 2.66 ha" at bounding box center [1259, 437] width 335 height 24
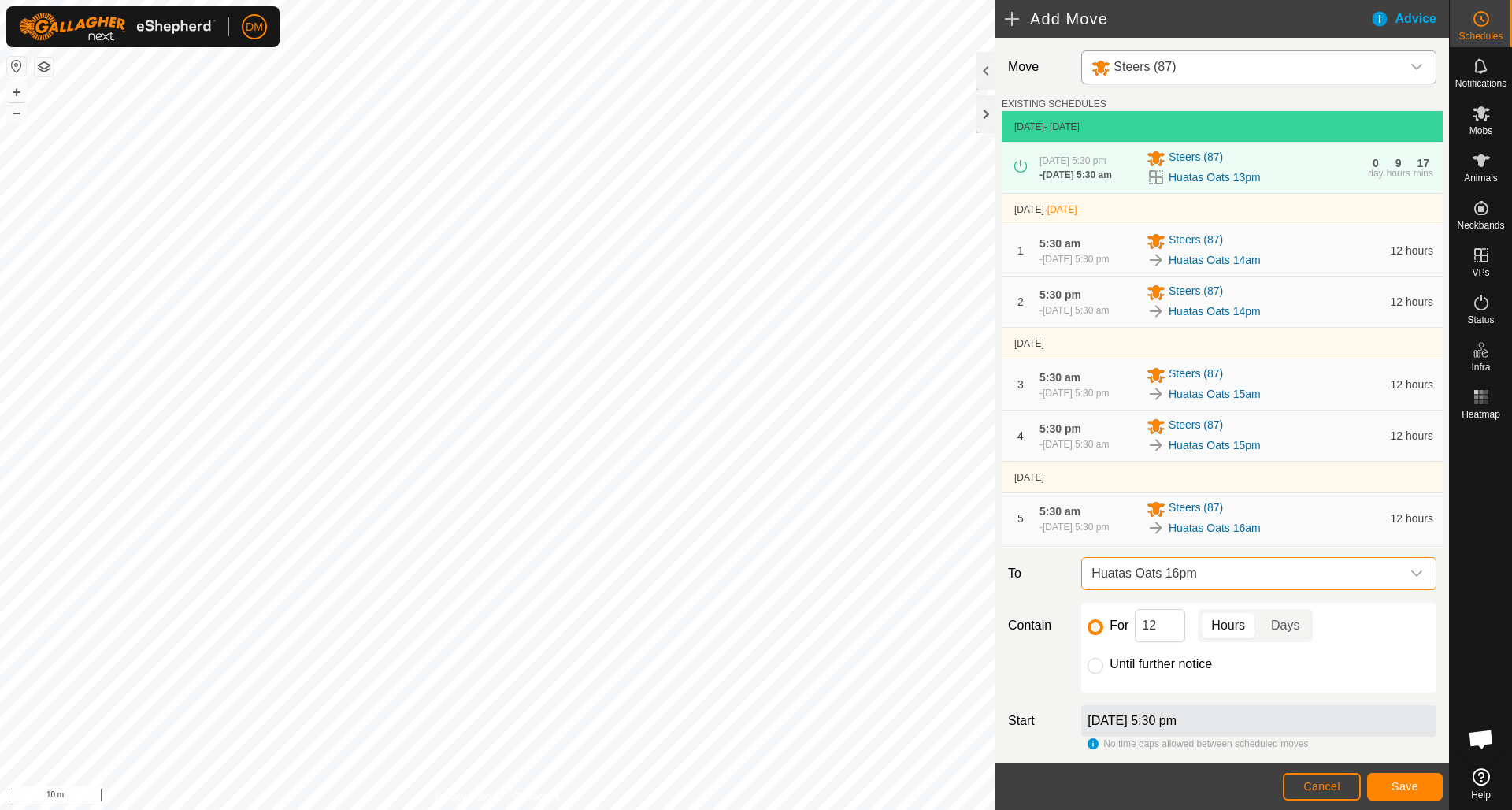
click at [1393, 790] on span "Save" at bounding box center [1405, 786] width 27 height 12
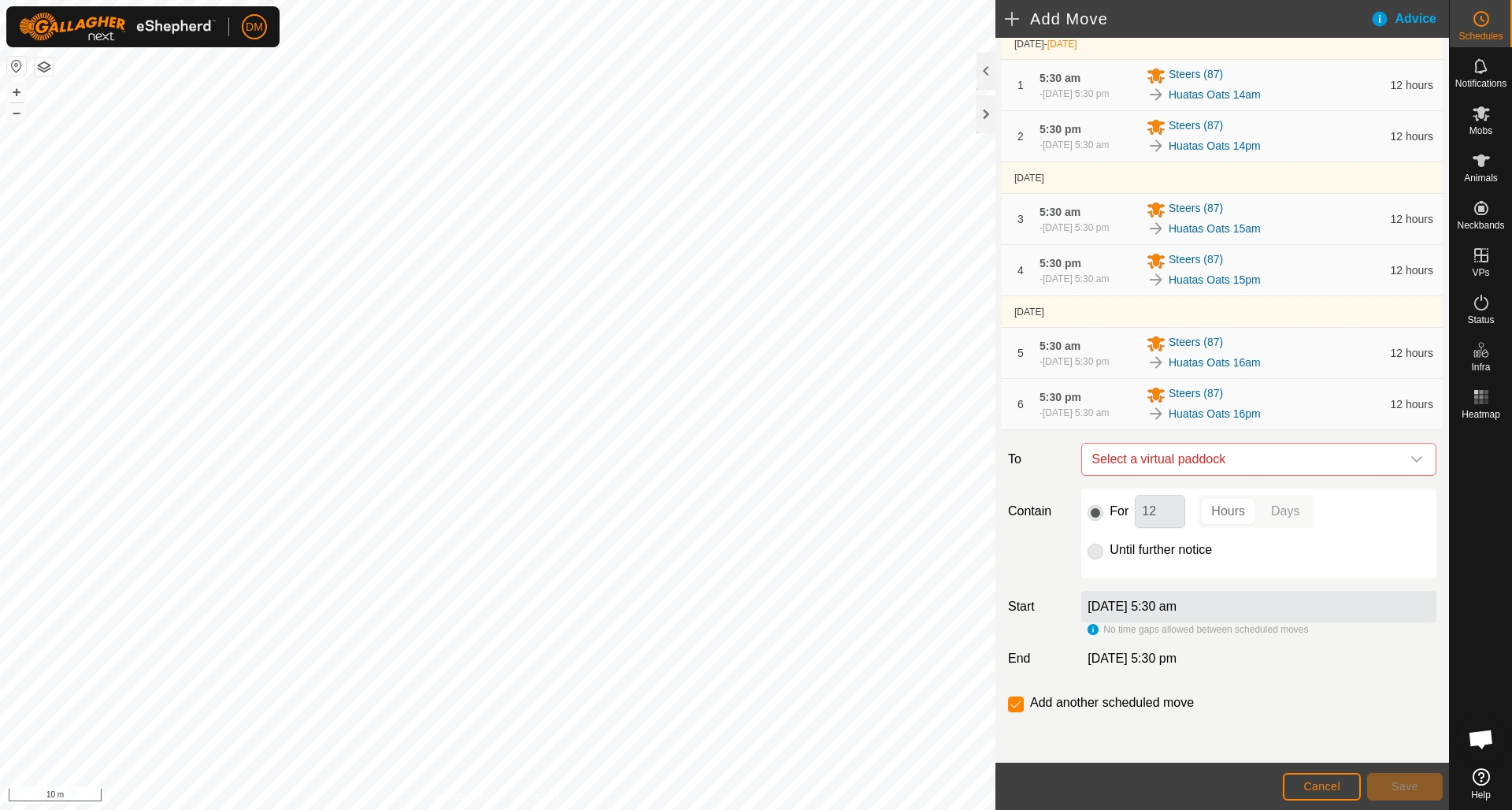
scroll to position [204, 0]
click at [1012, 712] on input "checkbox" at bounding box center [1016, 704] width 16 height 16
checkbox input "false"
click at [1325, 783] on span "Cancel" at bounding box center [1322, 786] width 37 height 12
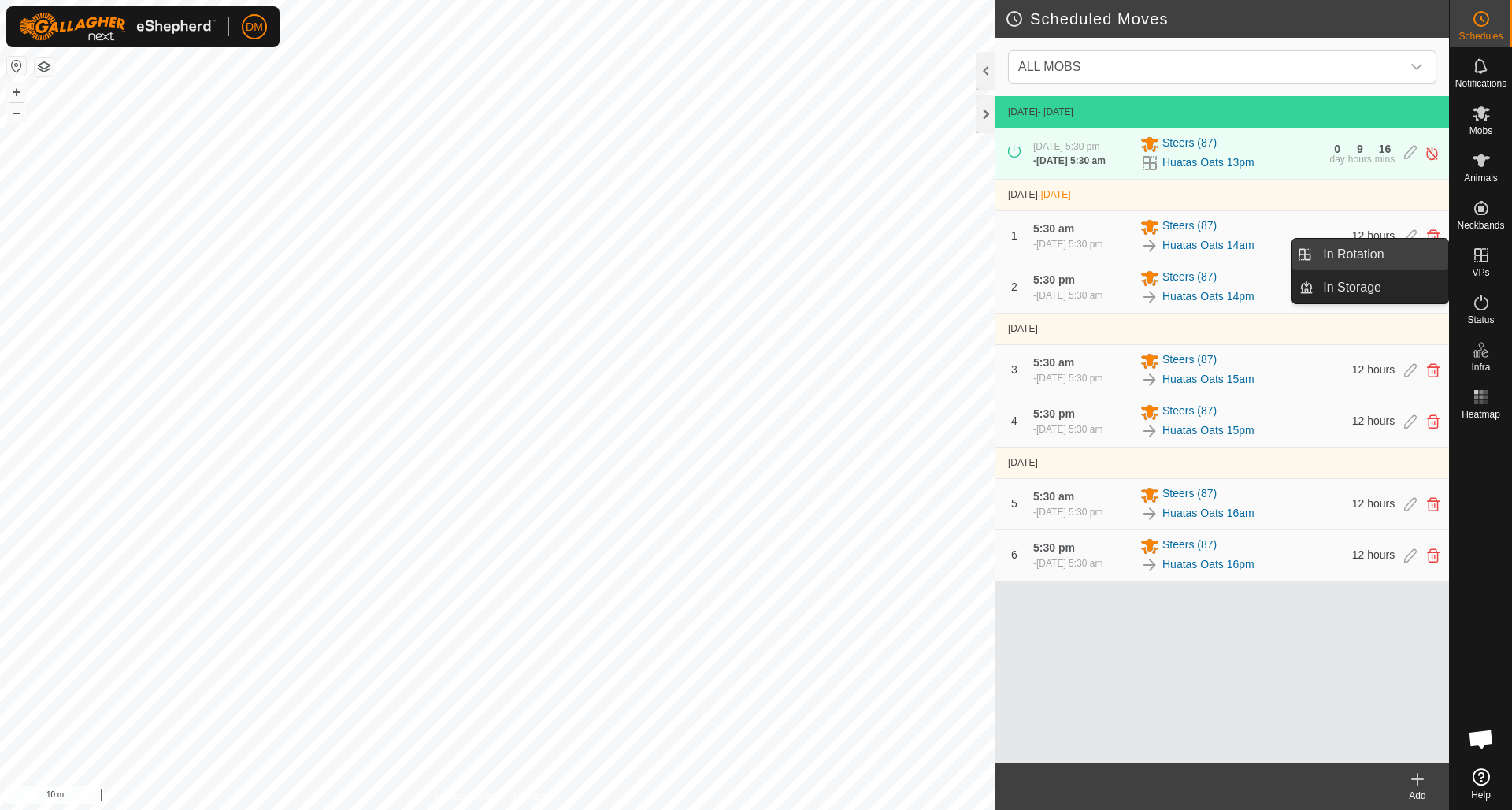
click at [1383, 258] on link "In Rotation" at bounding box center [1381, 253] width 135 height 31
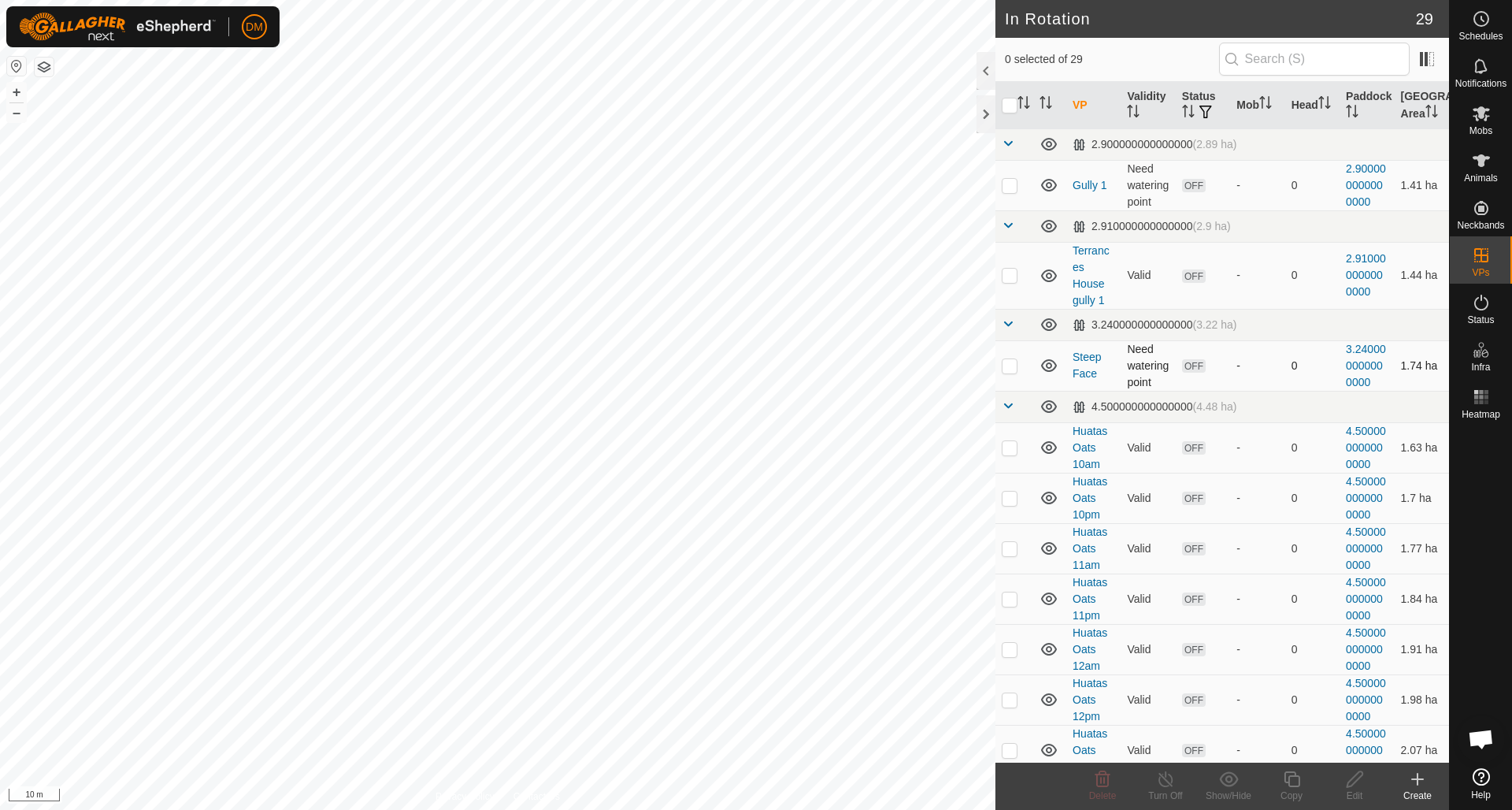
checkbox input "true"
click at [1289, 772] on icon at bounding box center [1292, 779] width 16 height 16
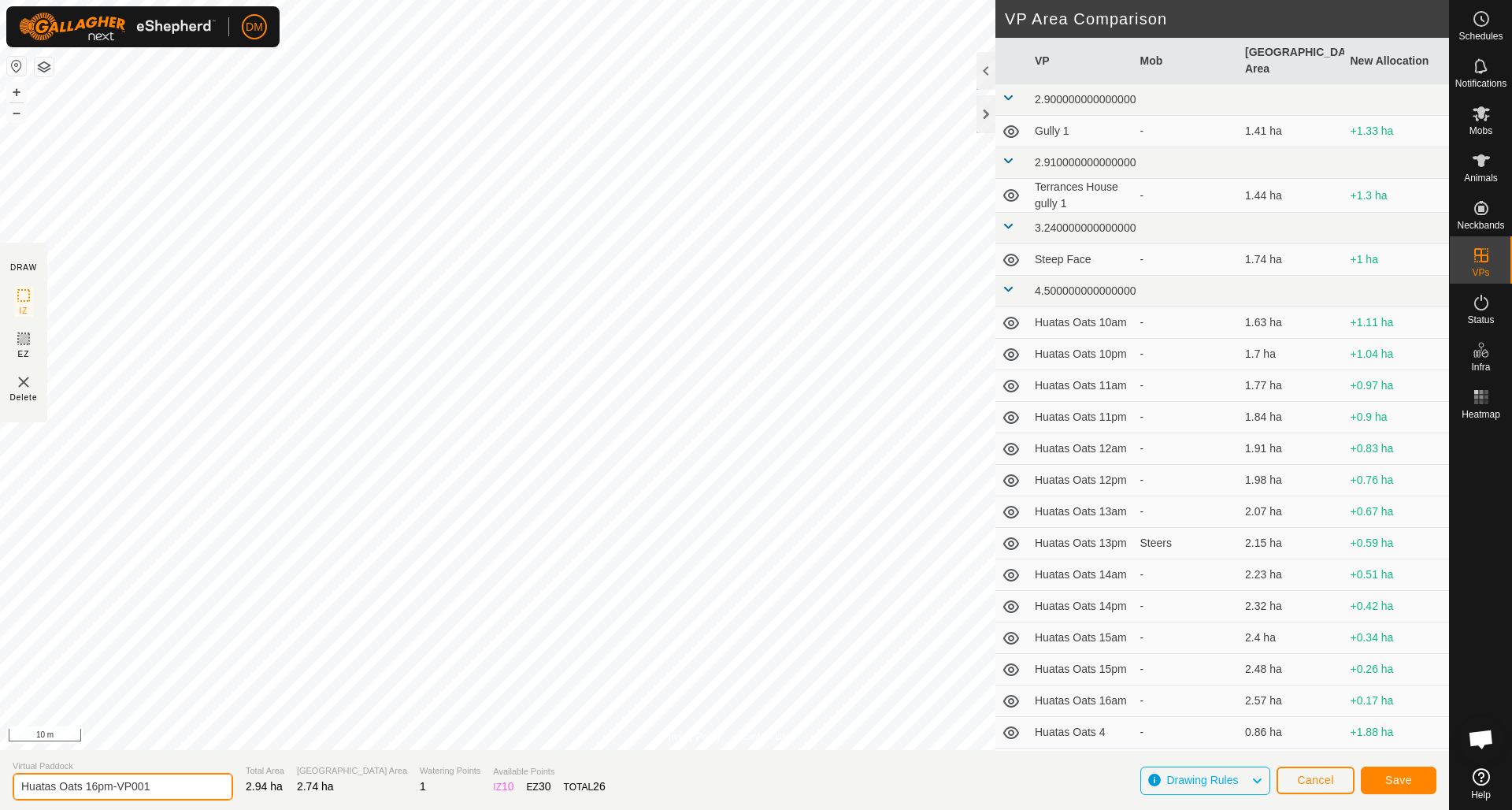
drag, startPoint x: 86, startPoint y: 784, endPoint x: 176, endPoint y: 786, distance: 90.0
click at [176, 786] on input "Huatas Oats 16pm-VP001" at bounding box center [123, 786] width 220 height 28
type input "Huatas Oats 17am"
click at [1395, 777] on span "Save" at bounding box center [1398, 780] width 27 height 12
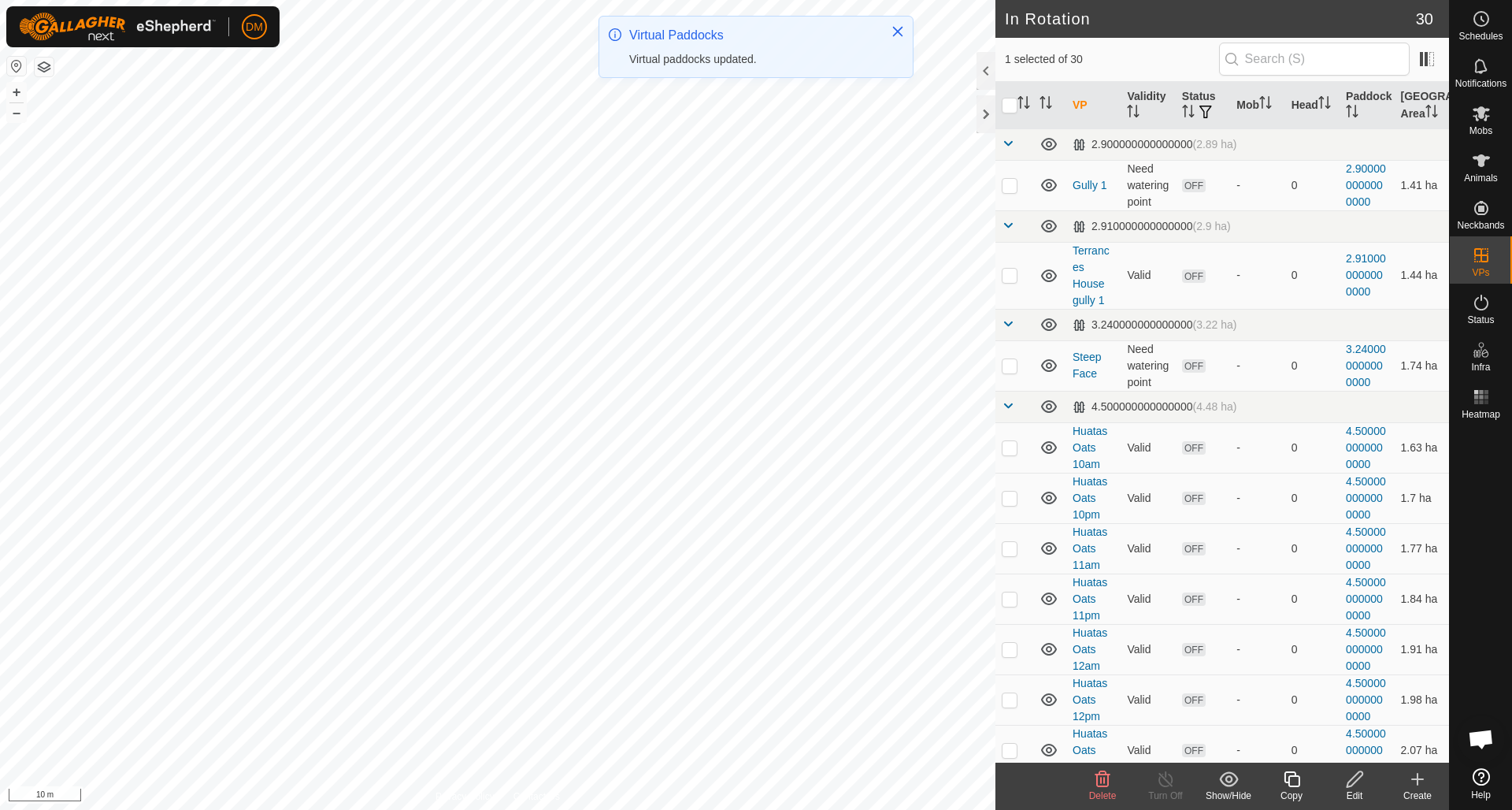
click at [1291, 780] on icon at bounding box center [1292, 779] width 20 height 19
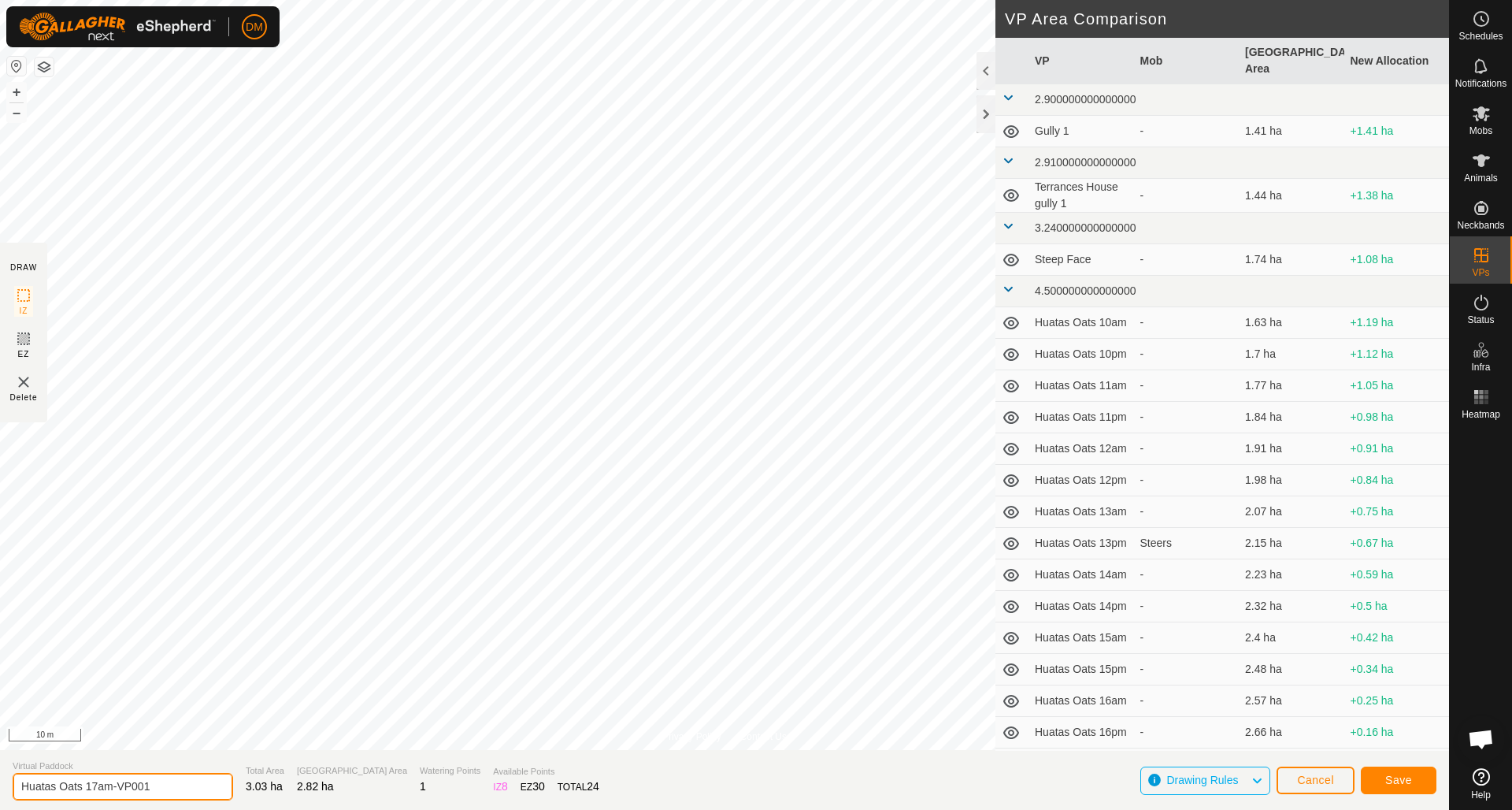
drag, startPoint x: 100, startPoint y: 783, endPoint x: 190, endPoint y: 779, distance: 90.1
click at [193, 781] on input "Huatas Oats 17am-VP001" at bounding box center [123, 786] width 220 height 28
type input "Huatas Oats 17pm"
click at [1399, 777] on span "Save" at bounding box center [1398, 780] width 27 height 12
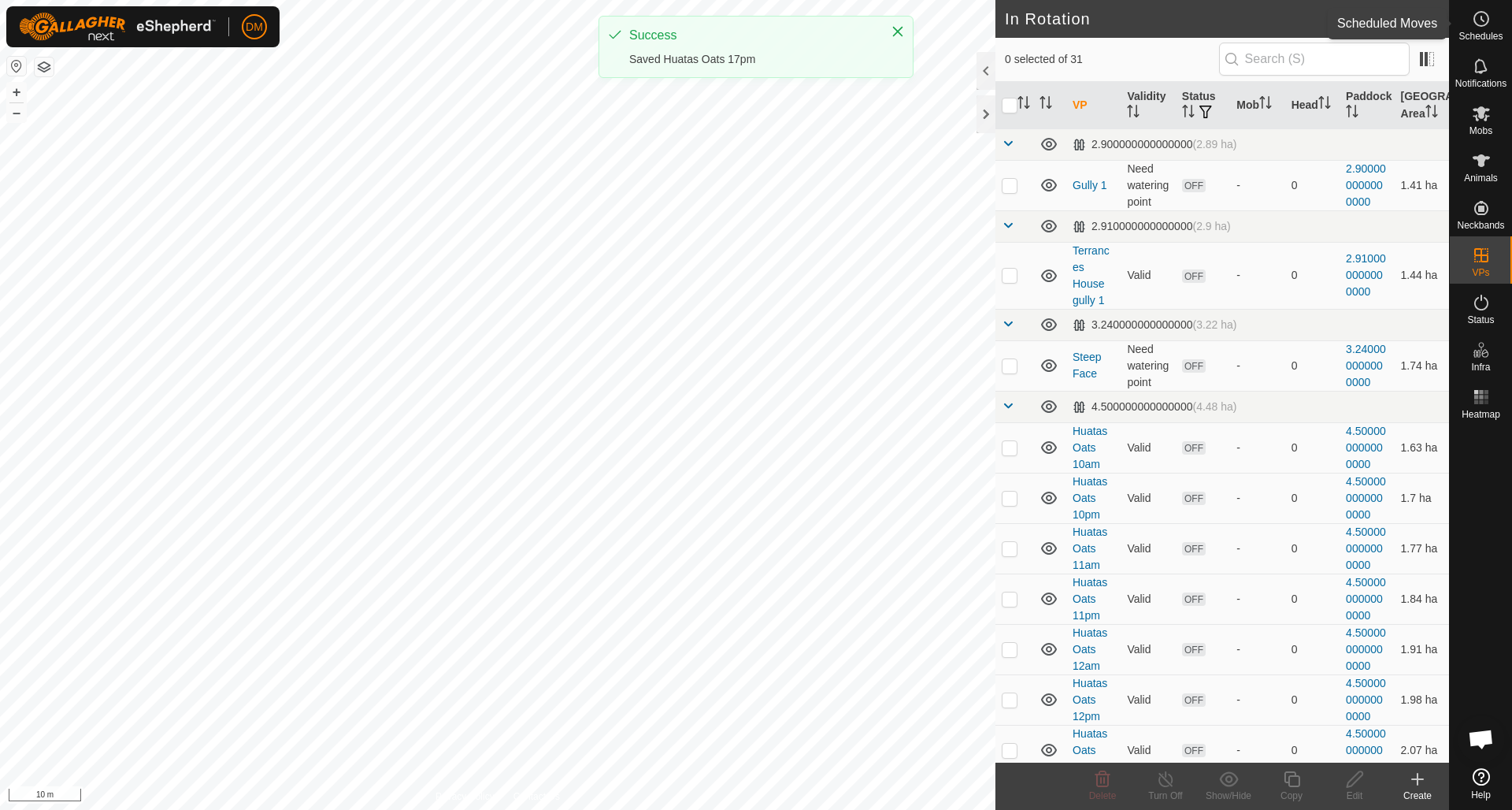
click at [1484, 21] on icon at bounding box center [1483, 19] width 3 height 4
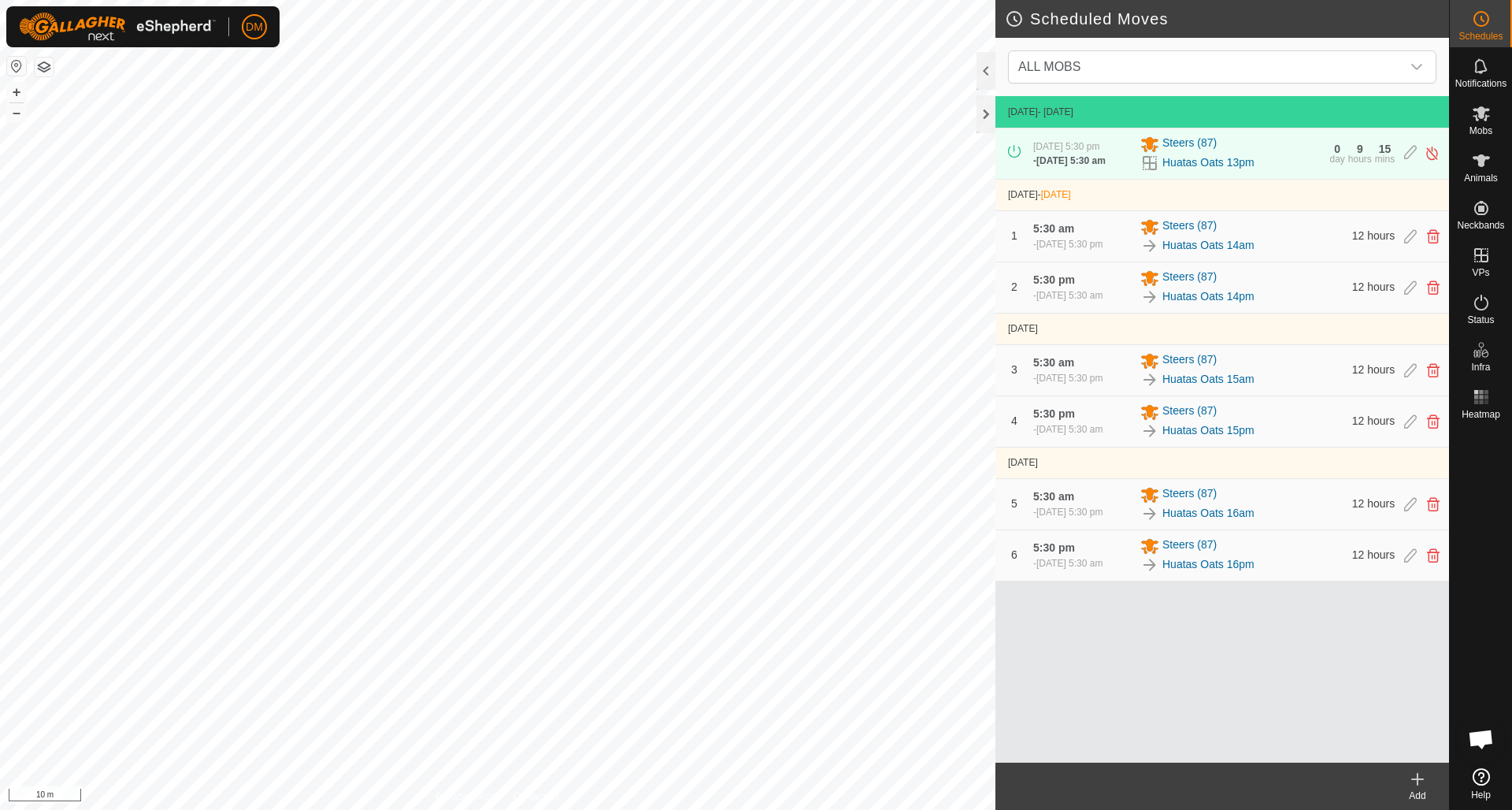
click at [1415, 779] on icon at bounding box center [1418, 779] width 11 height 0
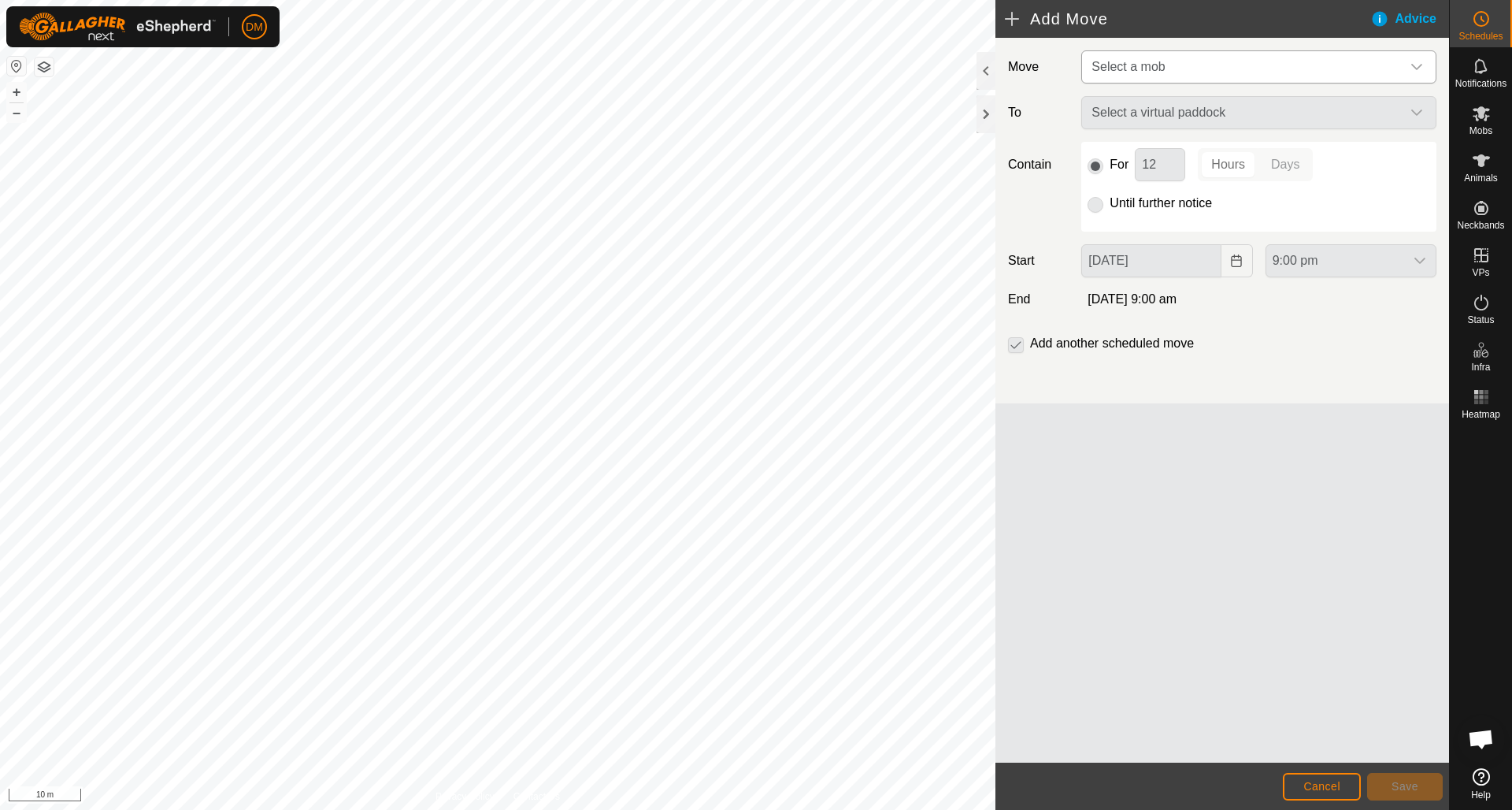
click at [1206, 66] on span "Select a mob" at bounding box center [1243, 67] width 316 height 31
click at [1152, 144] on li "Steers (87)" at bounding box center [1260, 148] width 354 height 32
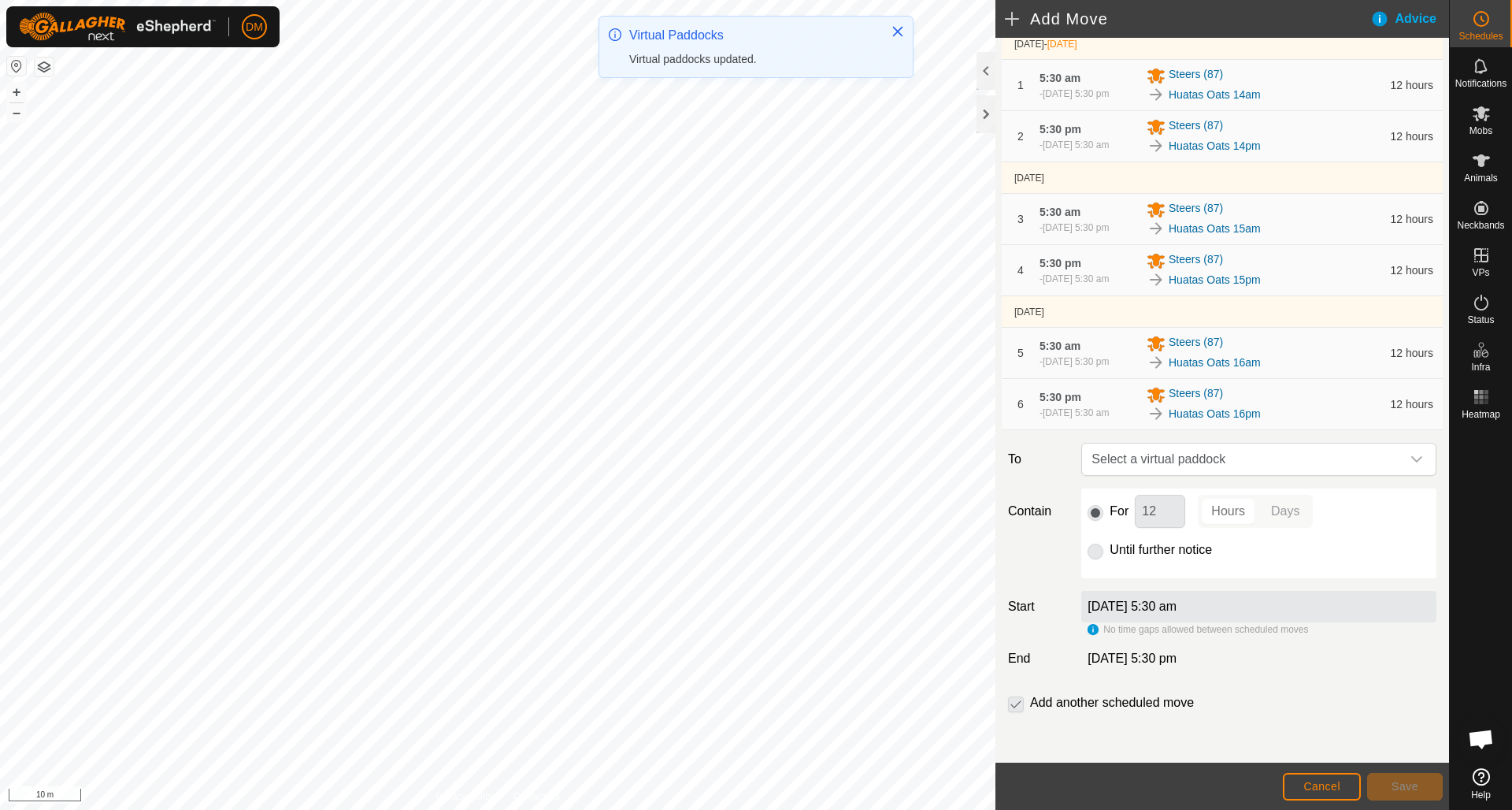
scroll to position [213, 0]
click at [1180, 459] on span "Select a virtual paddock" at bounding box center [1243, 459] width 316 height 31
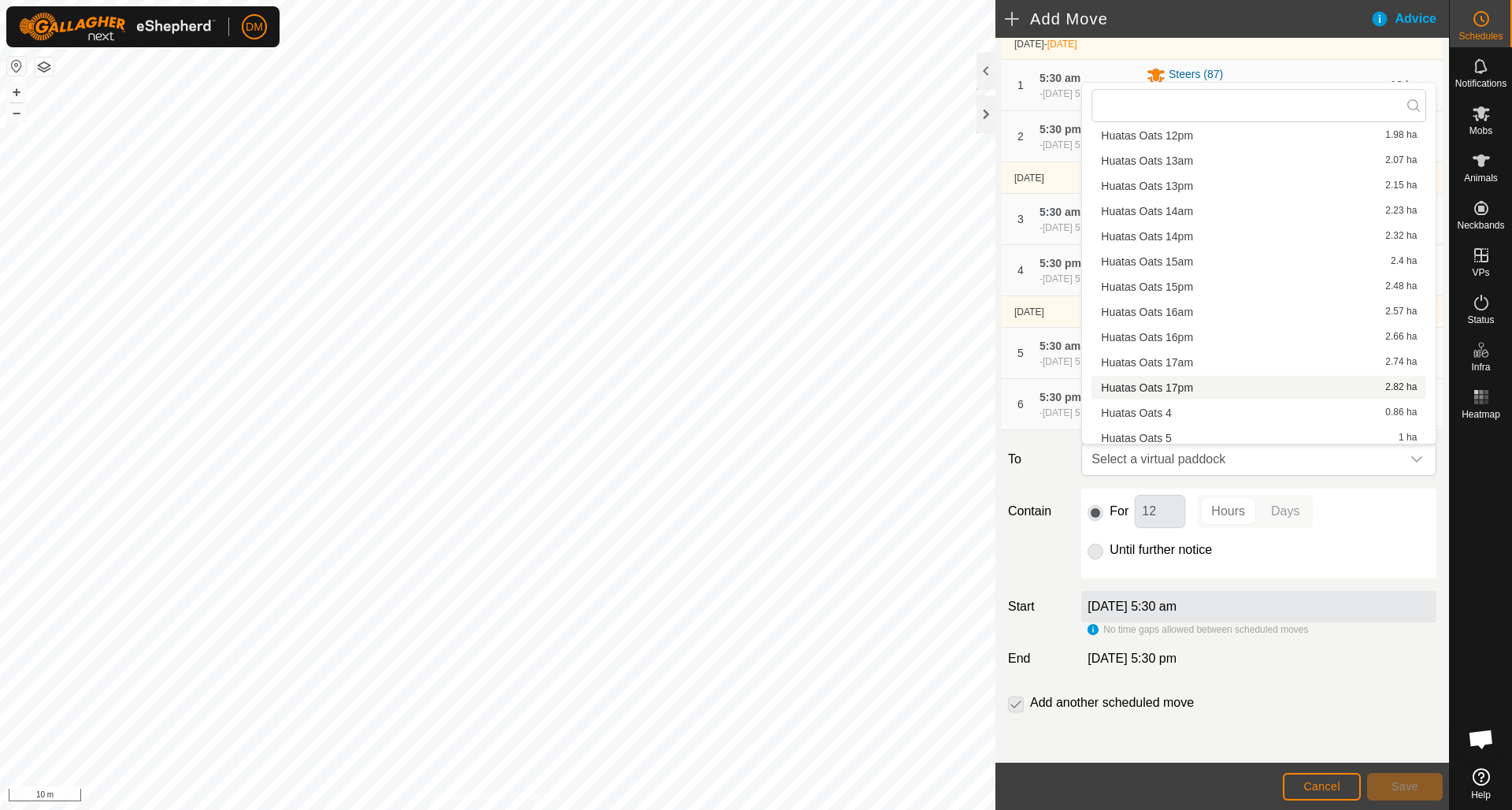
scroll to position [357, 0]
click at [1171, 357] on li "Huatas Oats 17am 2.74 ha" at bounding box center [1259, 356] width 335 height 24
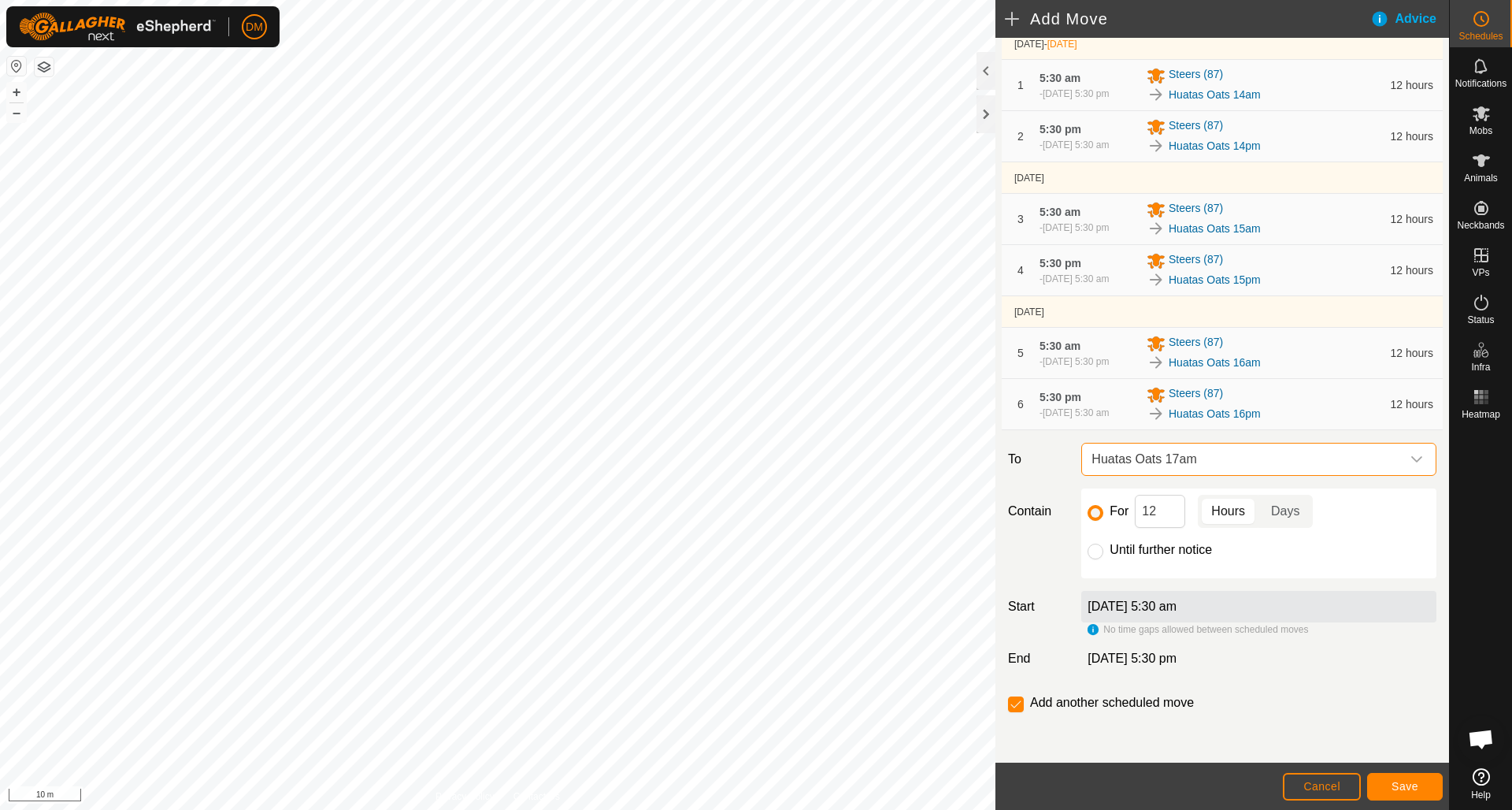
click at [1409, 784] on span "Save" at bounding box center [1405, 786] width 27 height 12
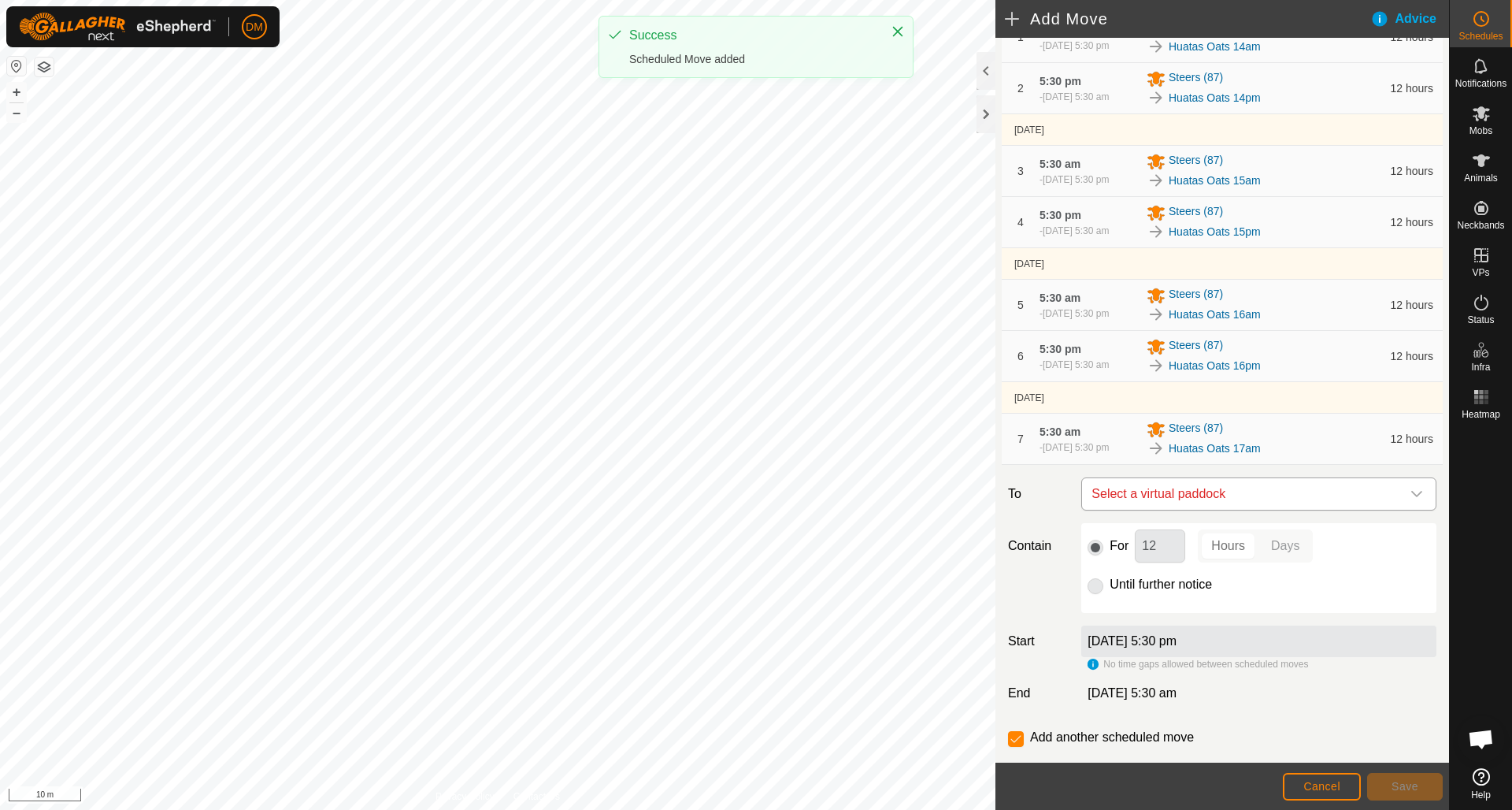
click at [1217, 509] on span "Select a virtual paddock" at bounding box center [1243, 493] width 316 height 31
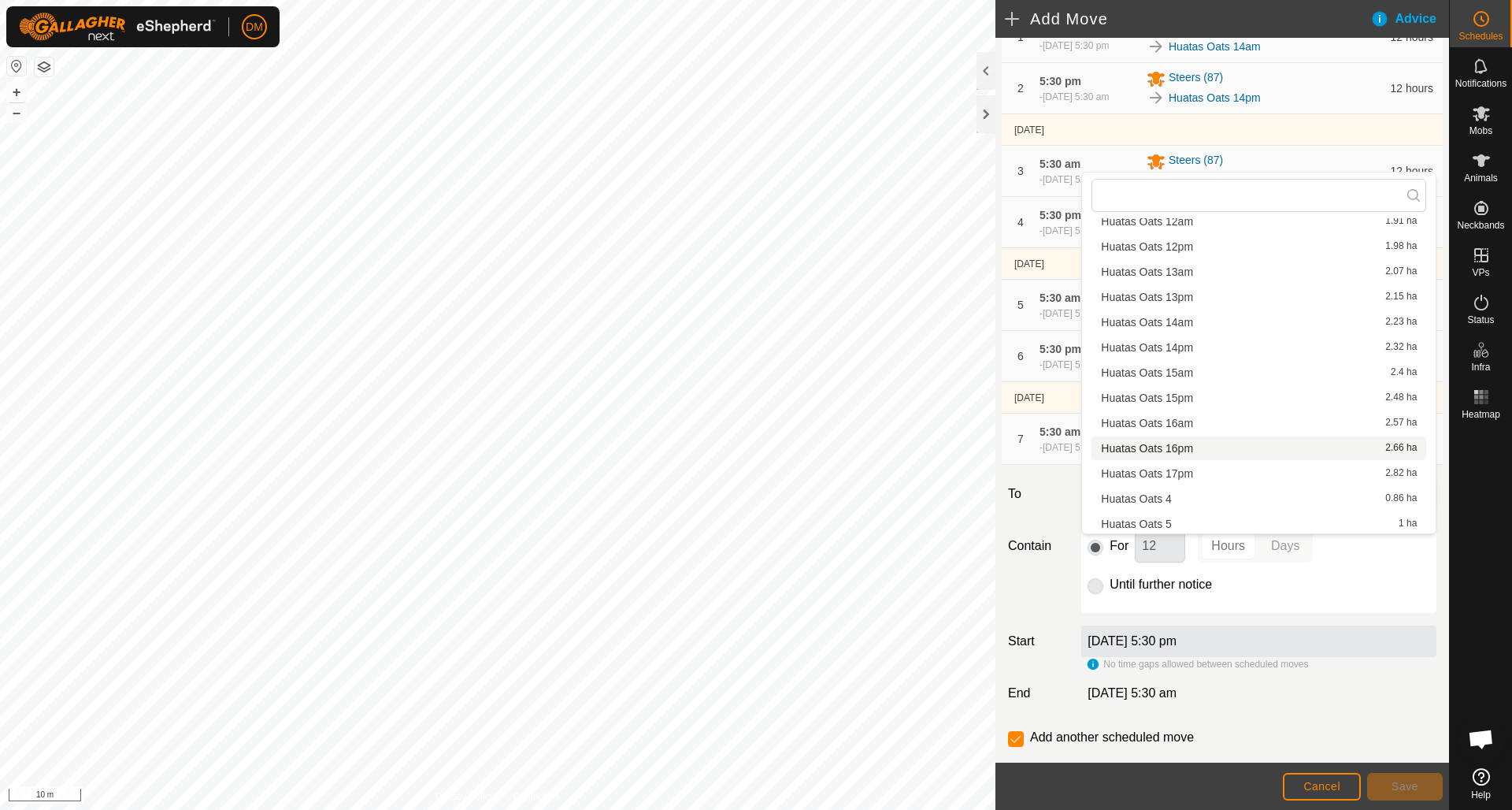
scroll to position [152, 0]
click at [1185, 469] on li "Huatas Oats 17pm 2.82 ha" at bounding box center [1259, 467] width 335 height 24
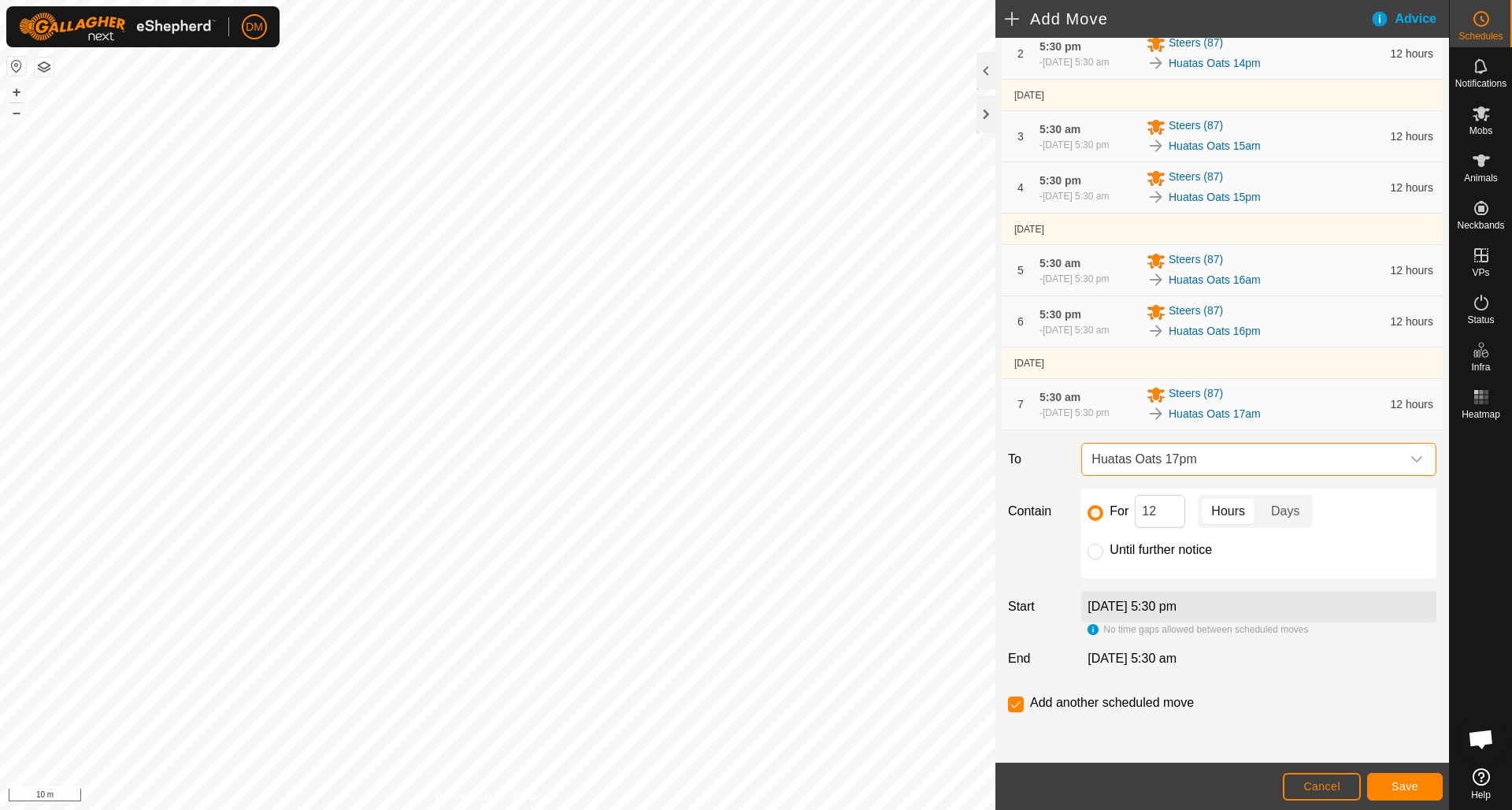
scroll to position [303, 0]
click at [1019, 709] on input "checkbox" at bounding box center [1016, 704] width 16 height 16
checkbox input "false"
click at [1399, 783] on span "Save" at bounding box center [1405, 786] width 27 height 12
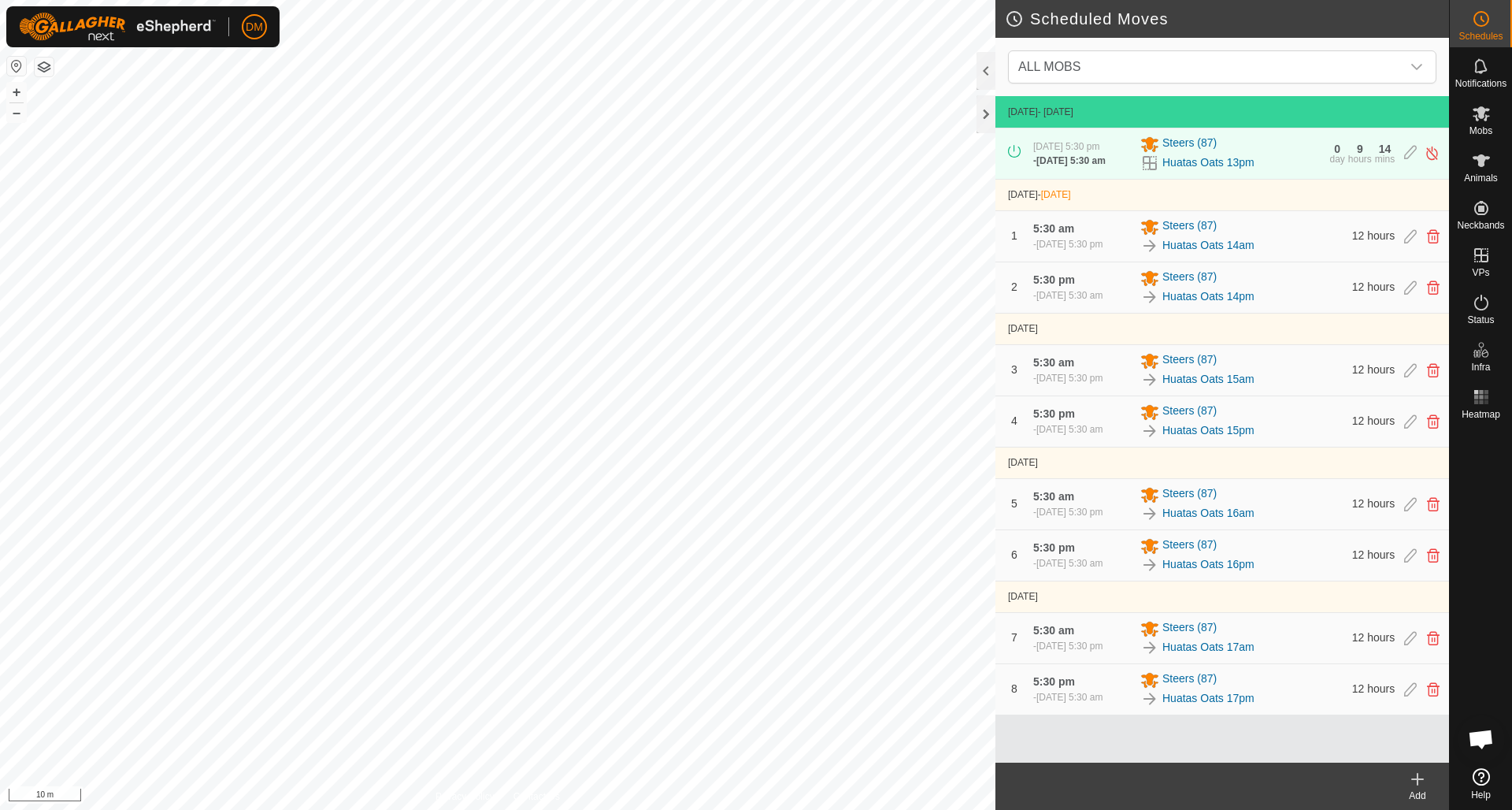
scroll to position [14, 0]
click at [1485, 262] on icon at bounding box center [1482, 255] width 14 height 14
click at [1323, 251] on link "In Rotation" at bounding box center [1381, 253] width 135 height 31
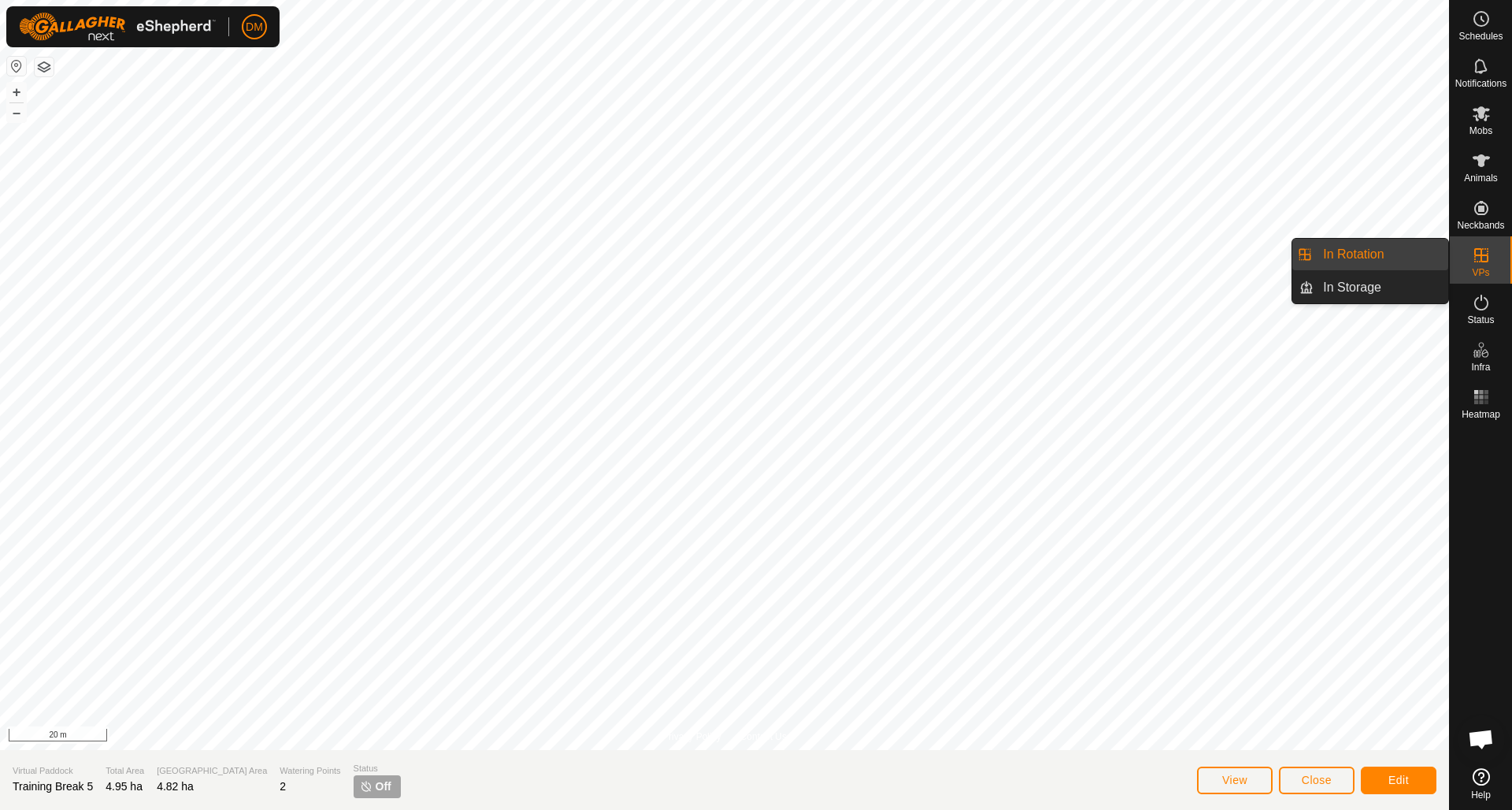
click at [1384, 259] on link "In Rotation" at bounding box center [1381, 253] width 135 height 31
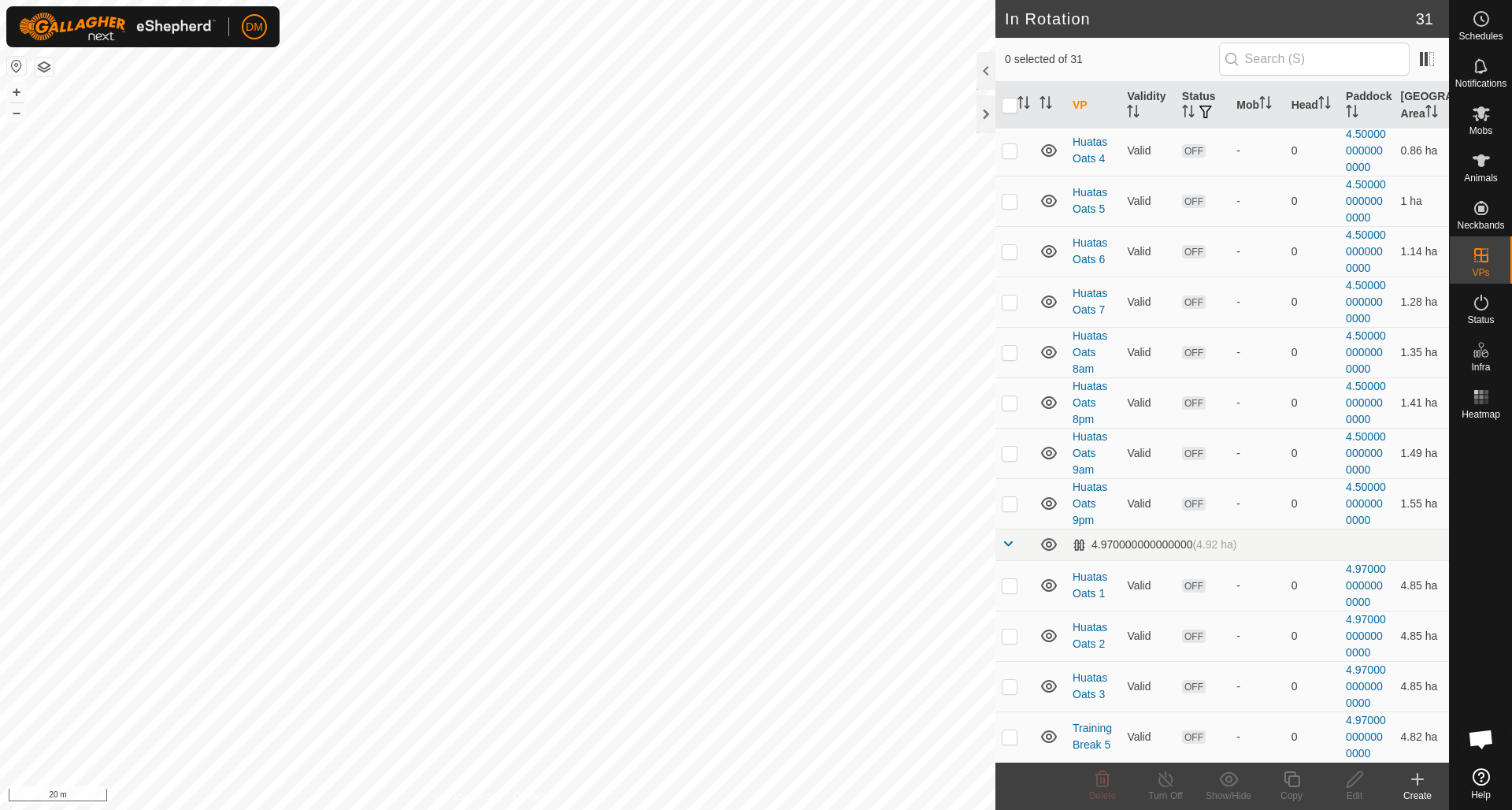
scroll to position [1104, 0]
click at [1107, 780] on icon at bounding box center [1102, 779] width 19 height 19
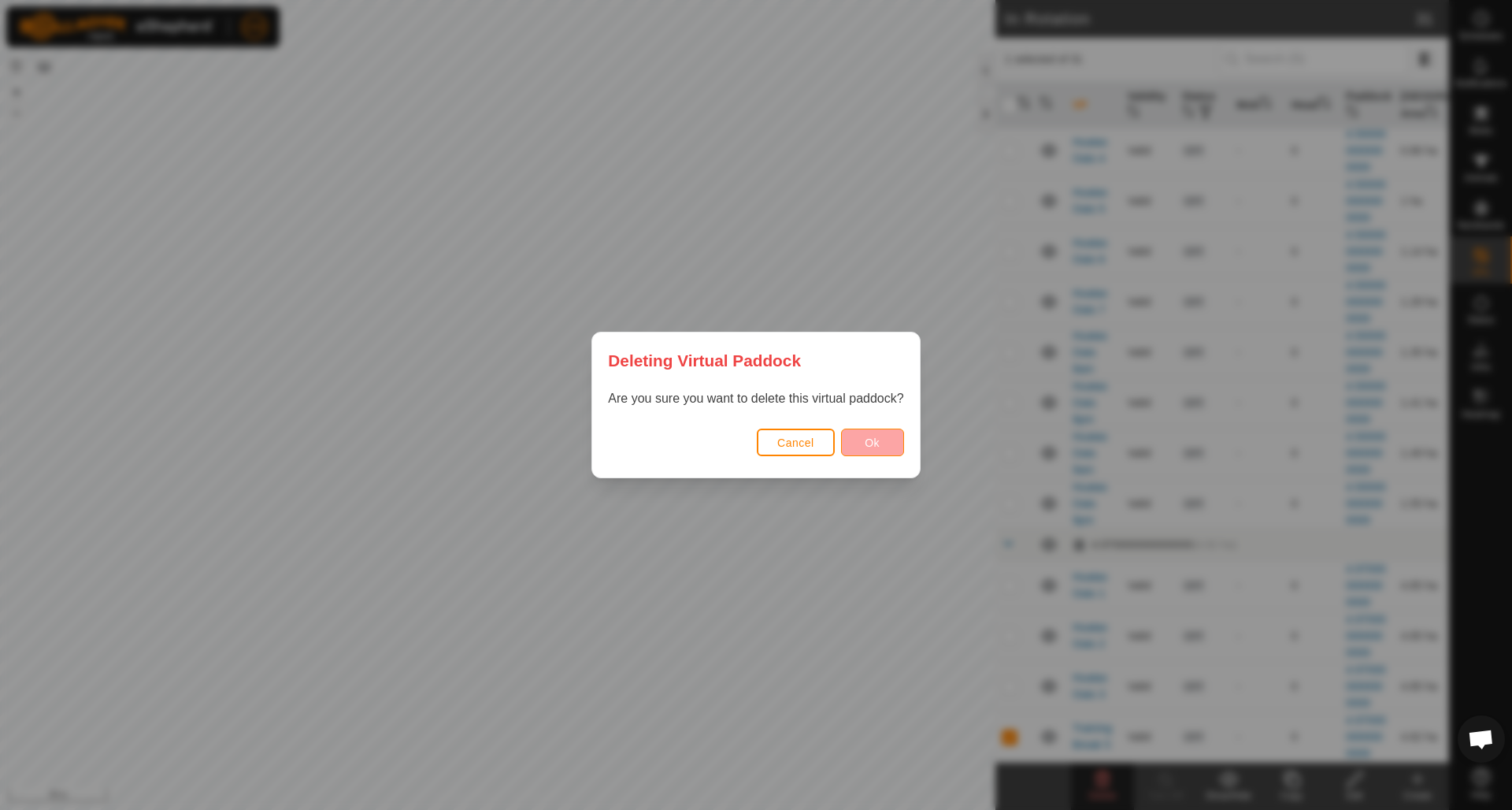
click at [888, 445] on button "Ok" at bounding box center [872, 442] width 63 height 28
checkbox input "false"
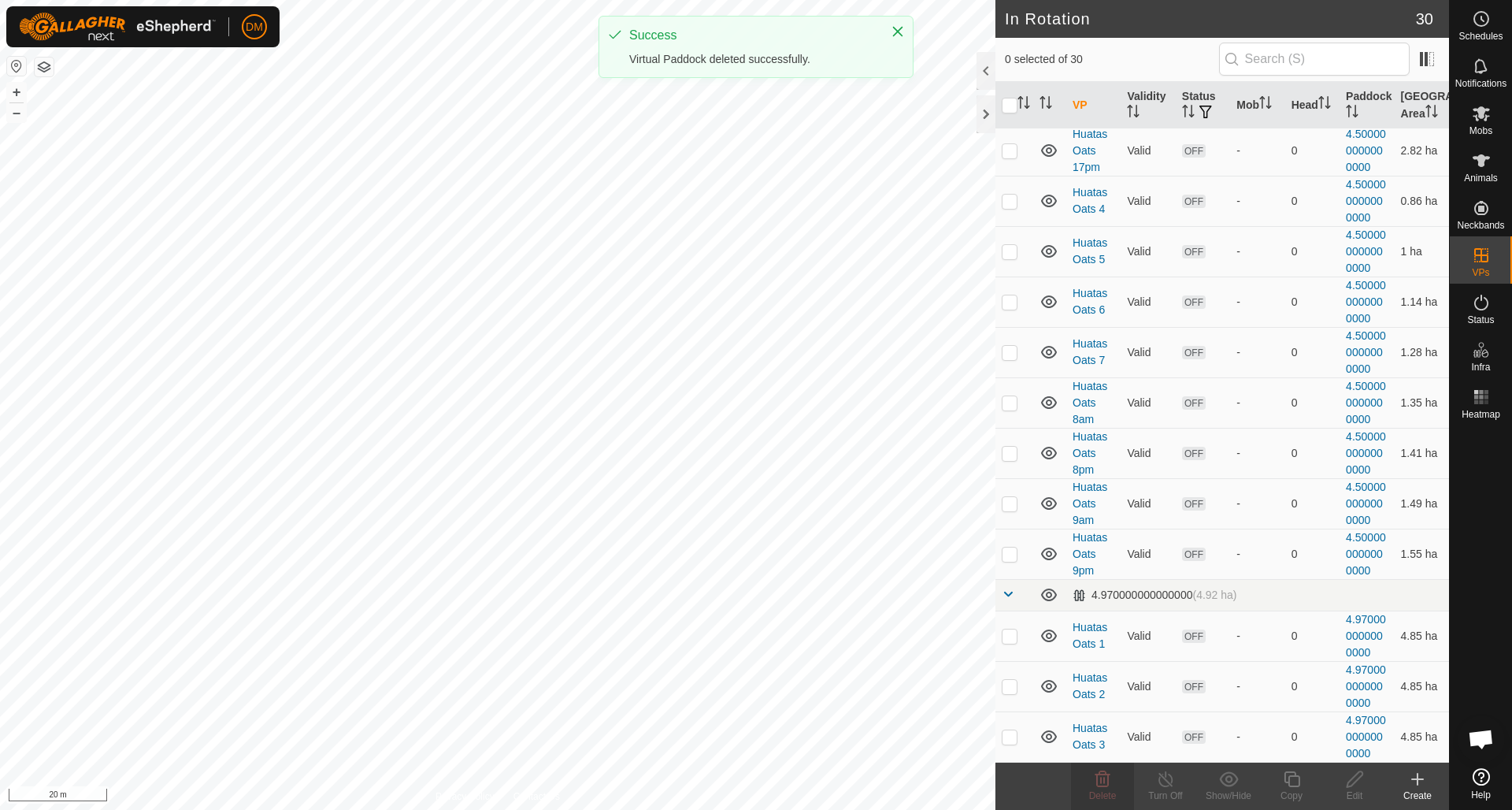
scroll to position [1054, 0]
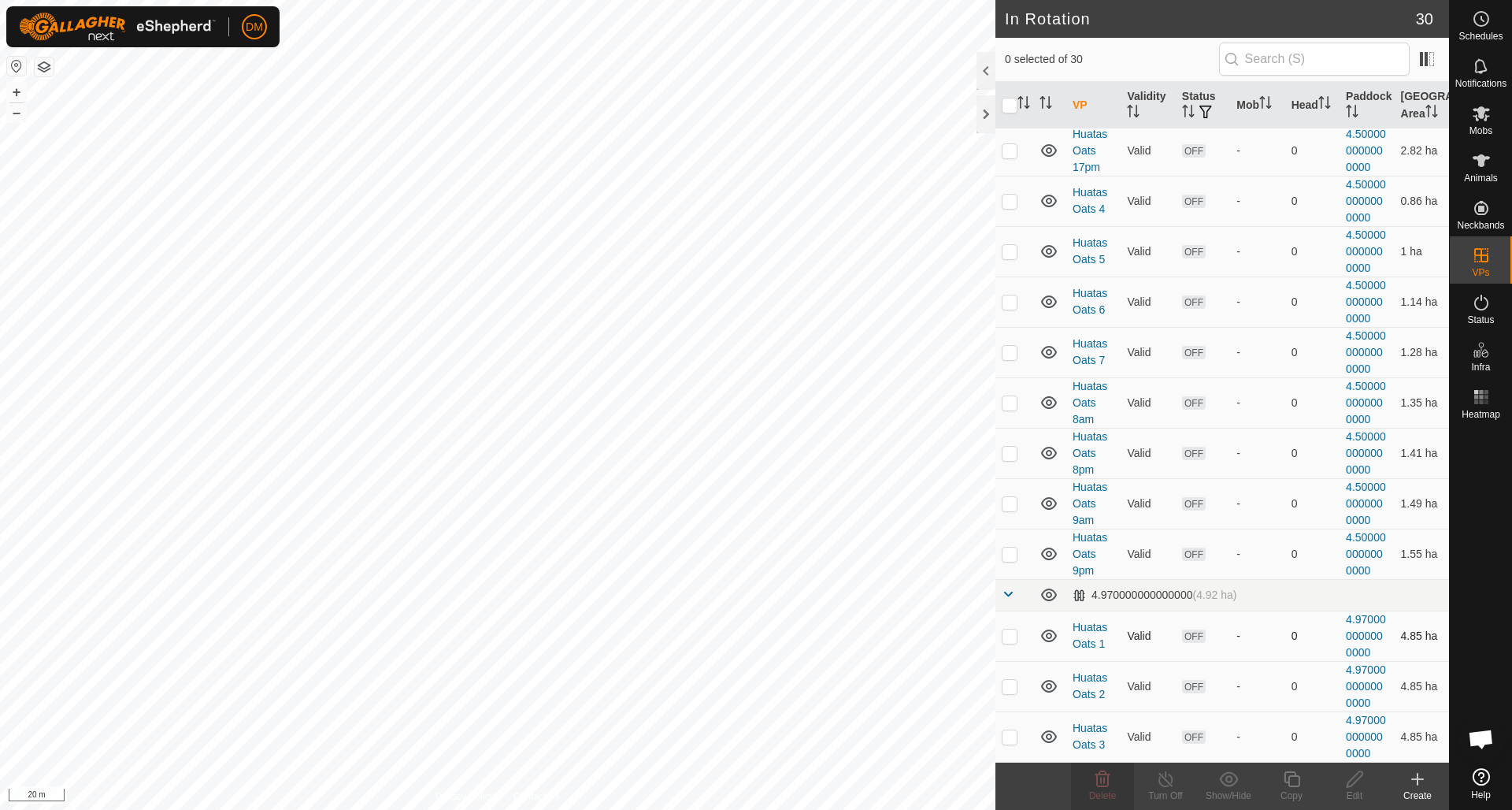
checkbox input "true"
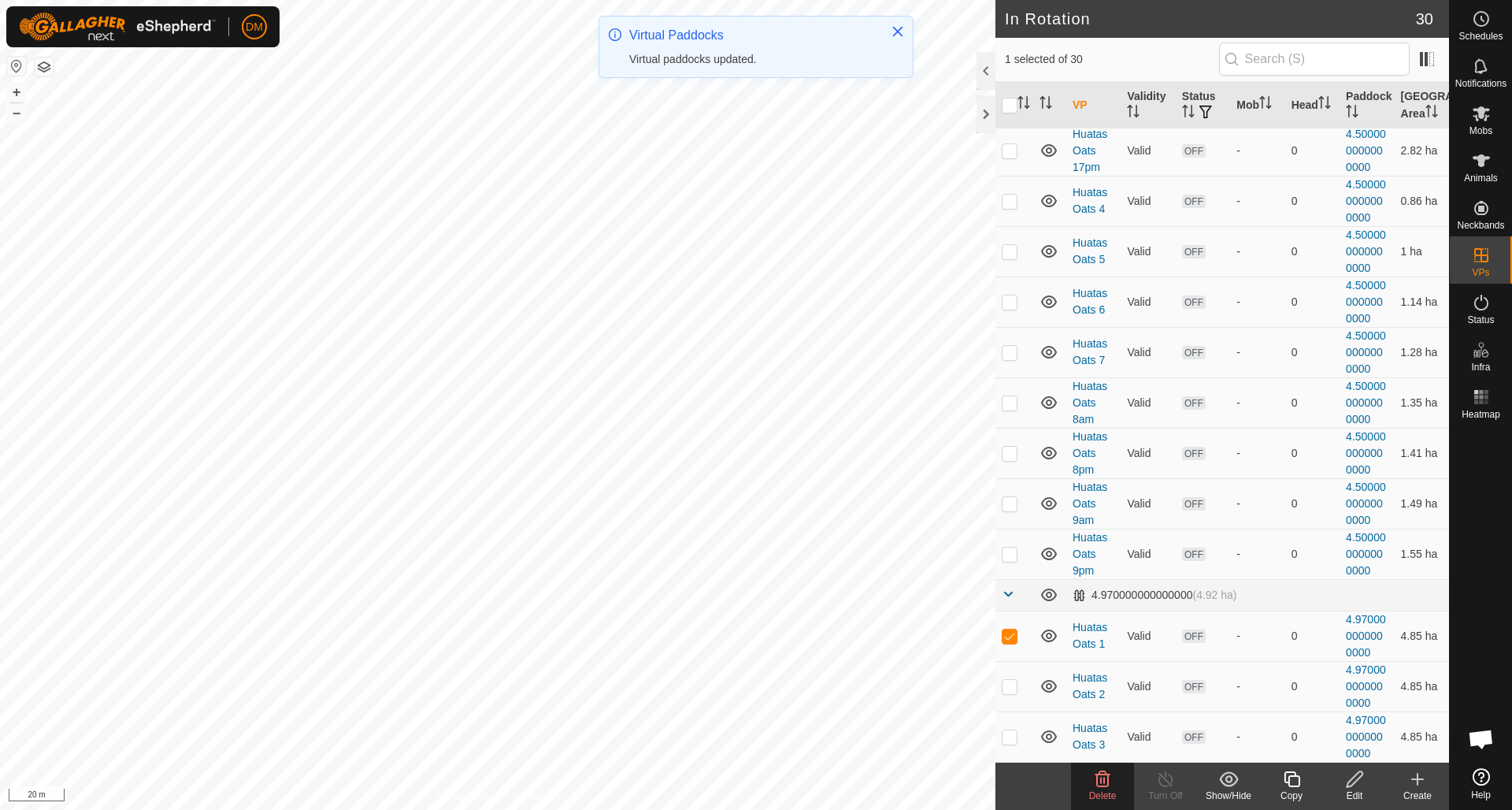
click at [1108, 779] on icon at bounding box center [1102, 779] width 15 height 16
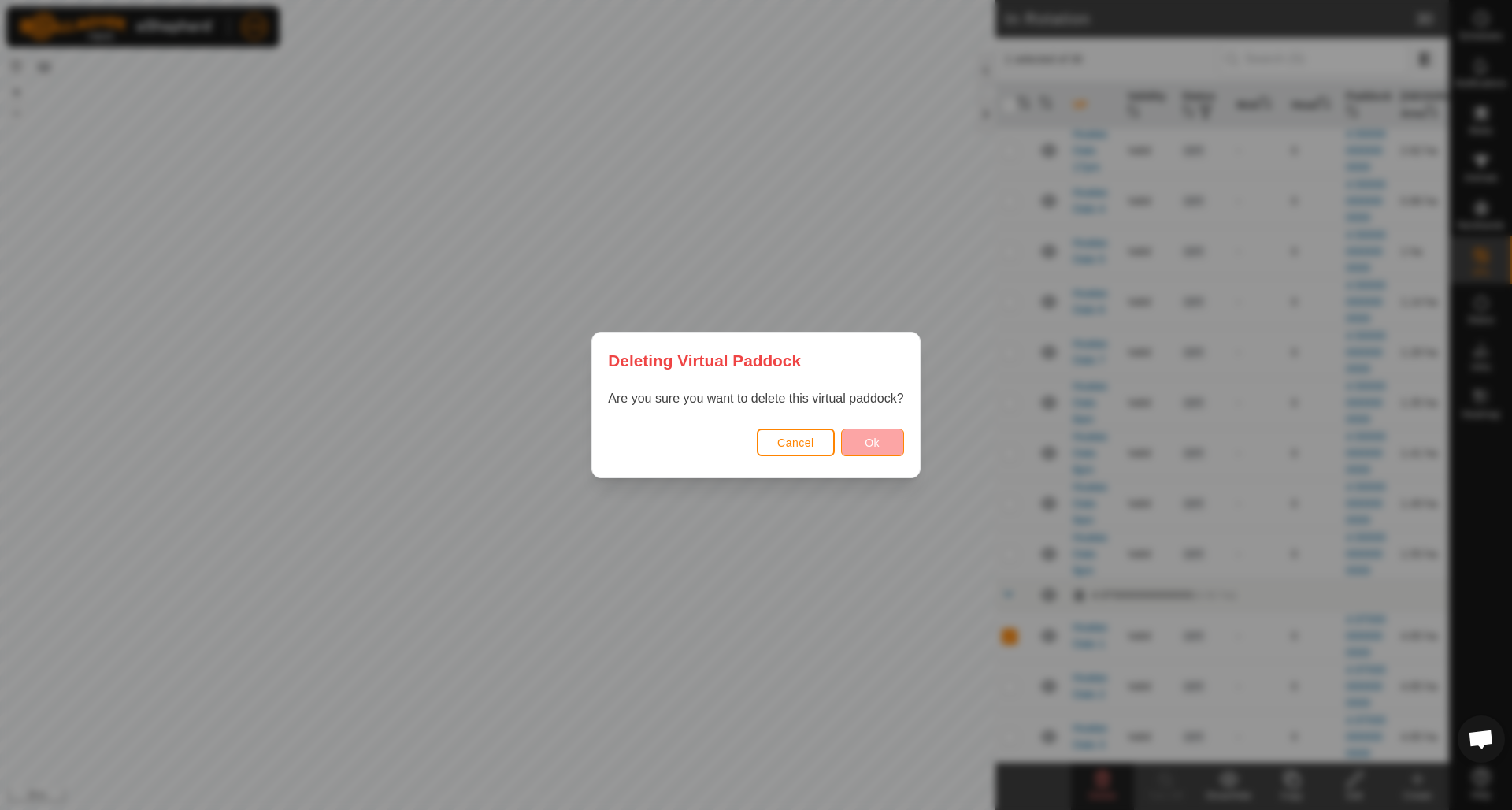
click at [860, 440] on button "Ok" at bounding box center [872, 442] width 63 height 28
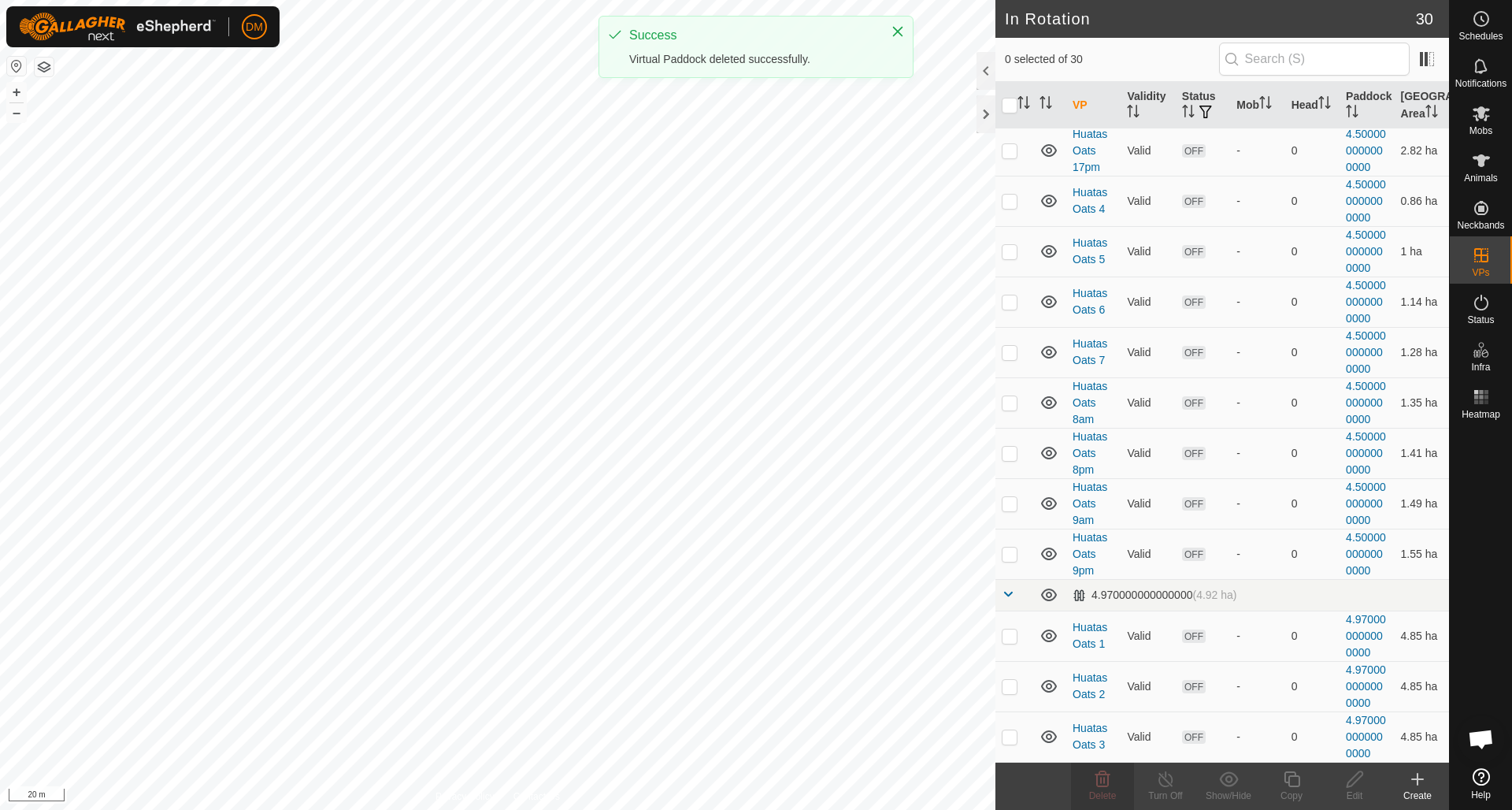
checkbox input "false"
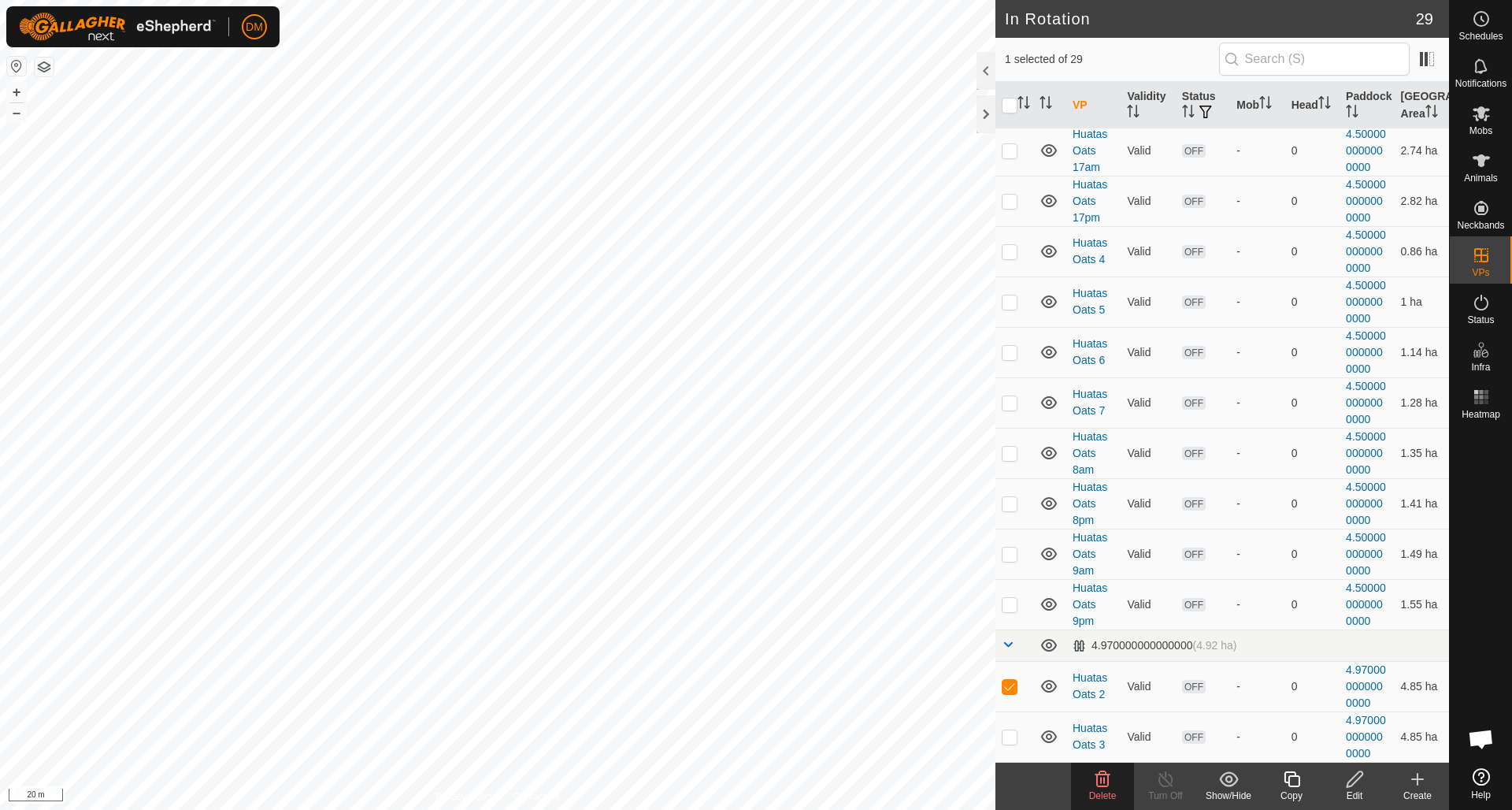
click at [1101, 780] on icon at bounding box center [1102, 779] width 15 height 16
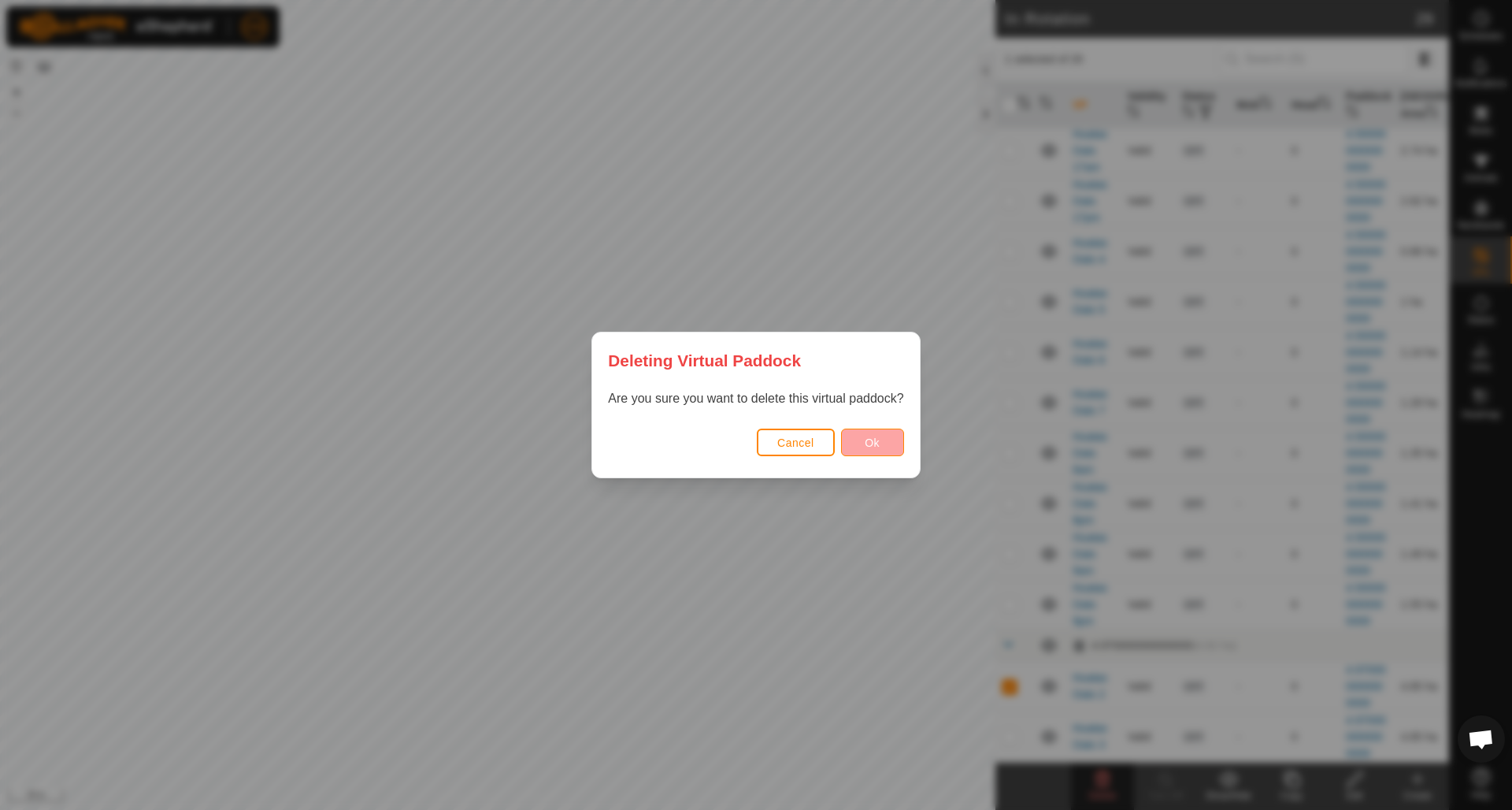
click at [874, 444] on span "Ok" at bounding box center [872, 443] width 15 height 12
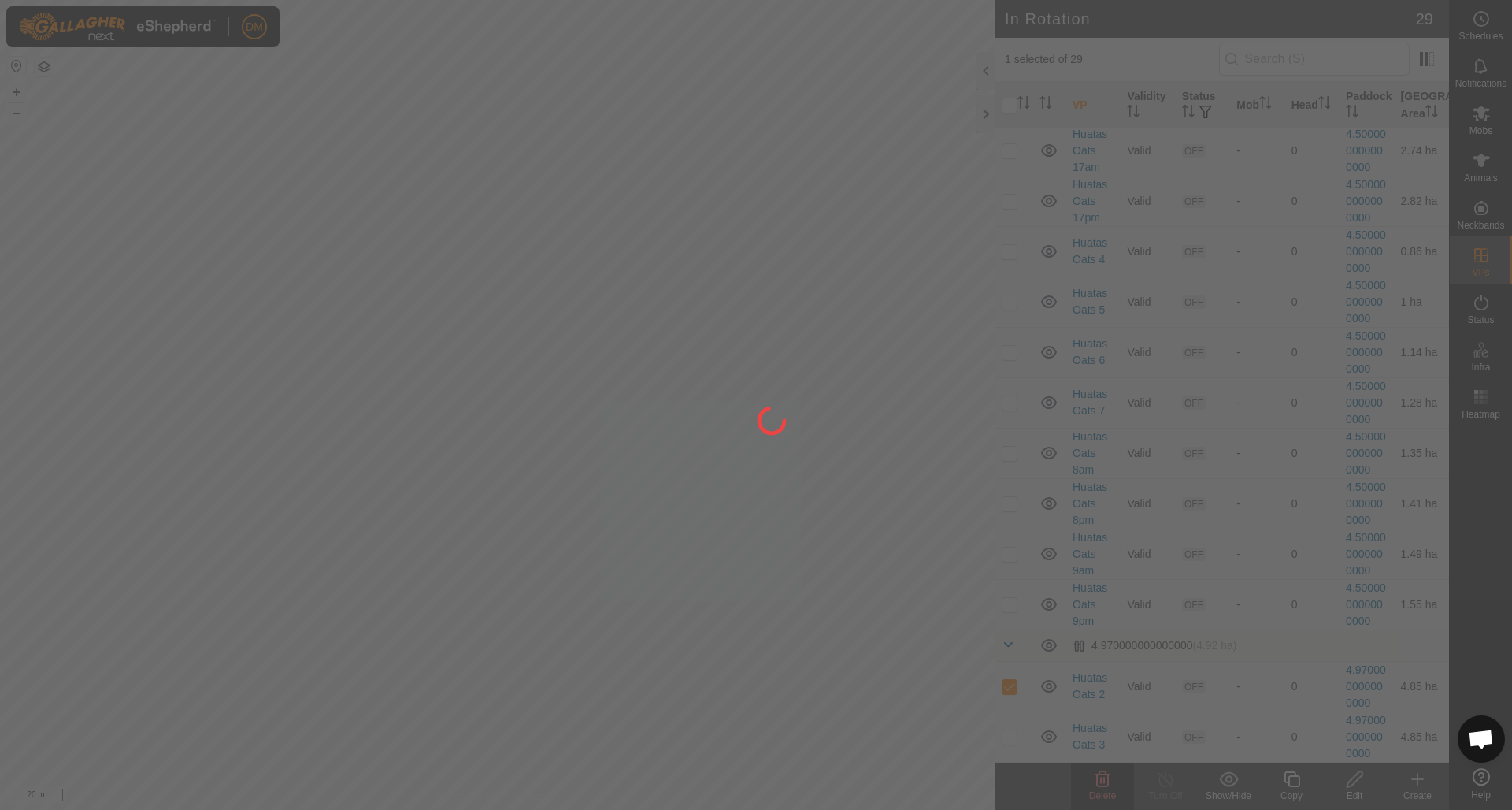
checkbox input "false"
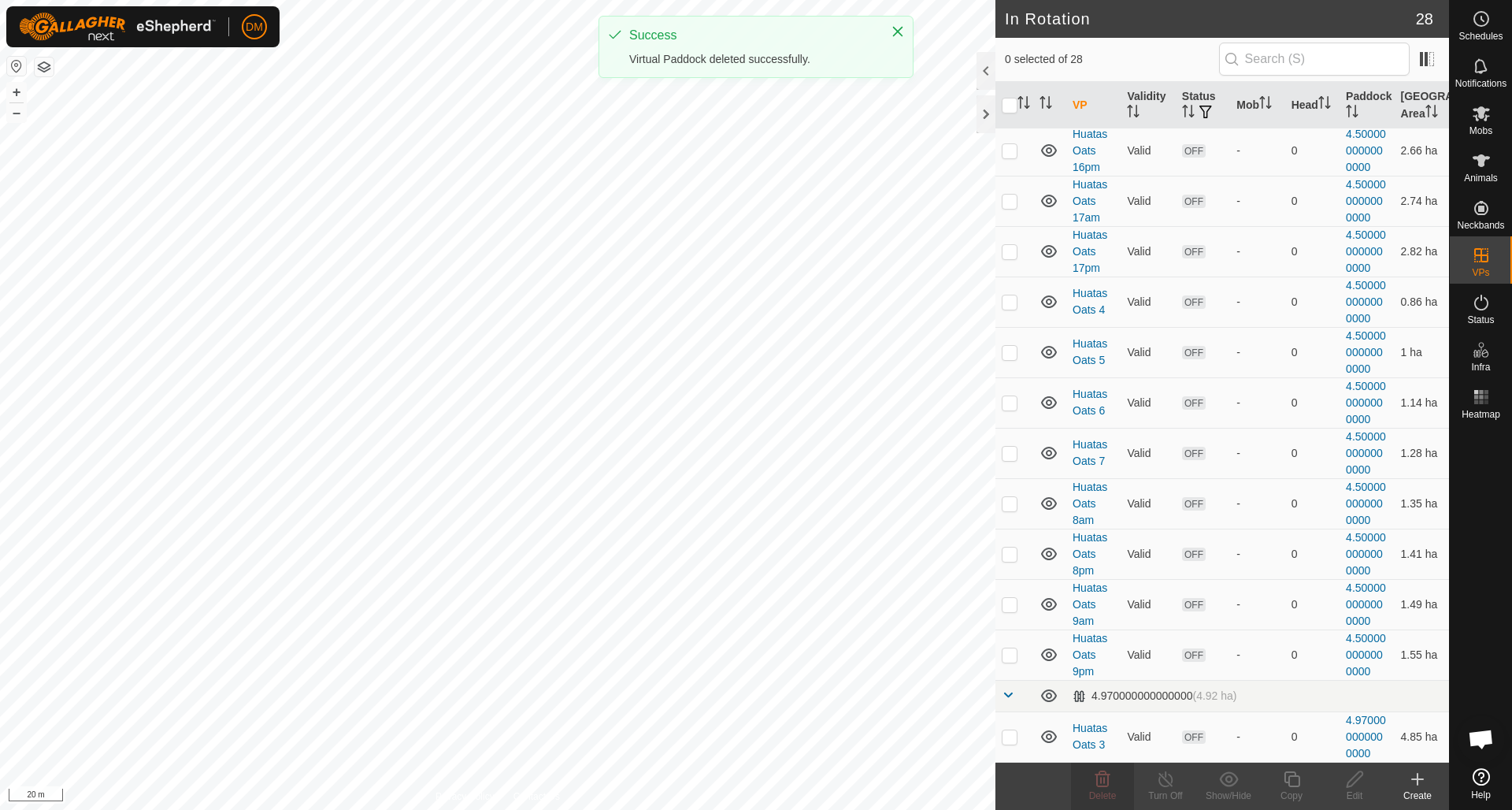
scroll to position [953, 0]
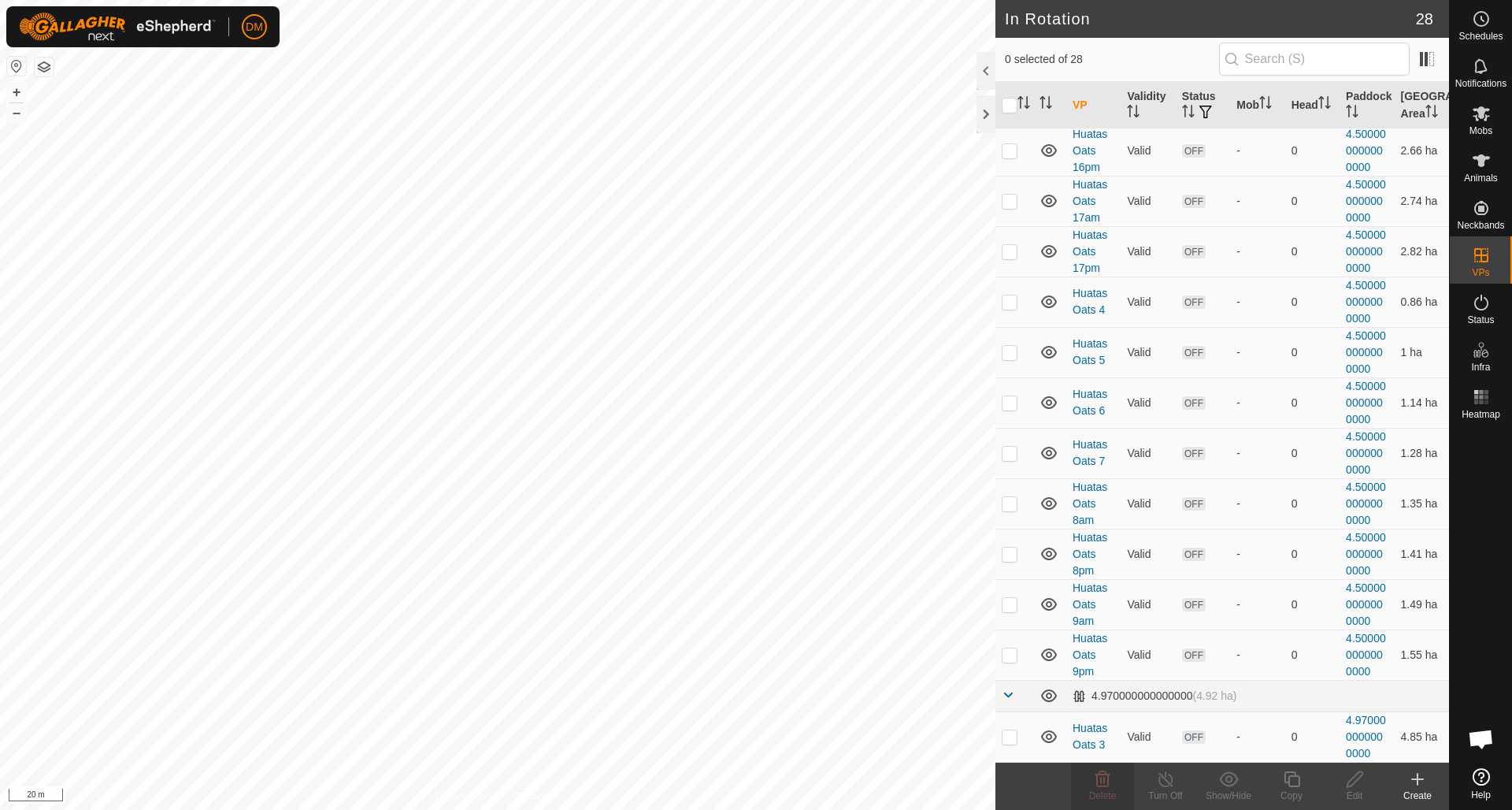
checkbox input "true"
click at [1102, 785] on icon at bounding box center [1102, 779] width 15 height 16
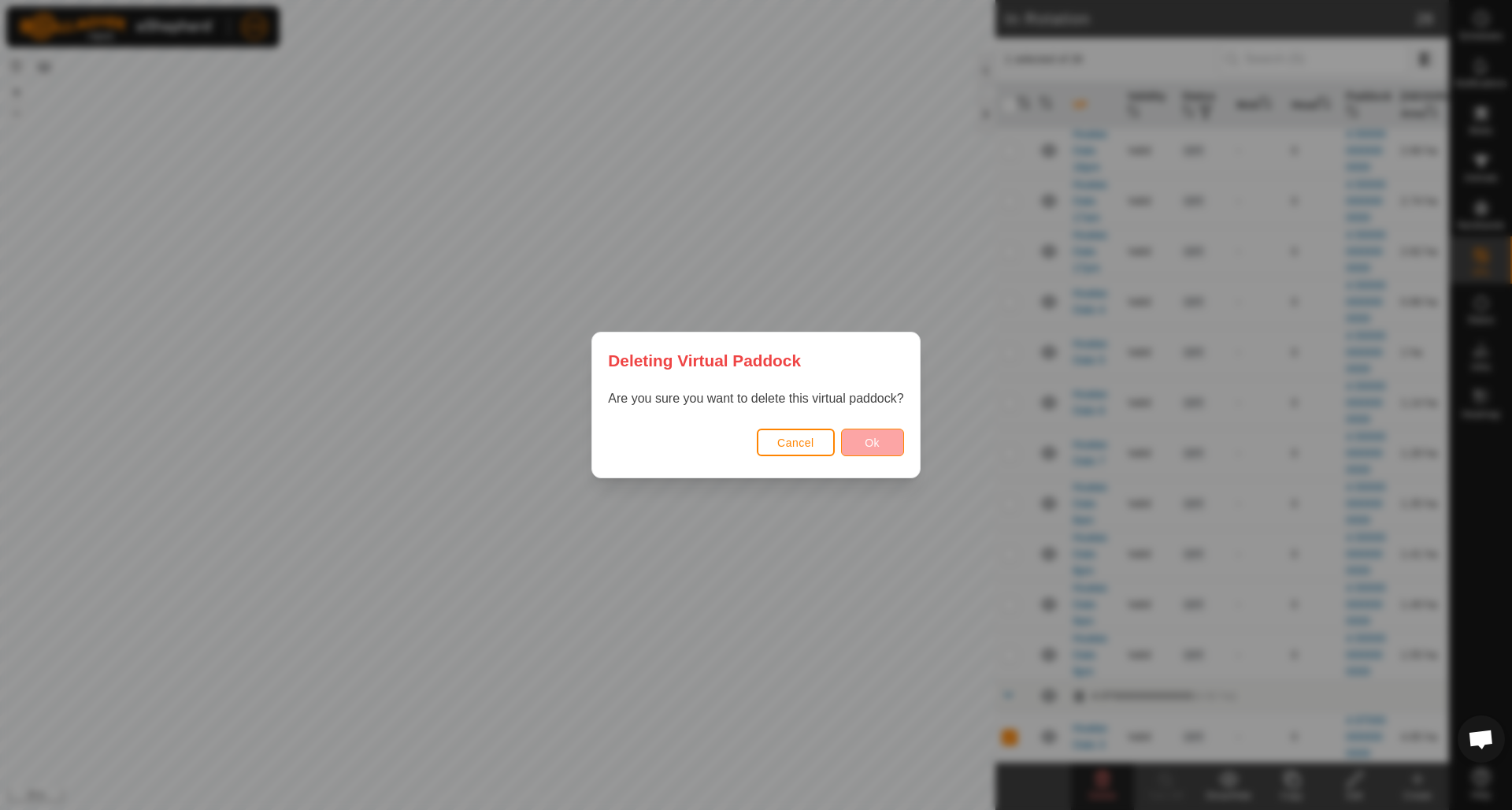
click at [880, 444] on span "Ok" at bounding box center [872, 443] width 15 height 12
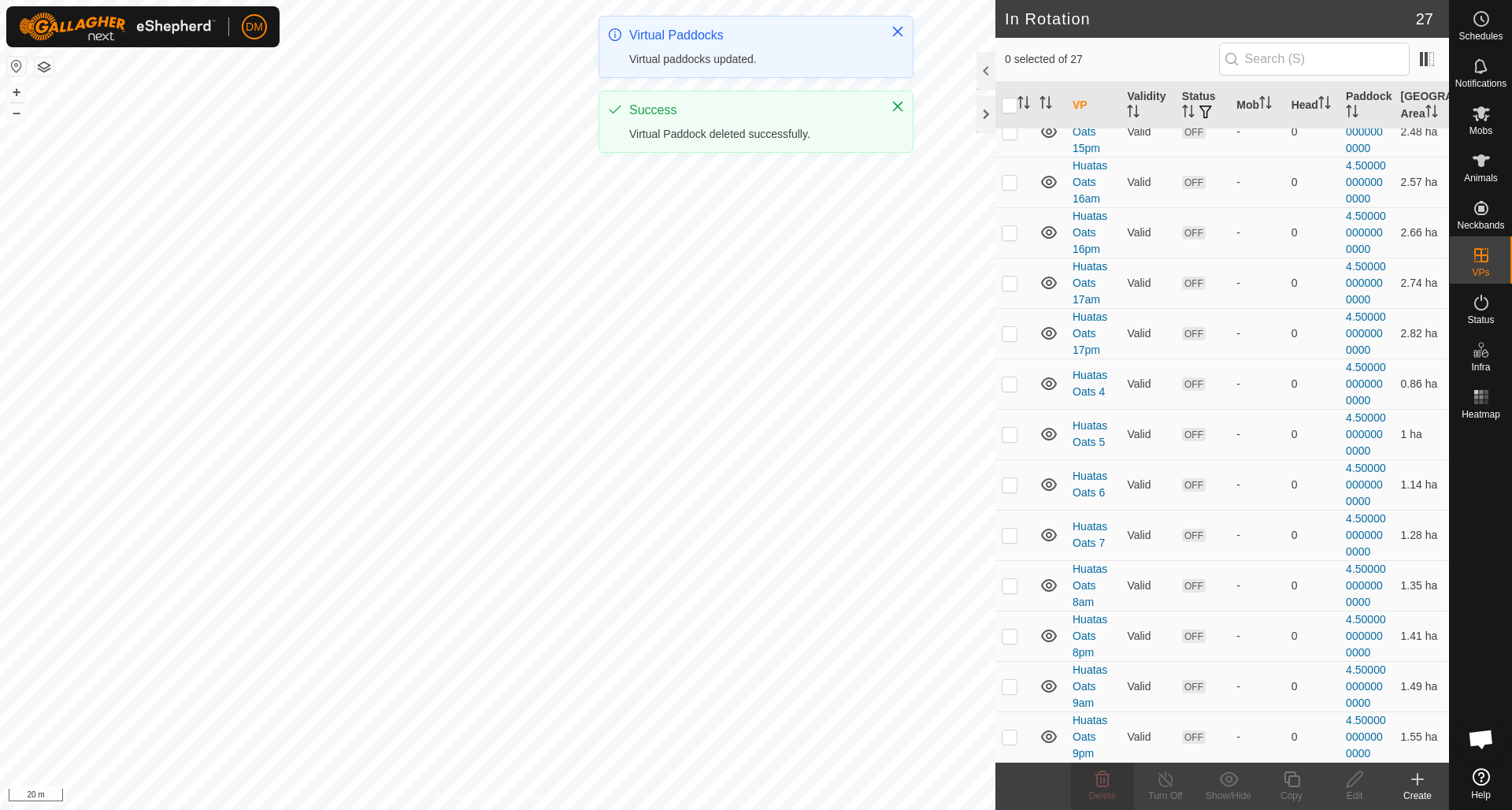
scroll to position [871, 0]
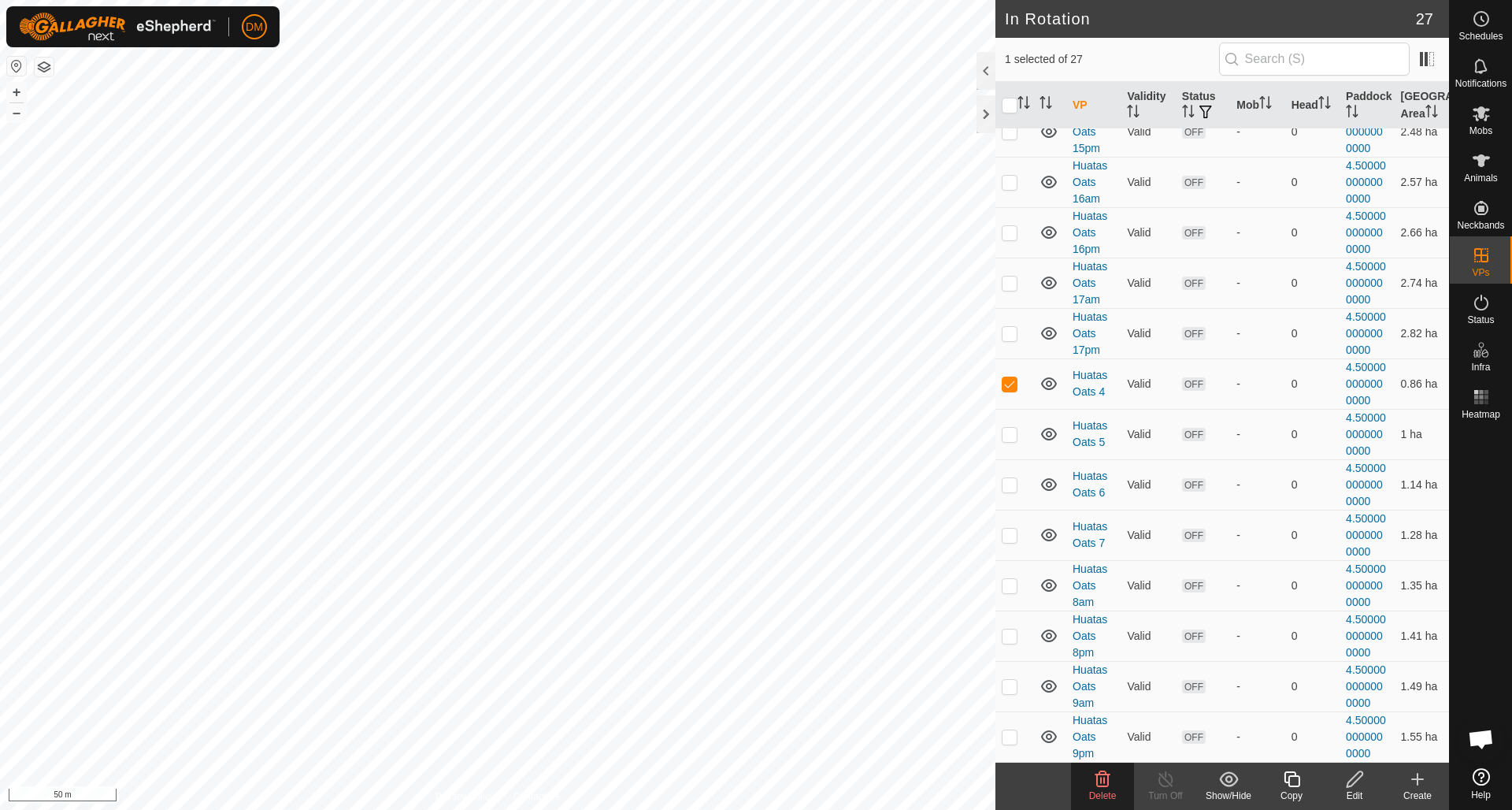
click at [1101, 777] on icon at bounding box center [1102, 779] width 19 height 19
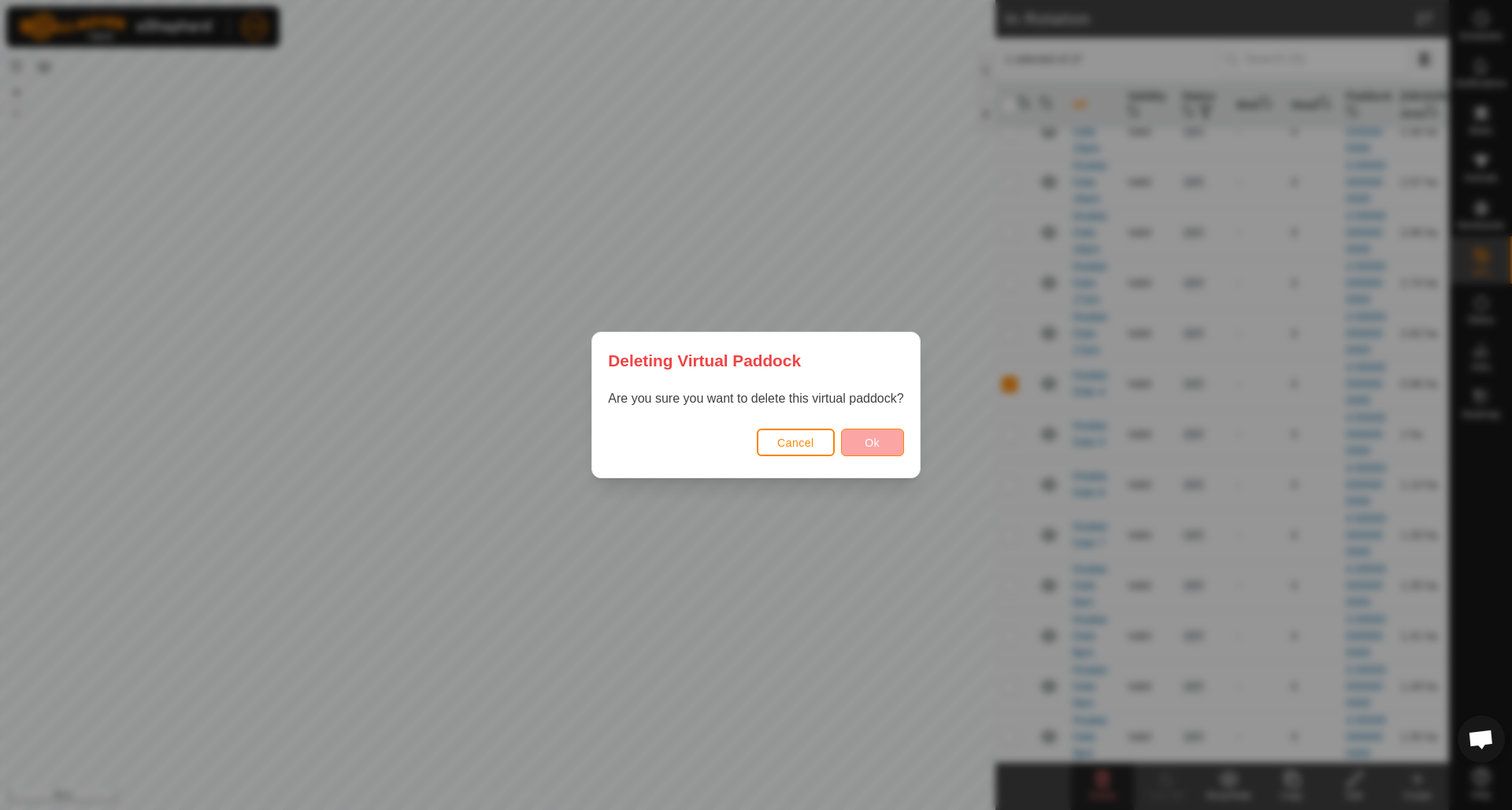
click at [874, 442] on span "Ok" at bounding box center [872, 443] width 15 height 12
checkbox input "false"
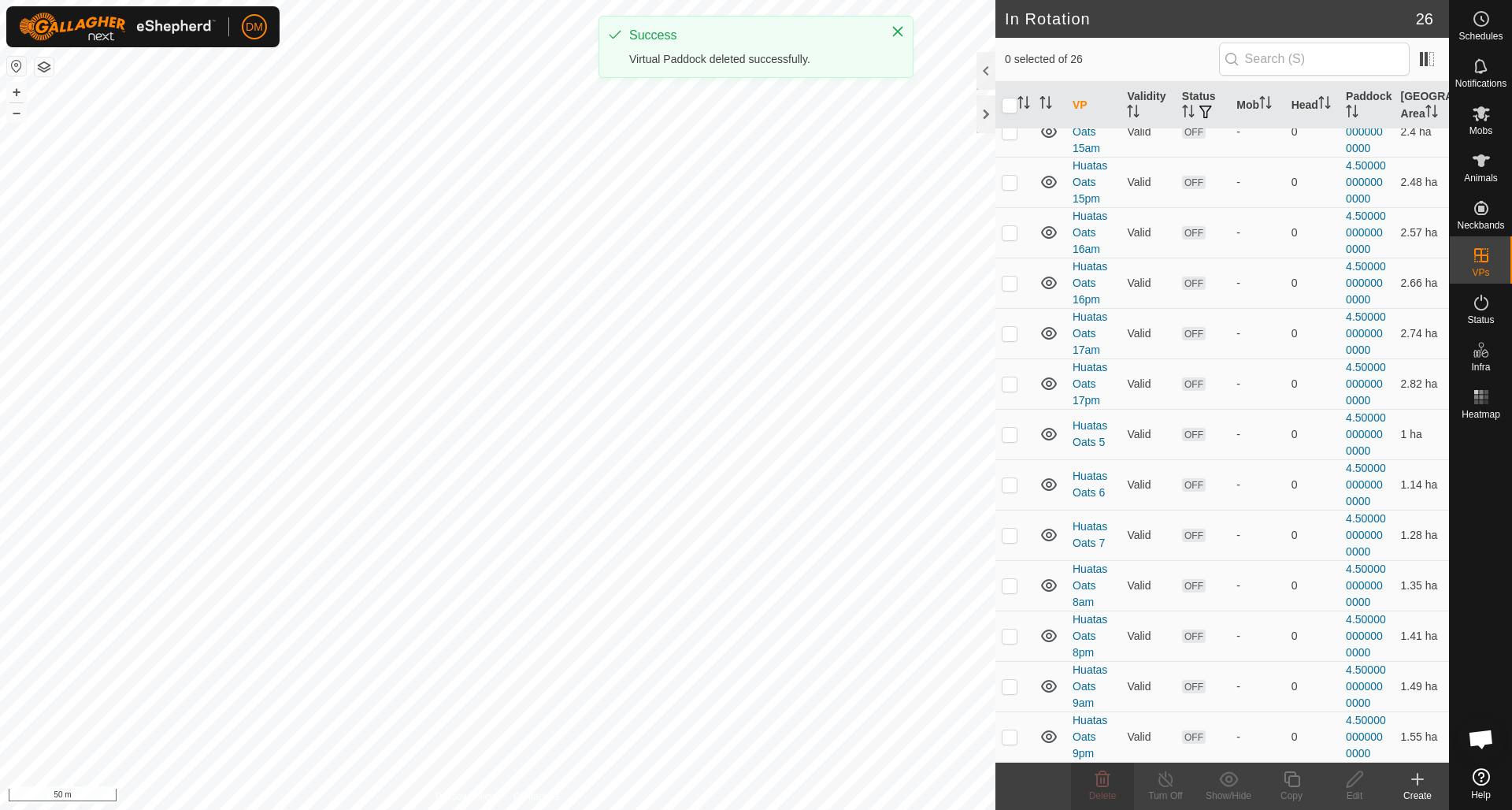
scroll to position [821, 0]
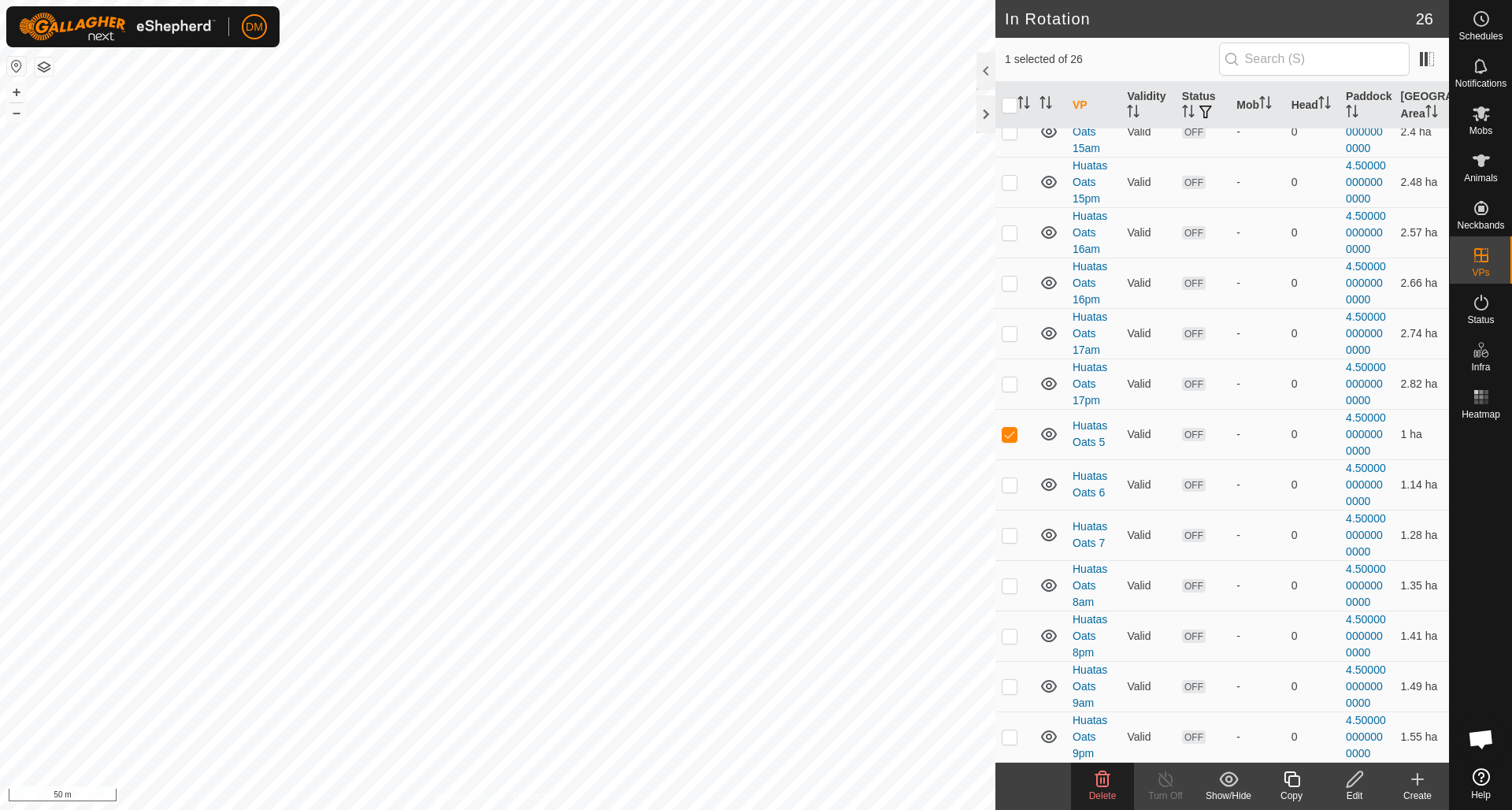
click at [1103, 782] on icon at bounding box center [1102, 779] width 15 height 16
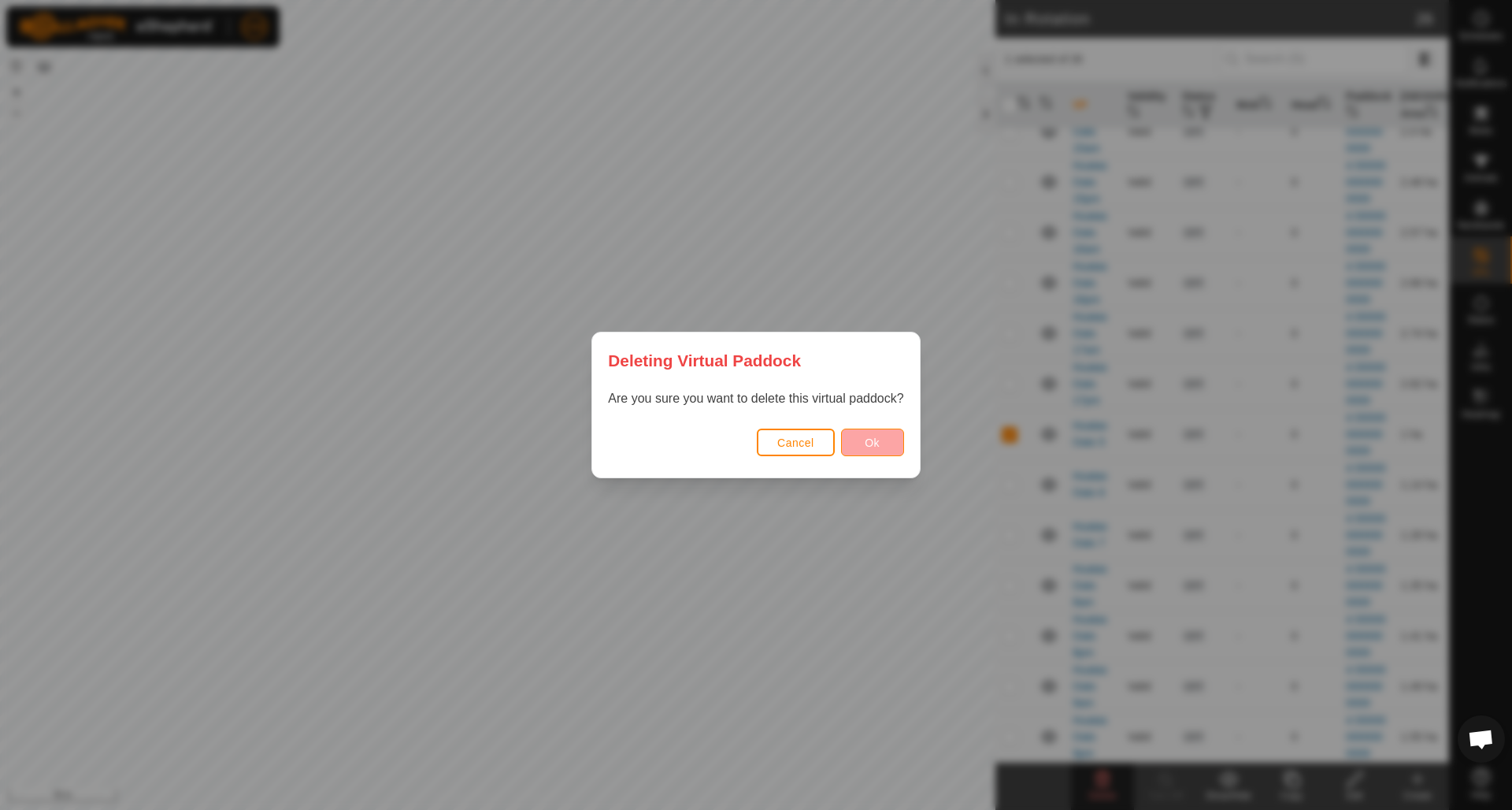
click at [888, 444] on button "Ok" at bounding box center [872, 442] width 63 height 28
checkbox input "false"
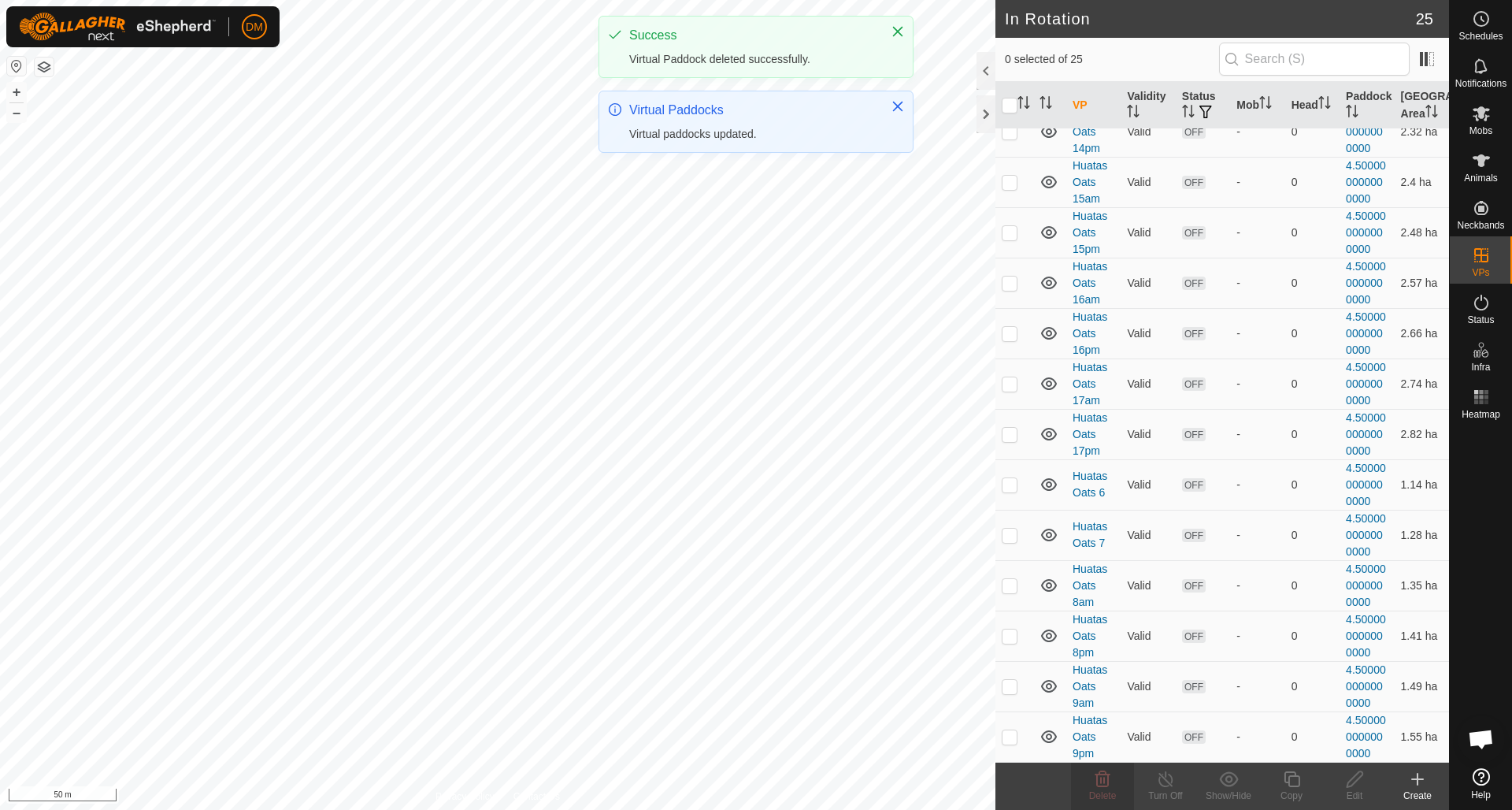
scroll to position [770, 0]
